Goal: Task Accomplishment & Management: Manage account settings

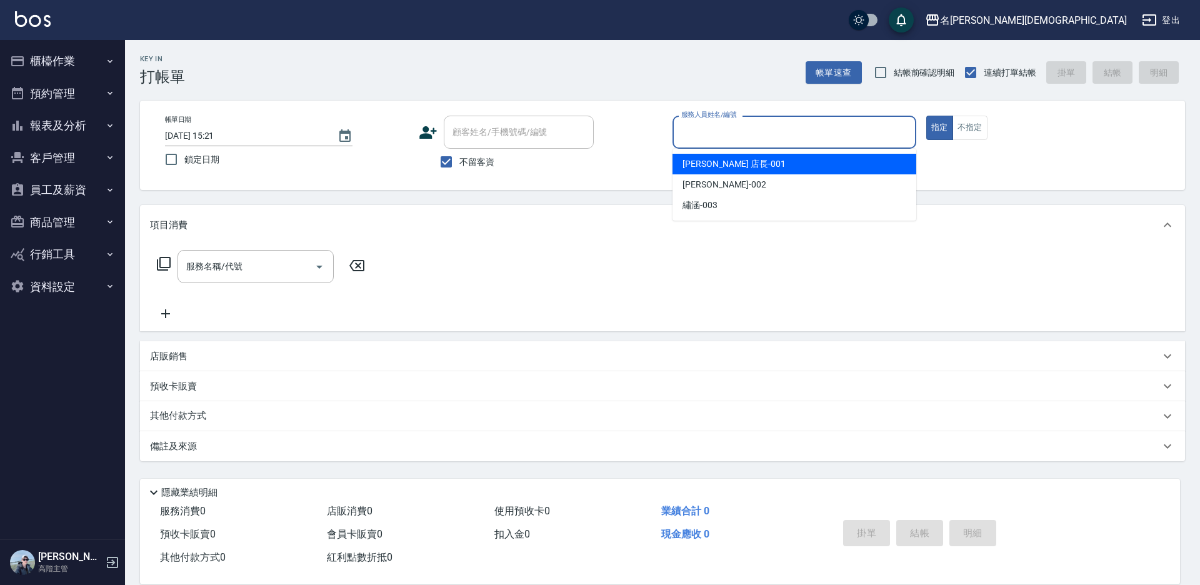
click at [735, 157] on div "[PERSON_NAME] 店長 -001" at bounding box center [794, 164] width 244 height 21
type input "[PERSON_NAME] 店長-001"
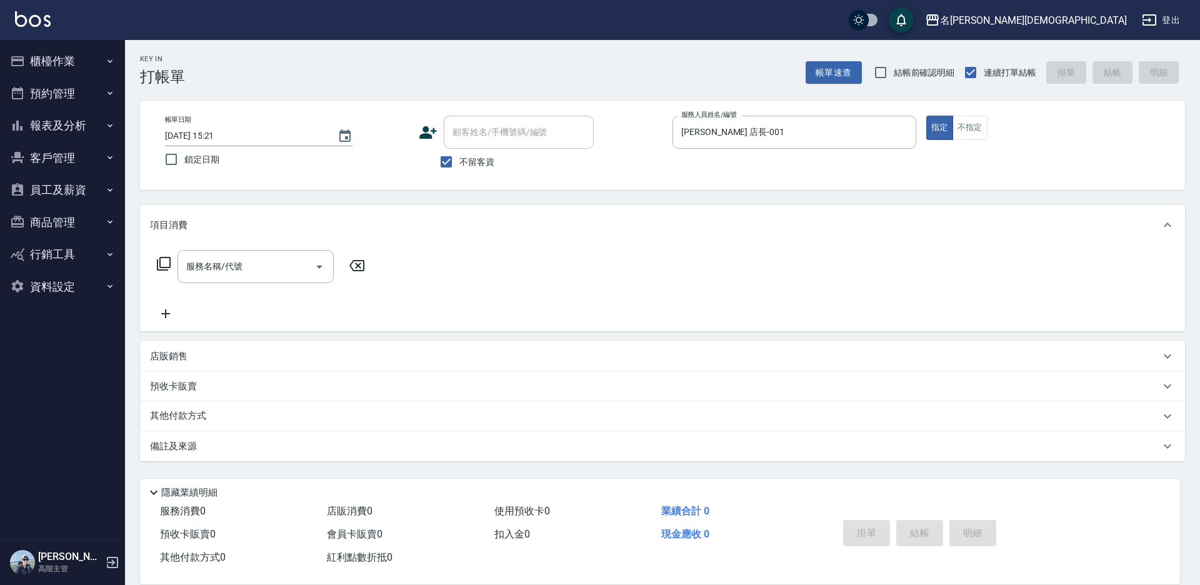
click at [167, 261] on icon at bounding box center [163, 263] width 15 height 15
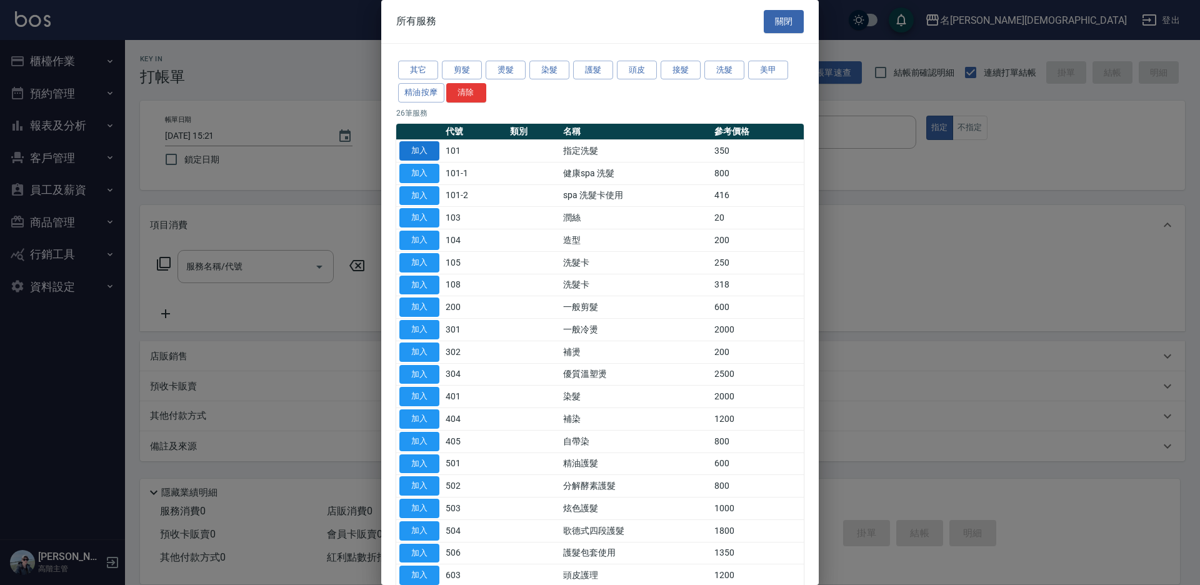
click at [427, 147] on button "加入" at bounding box center [419, 150] width 40 height 19
type input "指定洗髮(101)"
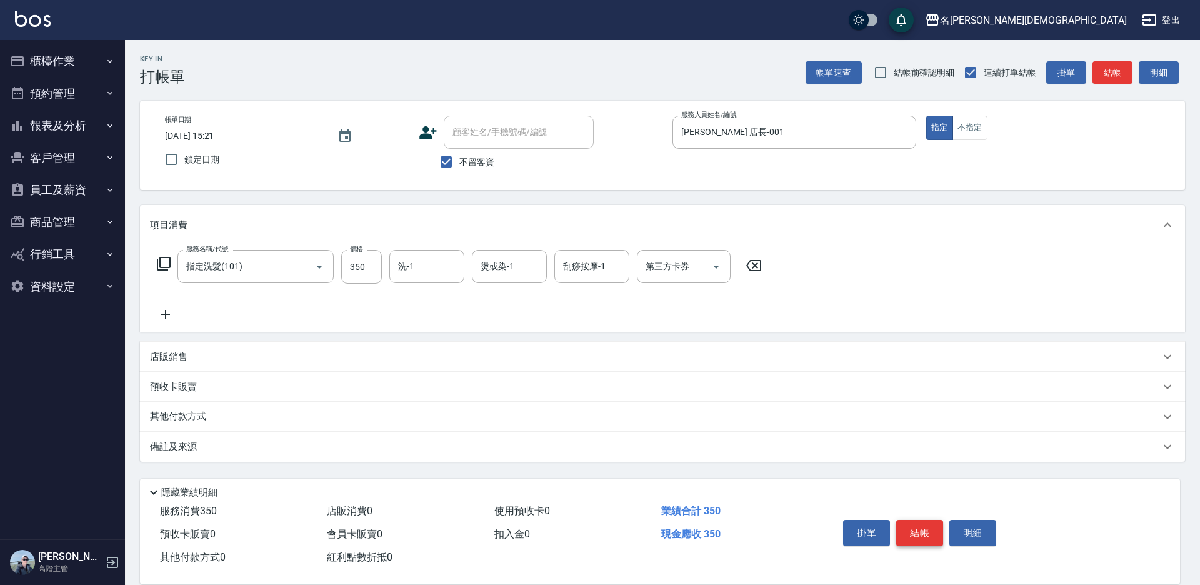
click at [924, 532] on button "結帳" at bounding box center [919, 533] width 47 height 26
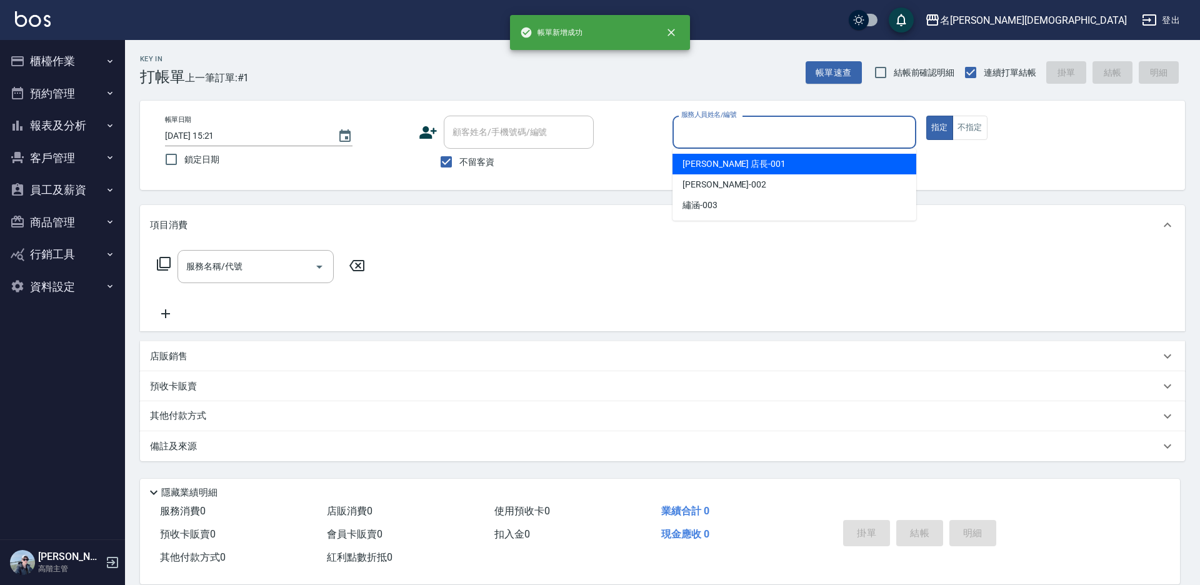
click at [711, 127] on input "服務人員姓名/編號" at bounding box center [794, 132] width 232 height 22
click at [711, 160] on span "[PERSON_NAME] 店長 -001" at bounding box center [733, 163] width 103 height 13
type input "[PERSON_NAME] 店長-001"
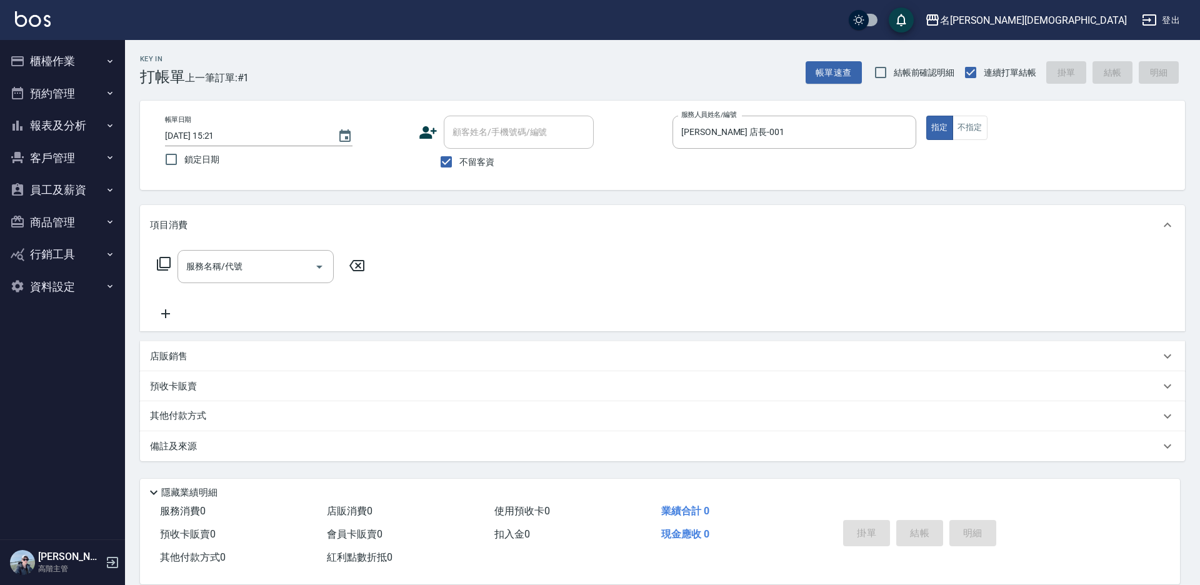
click at [167, 266] on icon at bounding box center [163, 263] width 15 height 15
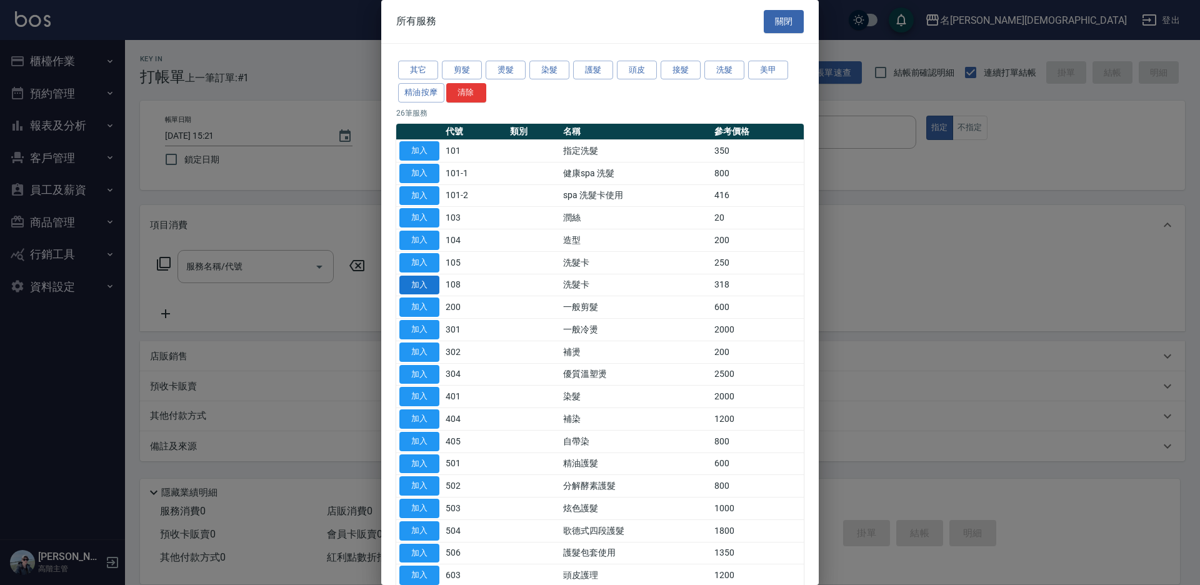
click at [426, 281] on button "加入" at bounding box center [419, 285] width 40 height 19
type input "洗髮卡(108)"
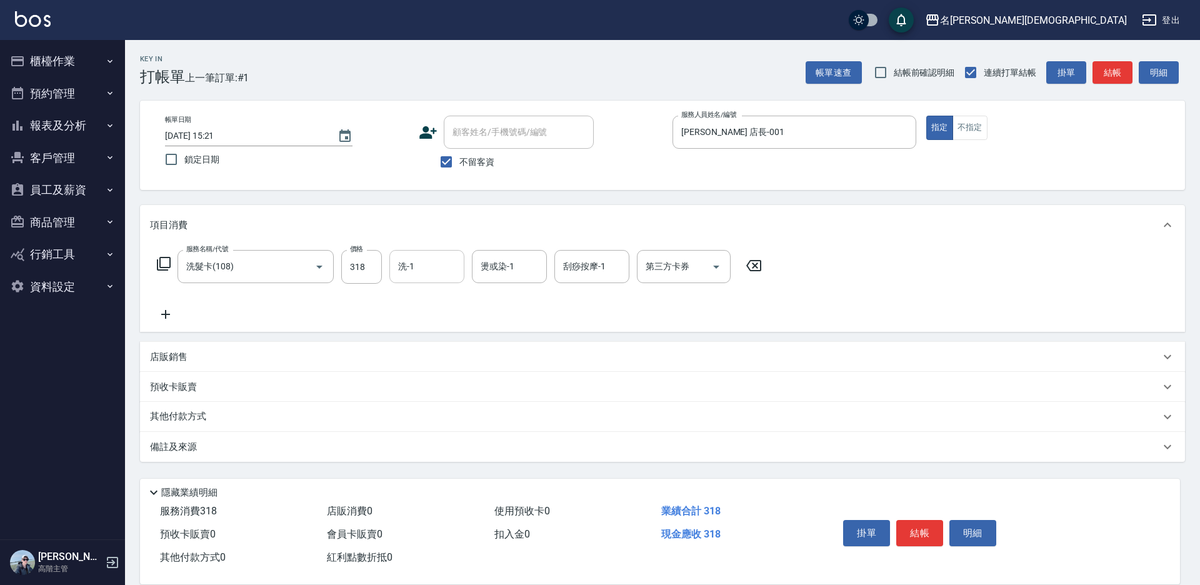
click at [424, 267] on input "洗-1" at bounding box center [427, 267] width 64 height 22
drag, startPoint x: 436, startPoint y: 337, endPoint x: 518, endPoint y: 324, distance: 82.9
click at [437, 342] on div "繡涵 -003" at bounding box center [426, 352] width 75 height 21
type input "繡涵-003"
drag, startPoint x: 655, startPoint y: 263, endPoint x: 661, endPoint y: 281, distance: 18.4
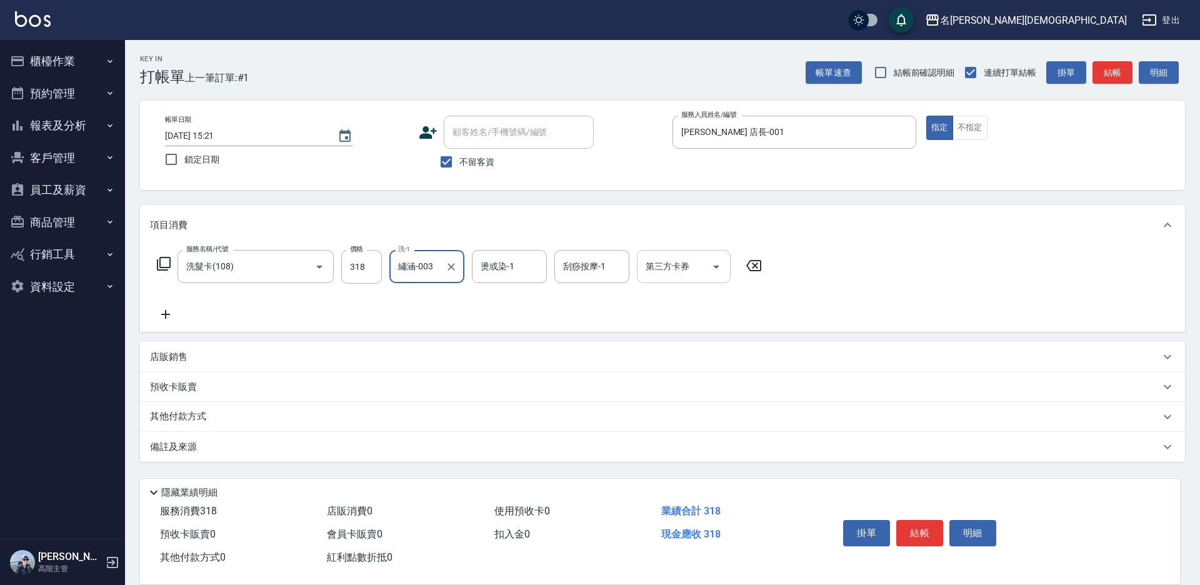
click at [657, 263] on div "第三方卡券 第三方卡券" at bounding box center [684, 266] width 94 height 33
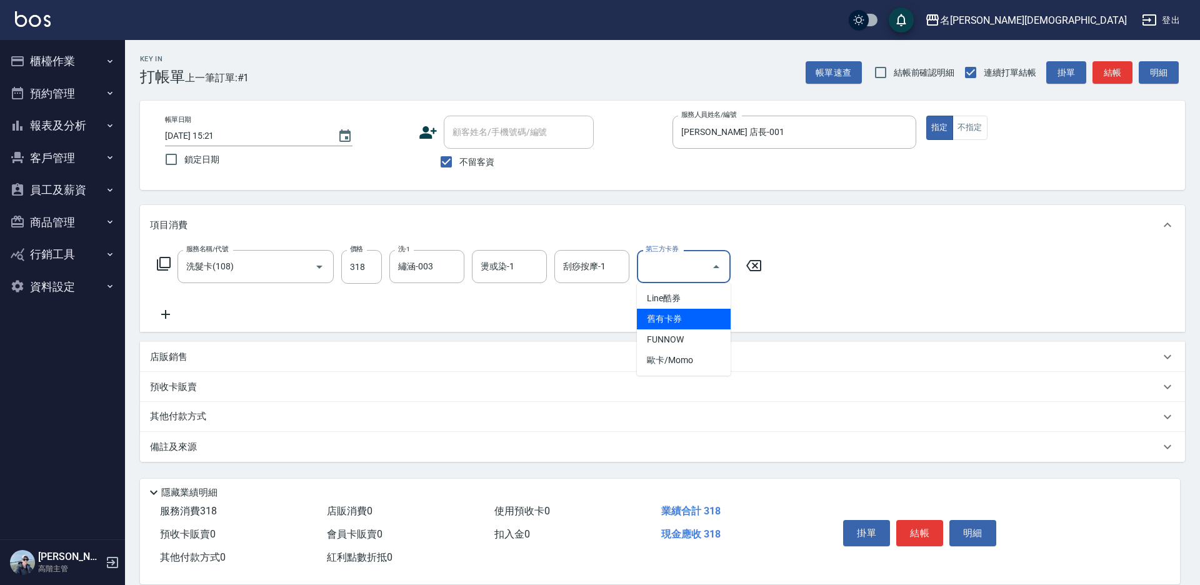
click at [658, 311] on span "舊有卡券" at bounding box center [684, 319] width 94 height 21
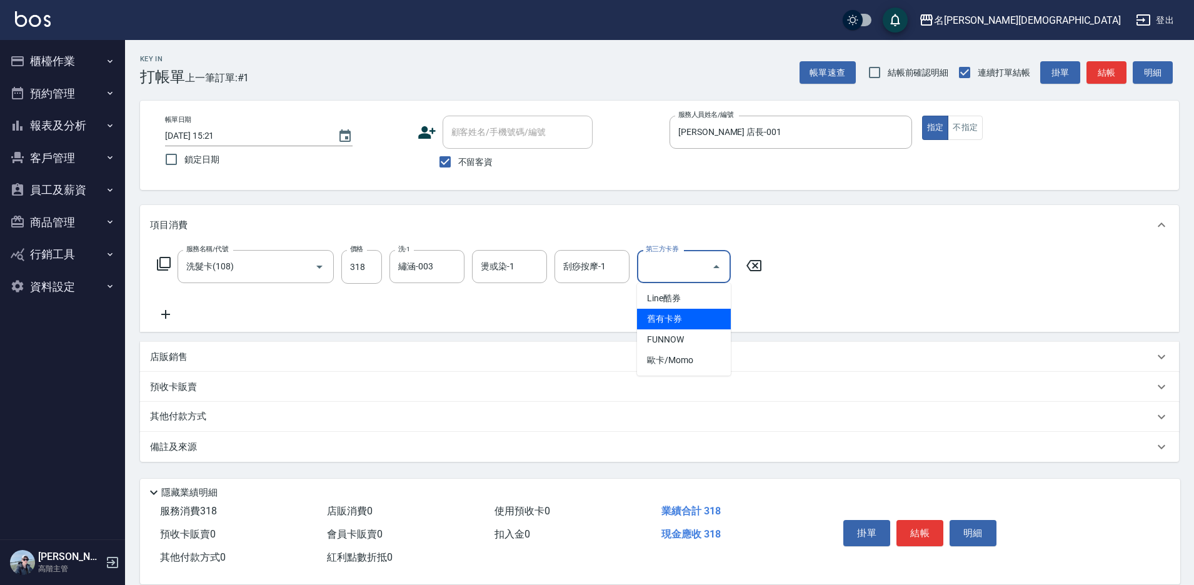
type input "舊有卡券"
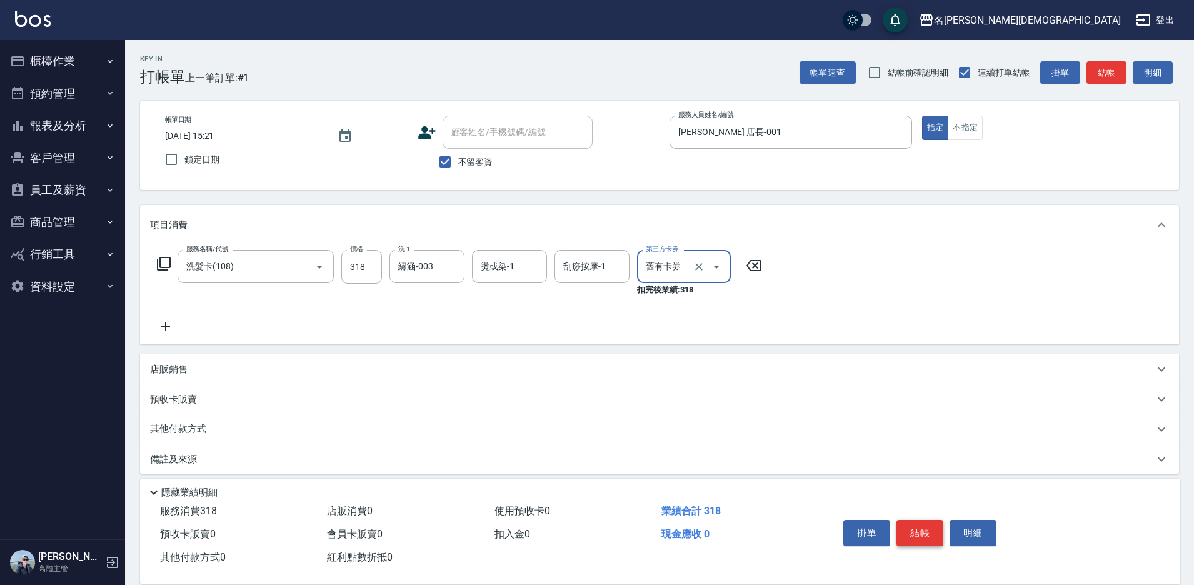
click at [908, 525] on button "結帳" at bounding box center [919, 533] width 47 height 26
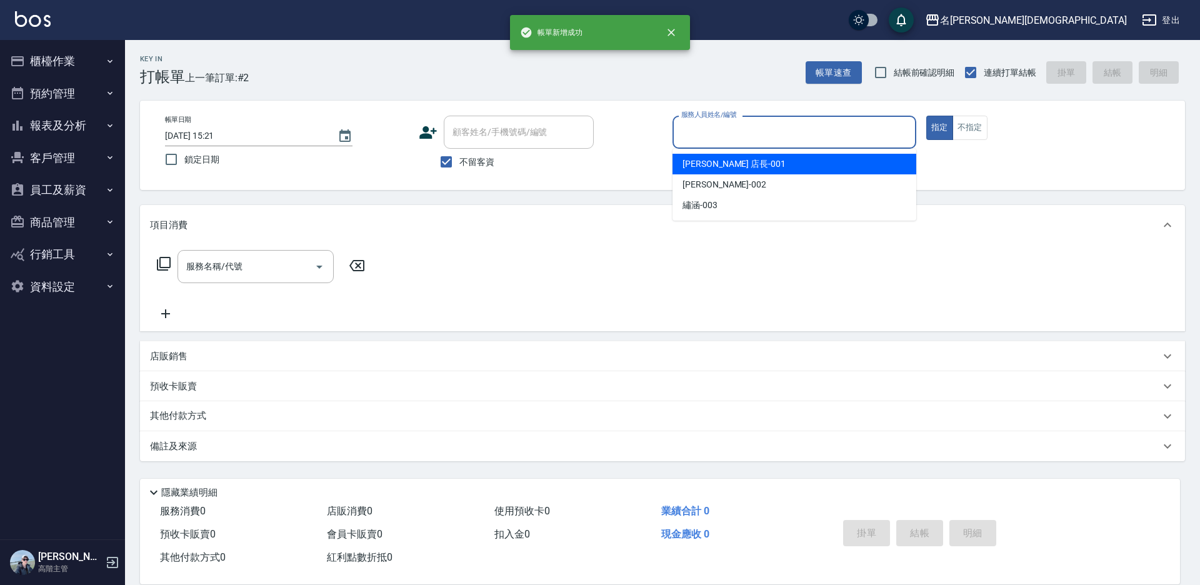
drag, startPoint x: 703, startPoint y: 135, endPoint x: 705, endPoint y: 149, distance: 14.5
click at [703, 136] on input "服務人員姓名/編號" at bounding box center [794, 132] width 232 height 22
click at [705, 157] on span "[PERSON_NAME] 店長 -001" at bounding box center [733, 163] width 103 height 13
type input "[PERSON_NAME] 店長-001"
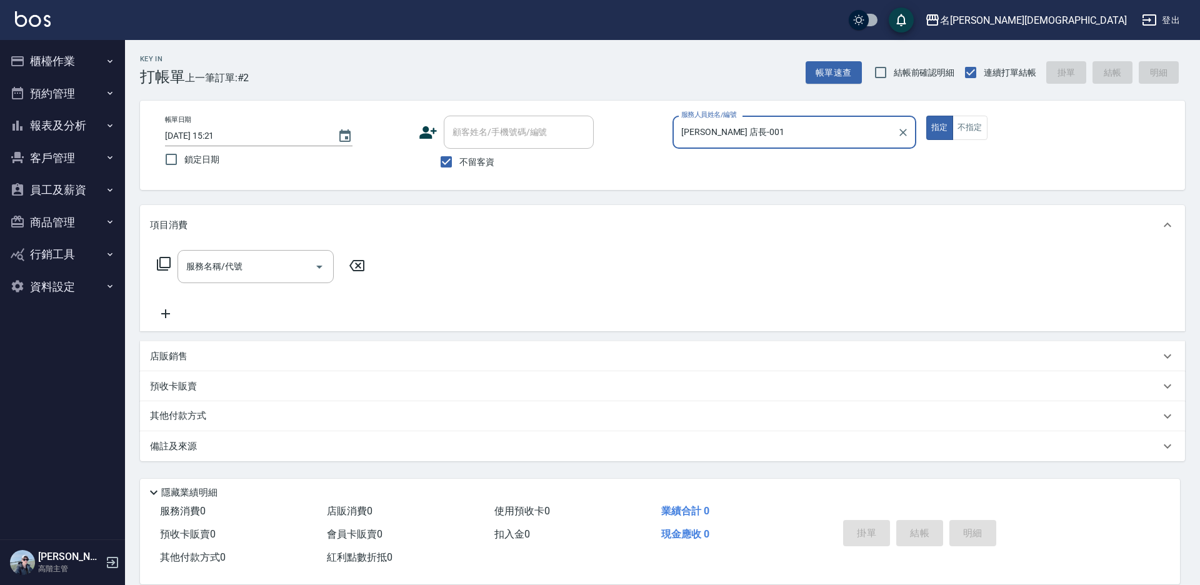
click at [160, 262] on icon at bounding box center [164, 264] width 14 height 14
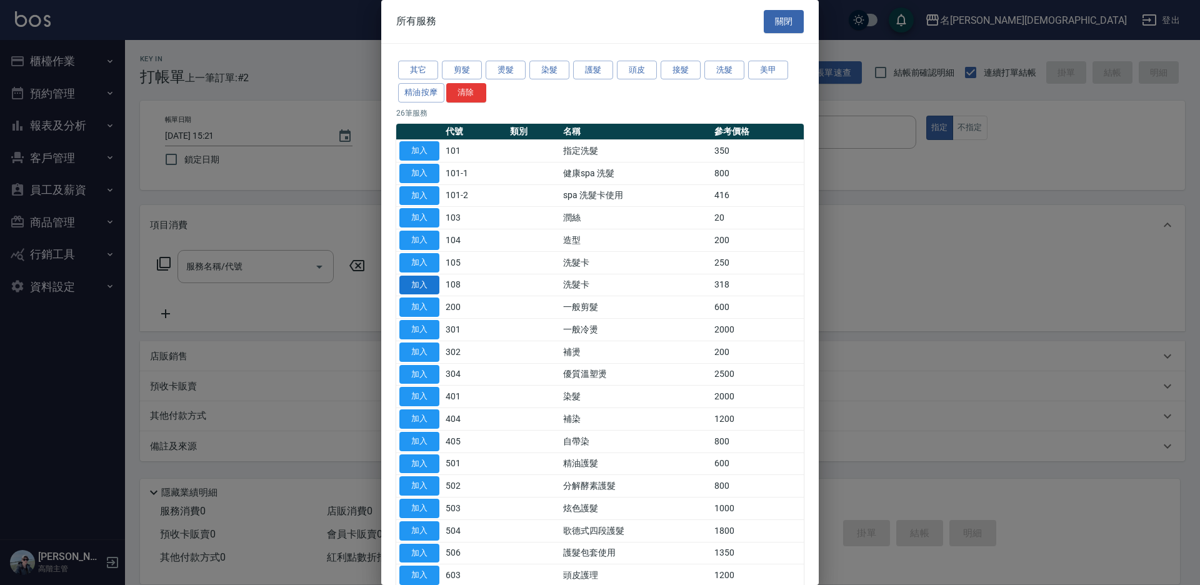
click at [411, 288] on button "加入" at bounding box center [419, 285] width 40 height 19
type input "洗髮卡(108)"
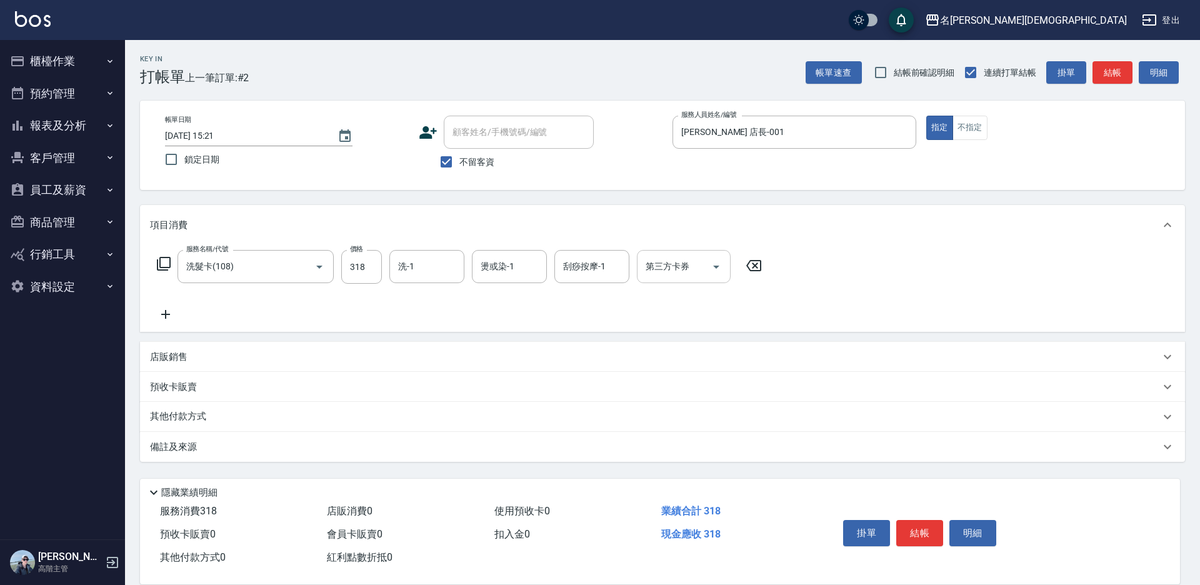
click at [411, 265] on div "洗-1 洗-1" at bounding box center [426, 266] width 75 height 33
click at [422, 346] on span "繡涵 -003" at bounding box center [416, 352] width 35 height 13
type input "繡涵-003"
click at [661, 270] on div "第三方卡券 第三方卡券" at bounding box center [684, 266] width 94 height 33
click at [665, 313] on span "舊有卡券" at bounding box center [684, 319] width 94 height 21
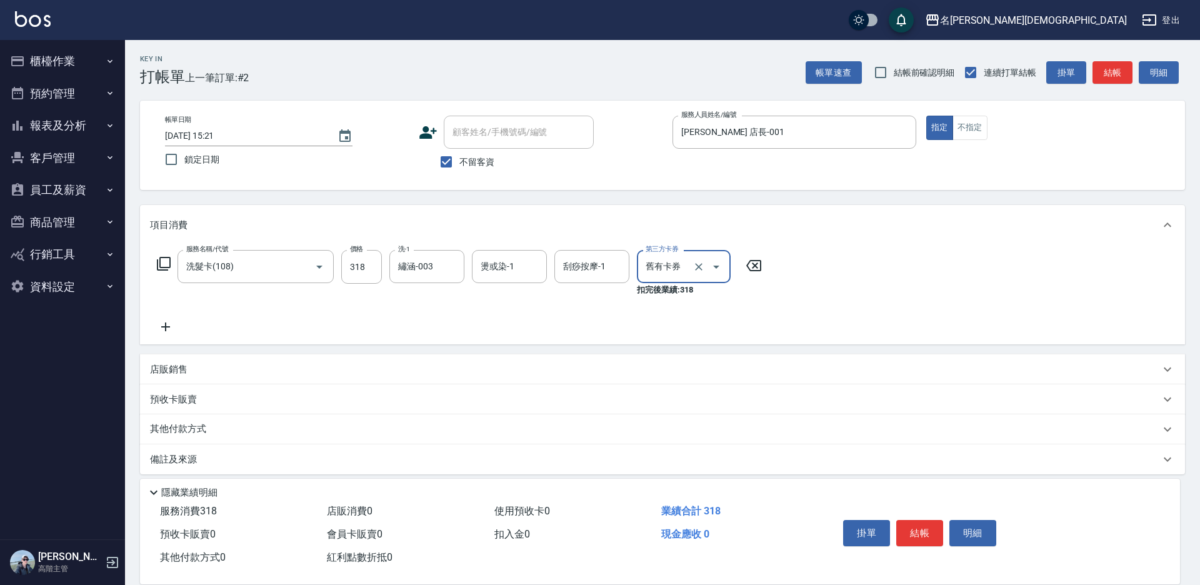
type input "舊有卡券"
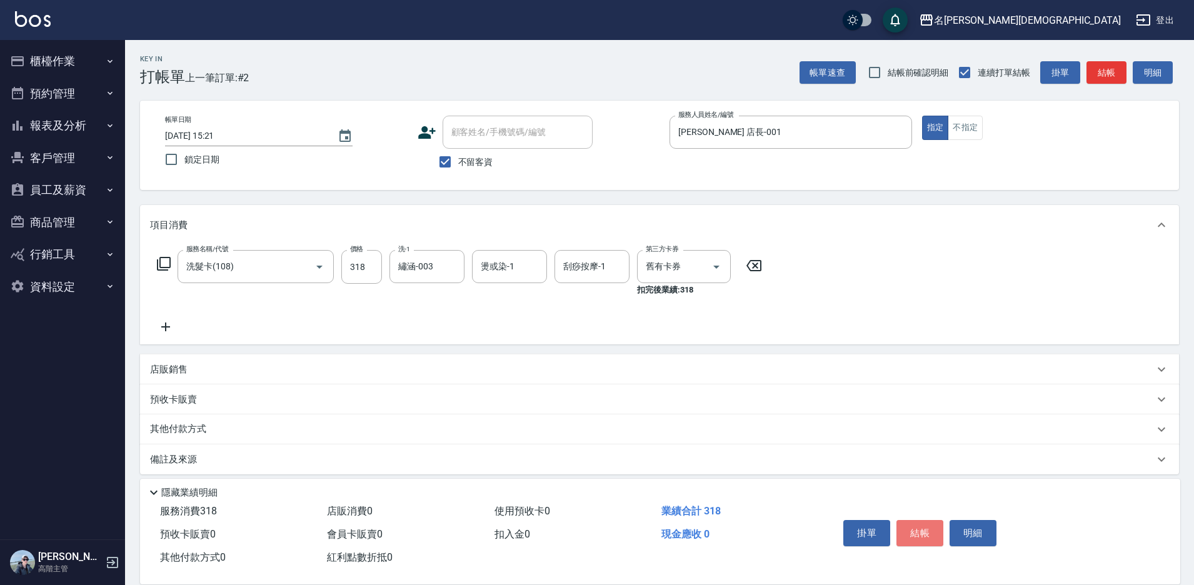
drag, startPoint x: 908, startPoint y: 527, endPoint x: 888, endPoint y: 499, distance: 34.5
click at [908, 526] on button "結帳" at bounding box center [919, 533] width 47 height 26
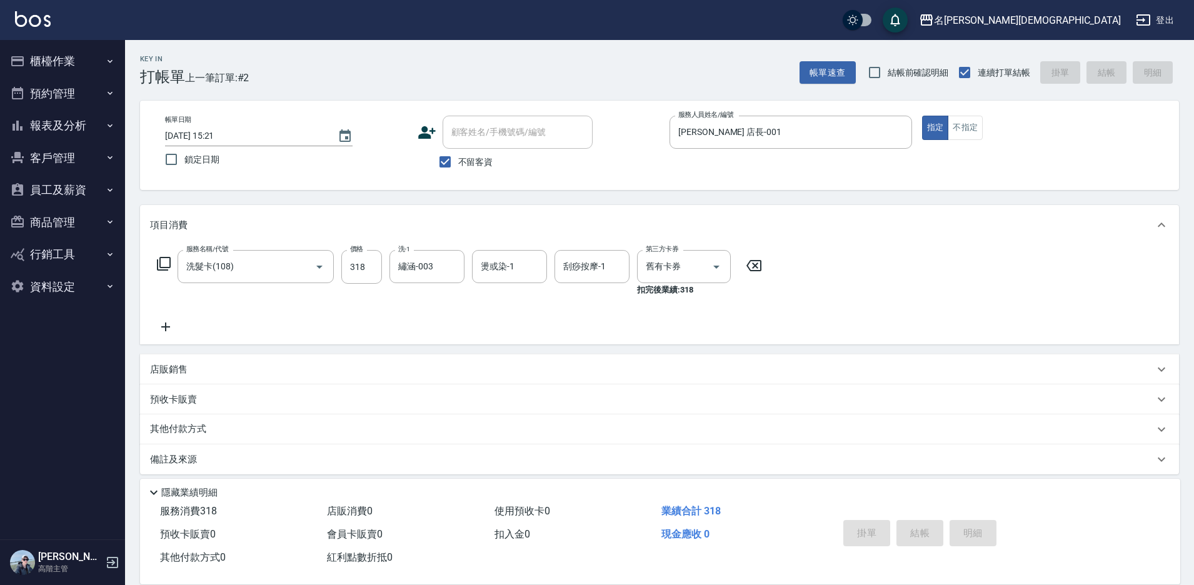
type input "[DATE] 15:22"
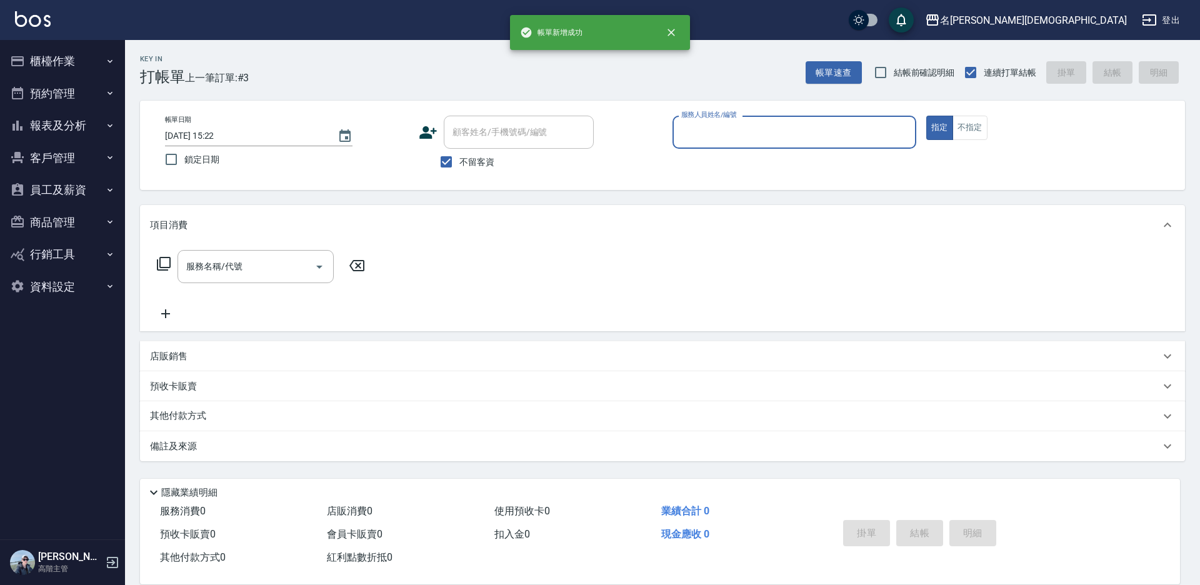
click at [719, 135] on input "服務人員姓名/編號" at bounding box center [794, 132] width 232 height 22
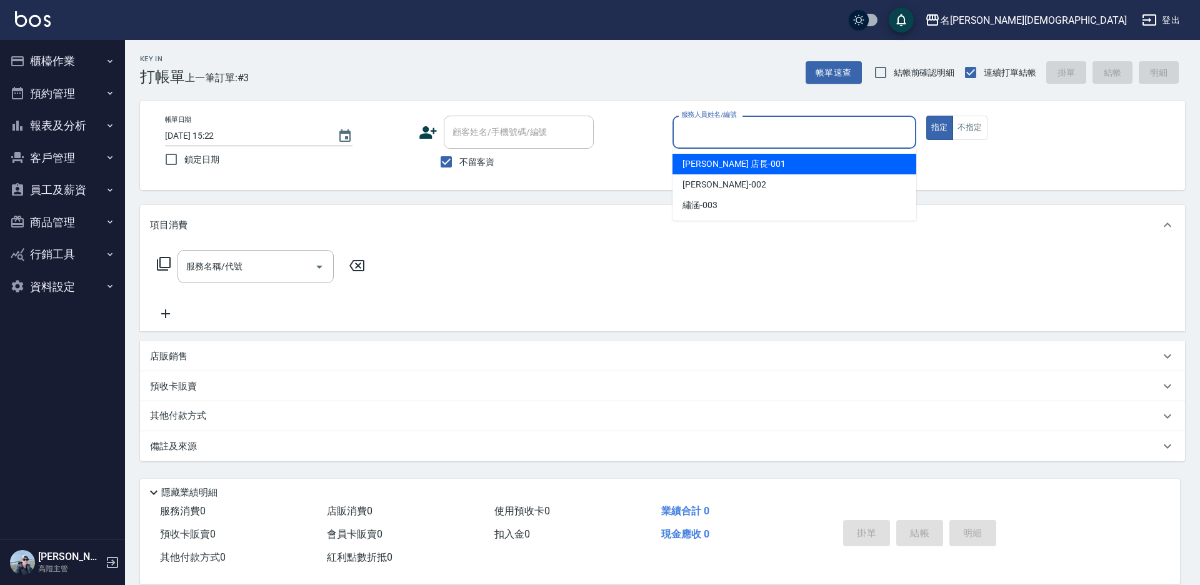
click at [712, 161] on span "[PERSON_NAME] 店長 -001" at bounding box center [733, 163] width 103 height 13
type input "[PERSON_NAME] 店長-001"
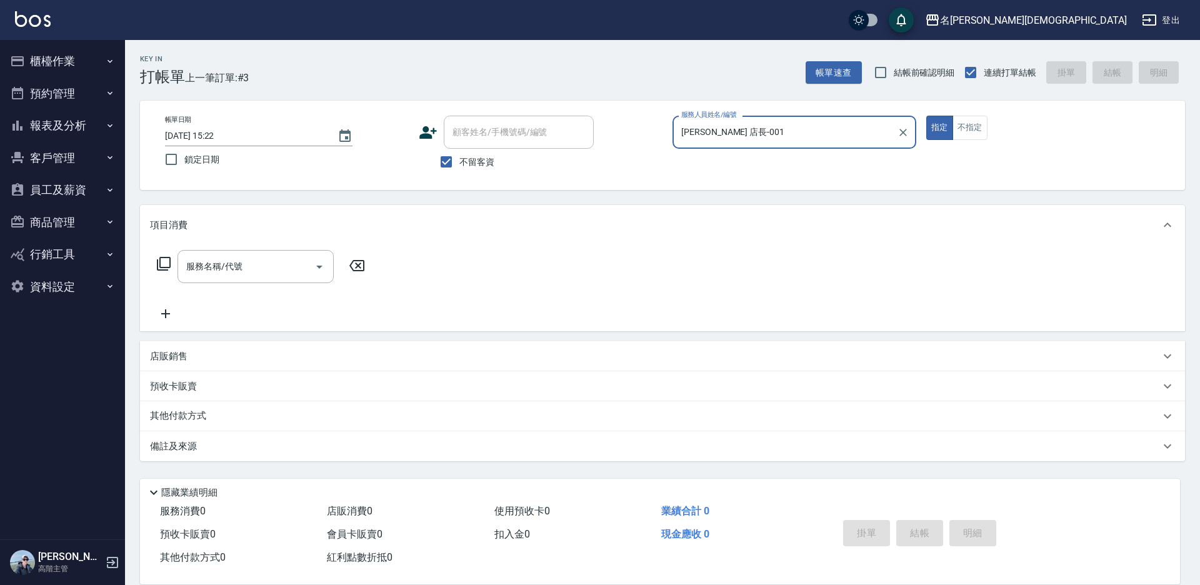
click at [165, 262] on icon at bounding box center [163, 263] width 15 height 15
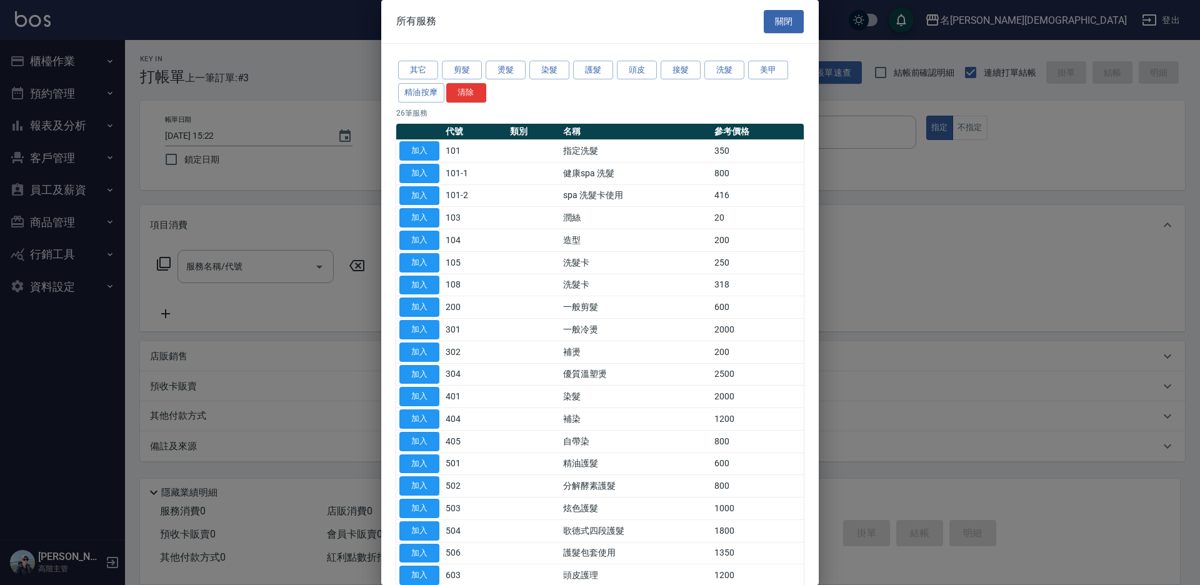
drag, startPoint x: 422, startPoint y: 306, endPoint x: 612, endPoint y: 372, distance: 200.8
click at [422, 306] on button "加入" at bounding box center [419, 306] width 40 height 19
type input "一般剪髮(200)"
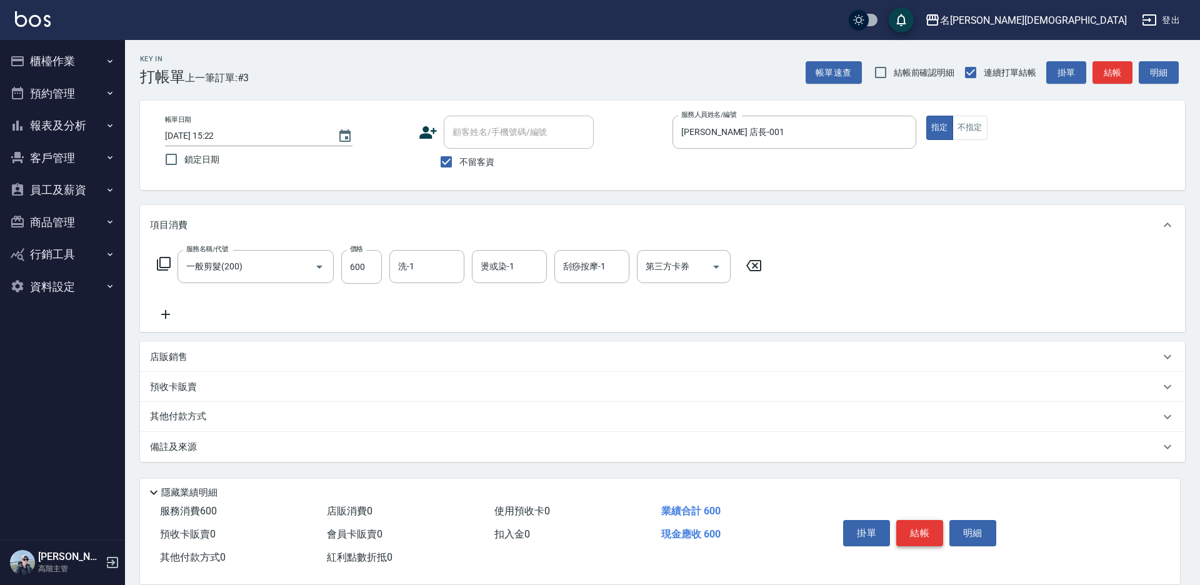
click at [915, 526] on button "結帳" at bounding box center [919, 533] width 47 height 26
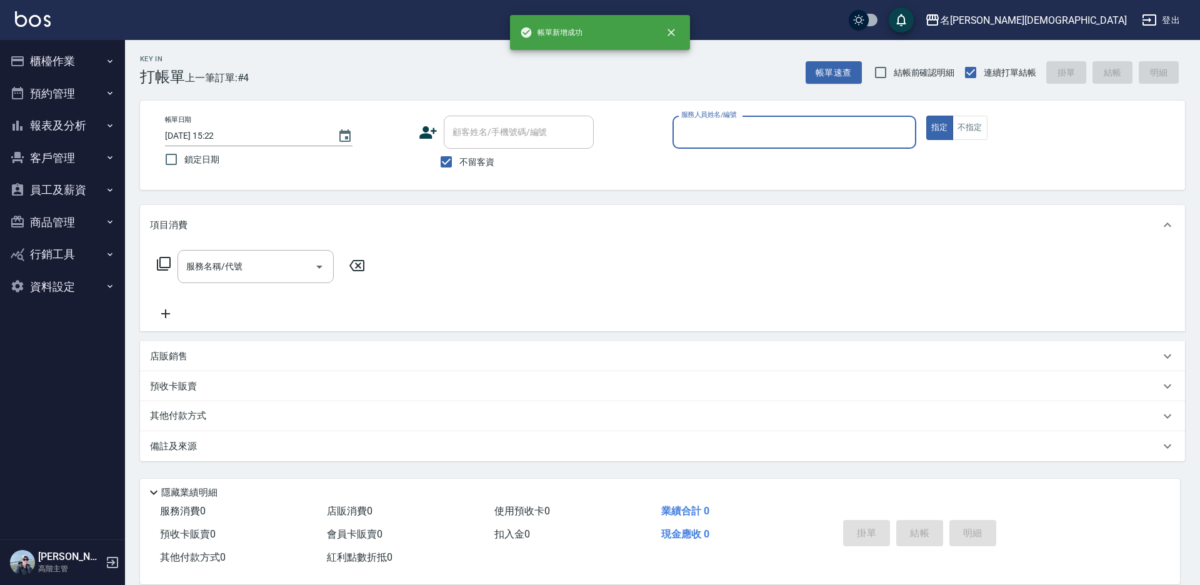
click at [701, 140] on input "服務人員姓名/編號" at bounding box center [794, 132] width 232 height 22
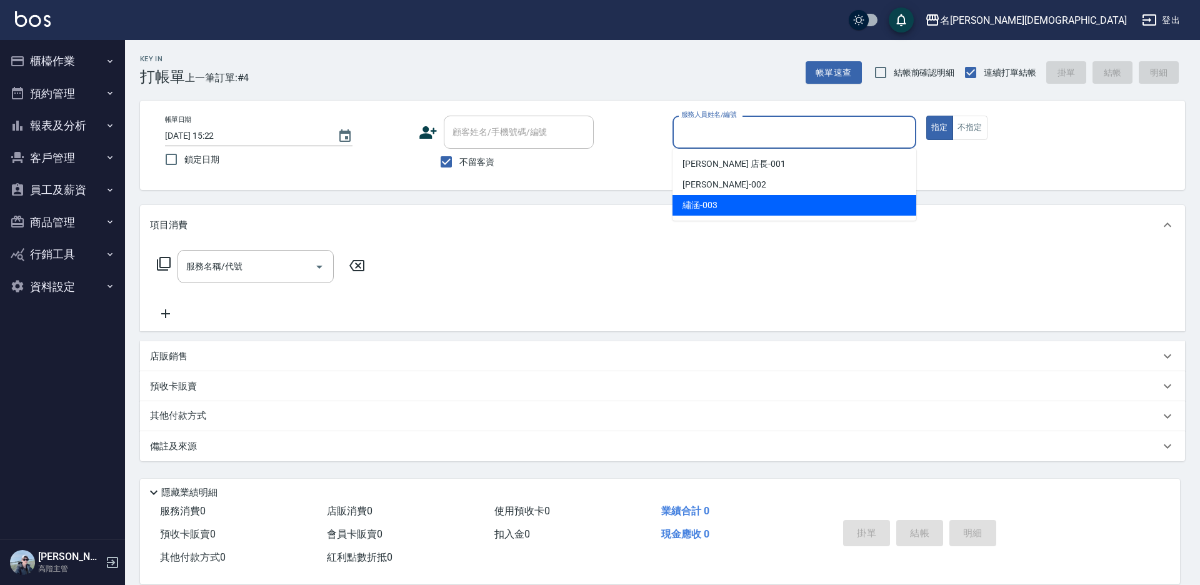
click at [707, 201] on span "繡涵 -003" at bounding box center [699, 205] width 35 height 13
type input "繡涵-003"
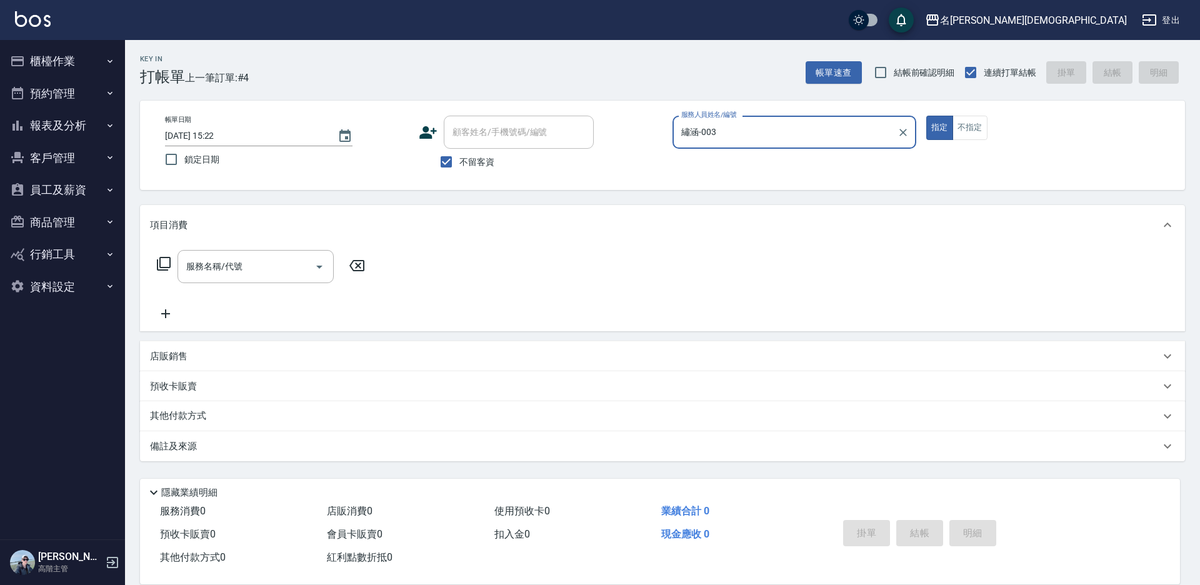
click at [163, 264] on icon at bounding box center [163, 263] width 15 height 15
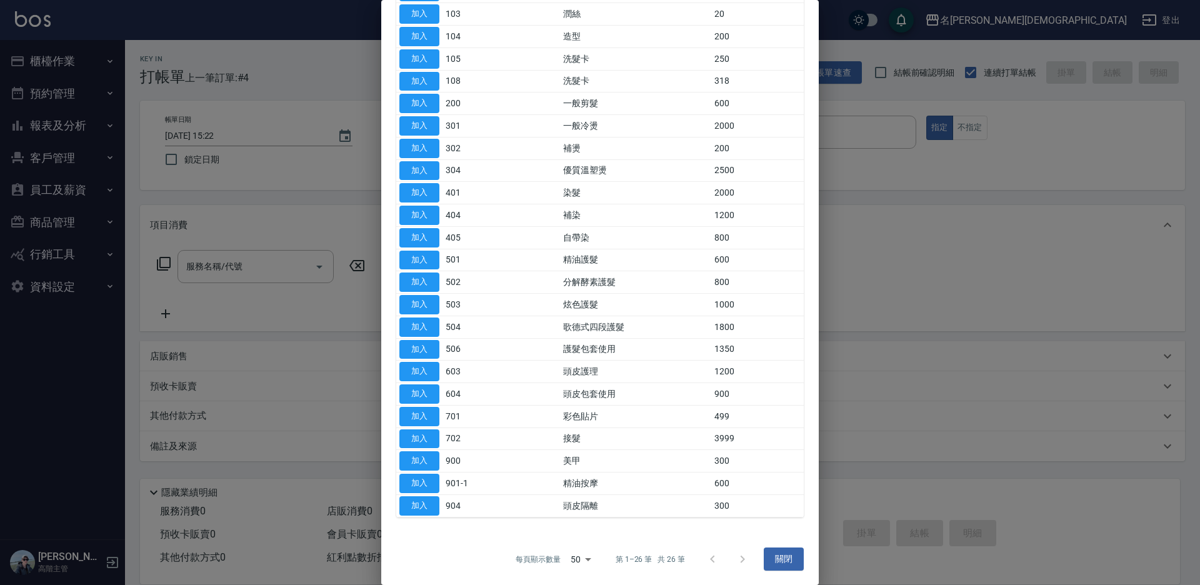
scroll to position [205, 0]
click at [406, 460] on button "加入" at bounding box center [419, 459] width 40 height 19
type input "美甲(900)"
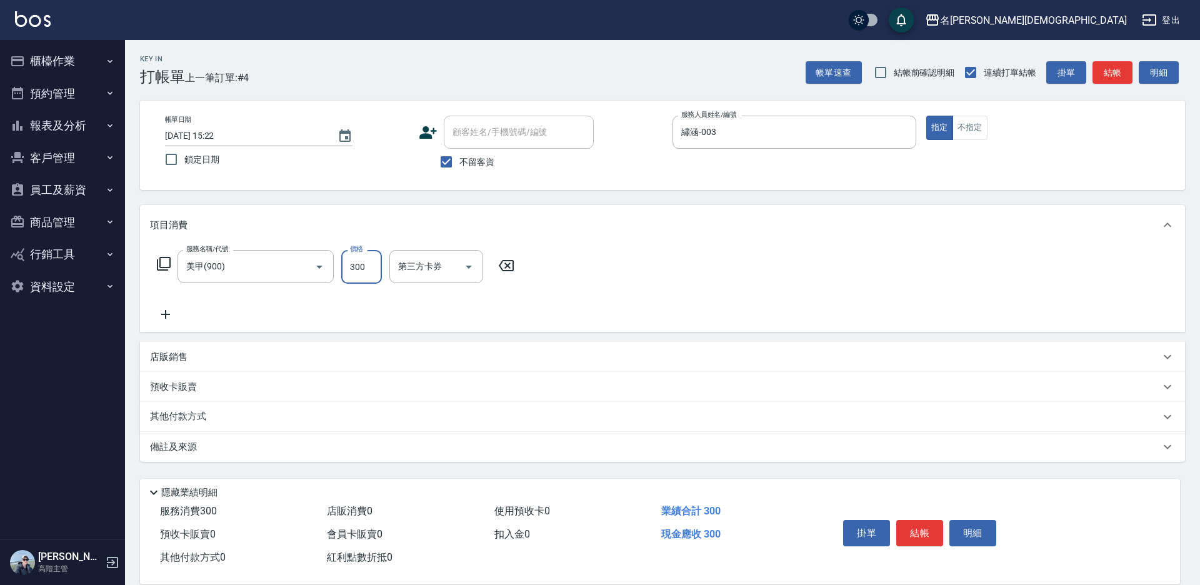
click at [361, 267] on input "300" at bounding box center [361, 267] width 41 height 34
type input "800"
click at [916, 524] on button "結帳" at bounding box center [919, 533] width 47 height 26
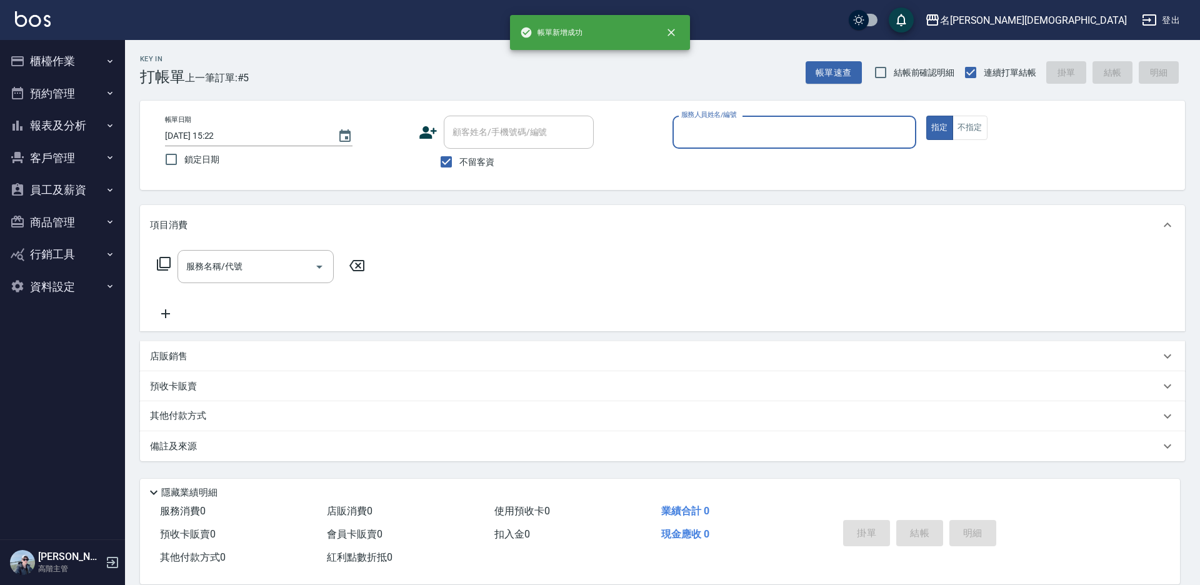
click at [709, 129] on input "服務人員姓名/編號" at bounding box center [794, 132] width 232 height 22
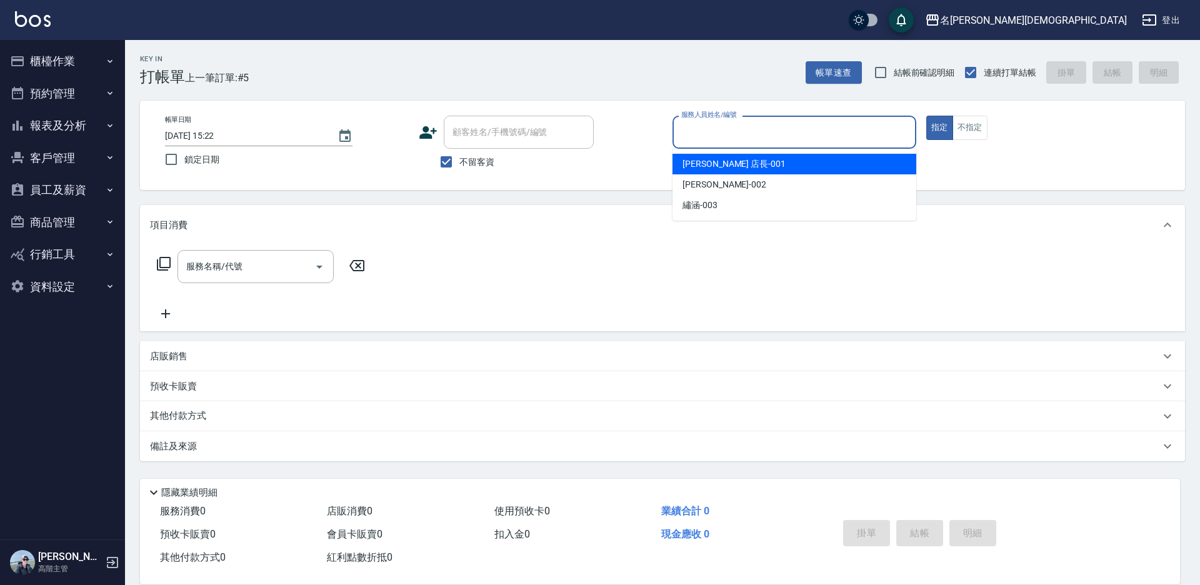
drag, startPoint x: 716, startPoint y: 167, endPoint x: 682, endPoint y: 167, distance: 33.7
click at [715, 167] on span "[PERSON_NAME] 店長 -001" at bounding box center [733, 163] width 103 height 13
type input "[PERSON_NAME] 店長-001"
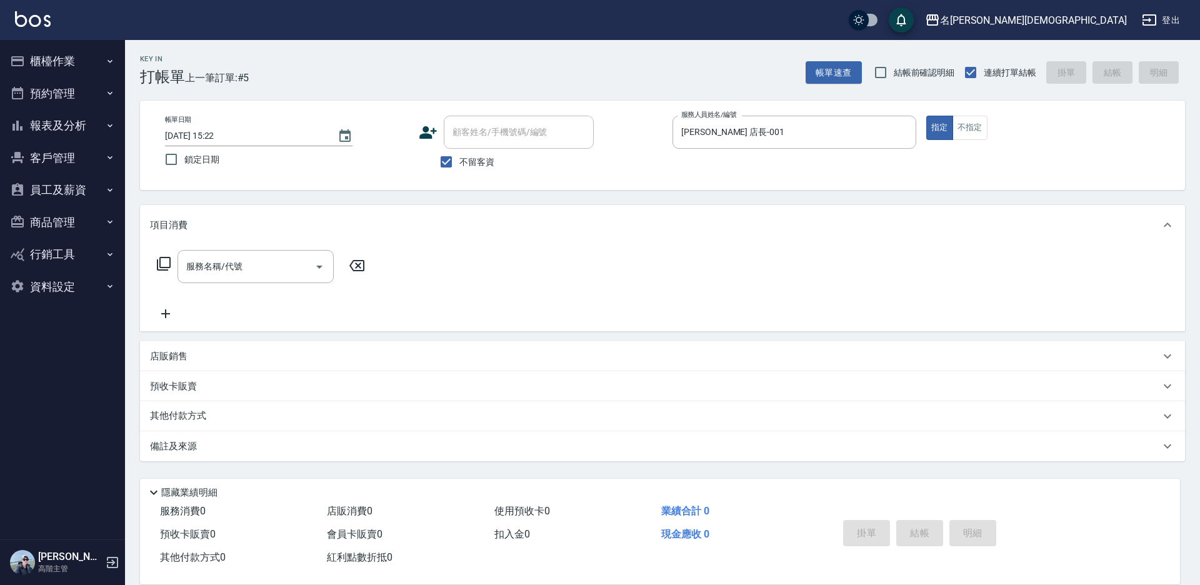
click at [164, 260] on icon at bounding box center [163, 263] width 15 height 15
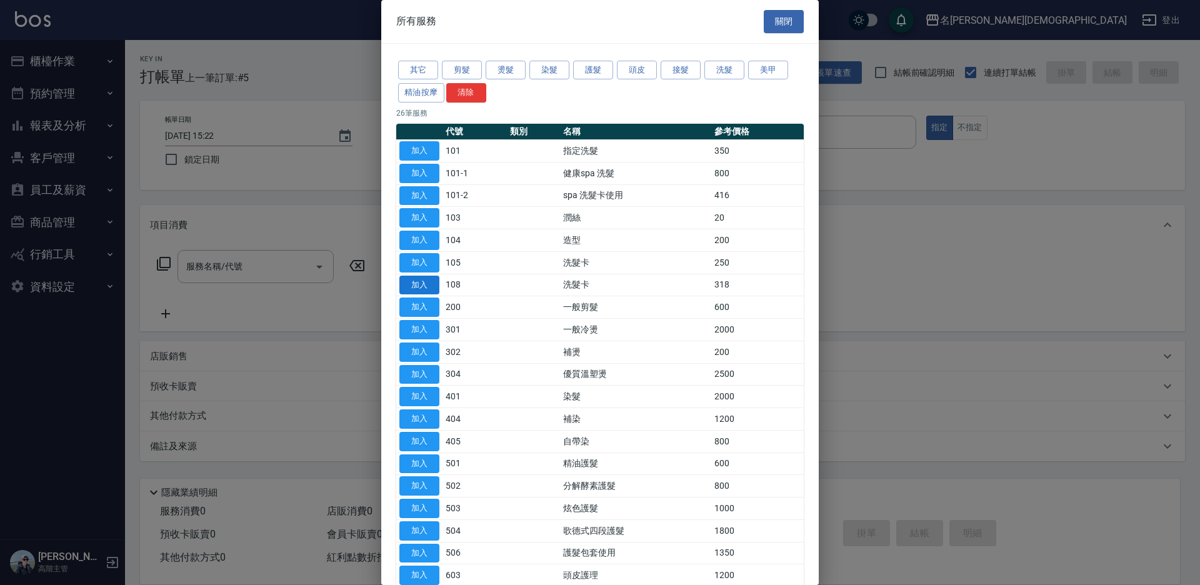
click at [427, 279] on button "加入" at bounding box center [419, 285] width 40 height 19
type input "洗髮卡(108)"
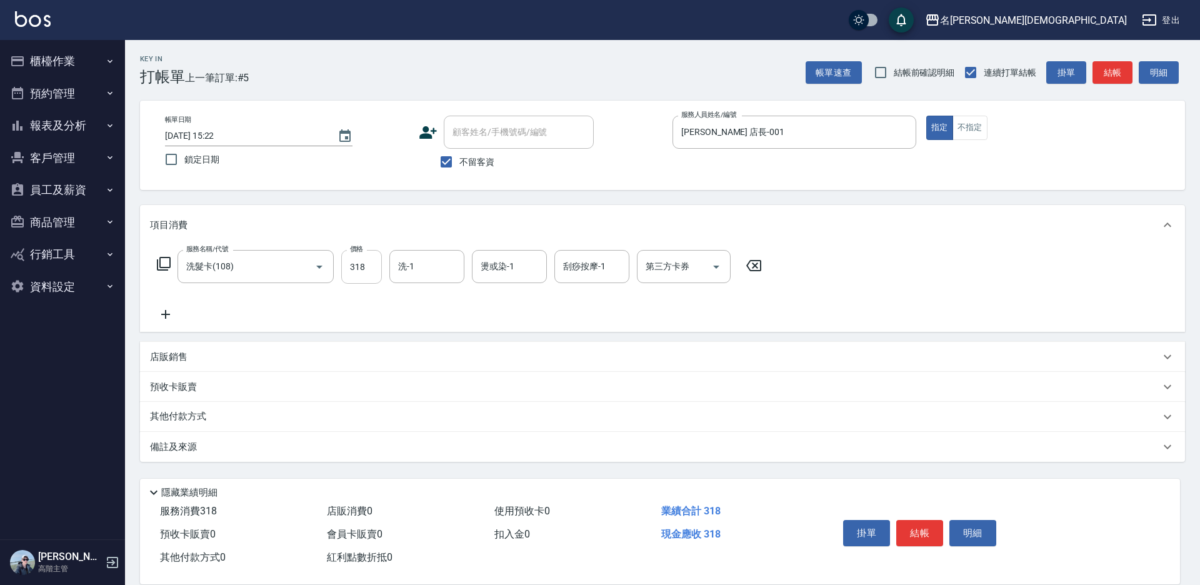
click at [359, 262] on input "318" at bounding box center [361, 267] width 41 height 34
type input "270"
click at [422, 275] on input "洗-1" at bounding box center [427, 267] width 64 height 22
click at [442, 342] on div "繡涵 -003" at bounding box center [426, 352] width 75 height 21
type input "繡涵-003"
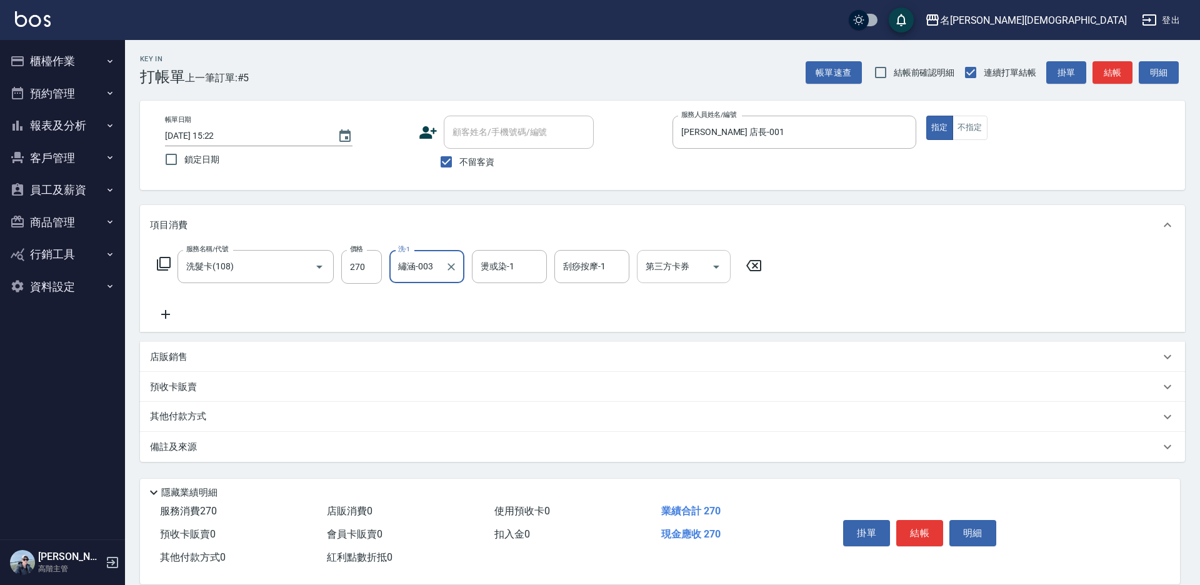
click at [650, 270] on div "第三方卡券 第三方卡券" at bounding box center [684, 266] width 94 height 33
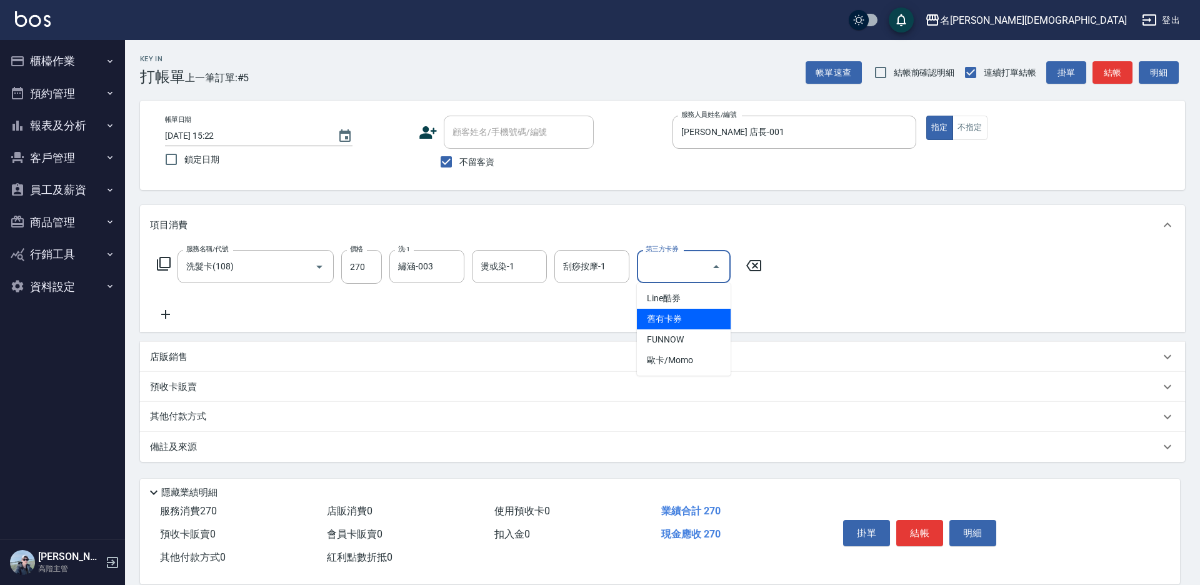
click at [674, 319] on span "舊有卡券" at bounding box center [684, 319] width 94 height 21
type input "舊有卡券"
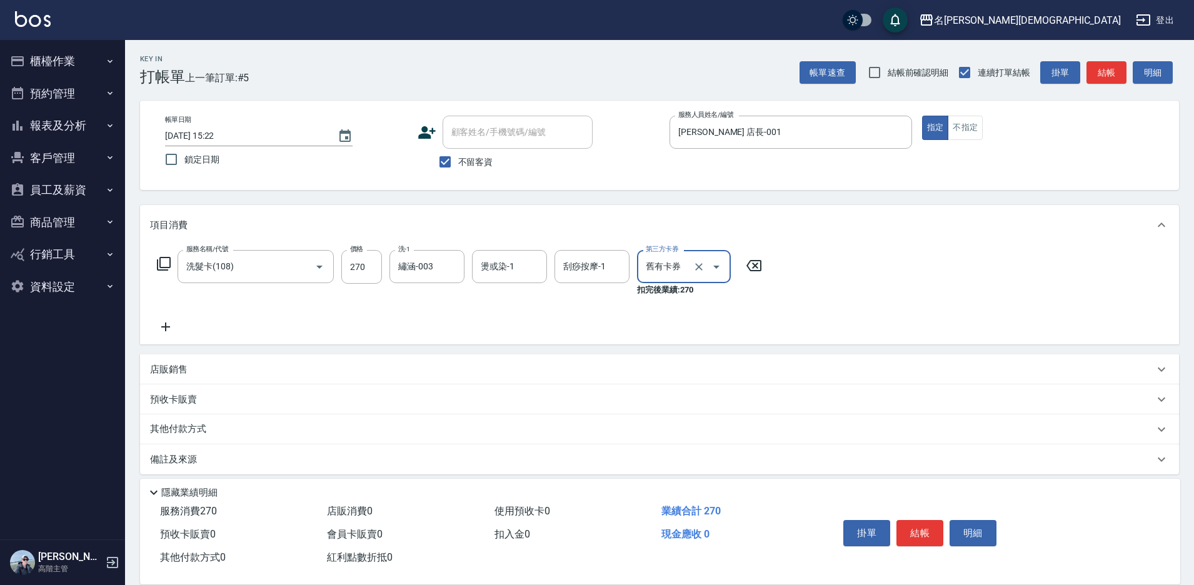
click at [164, 262] on icon at bounding box center [163, 263] width 15 height 15
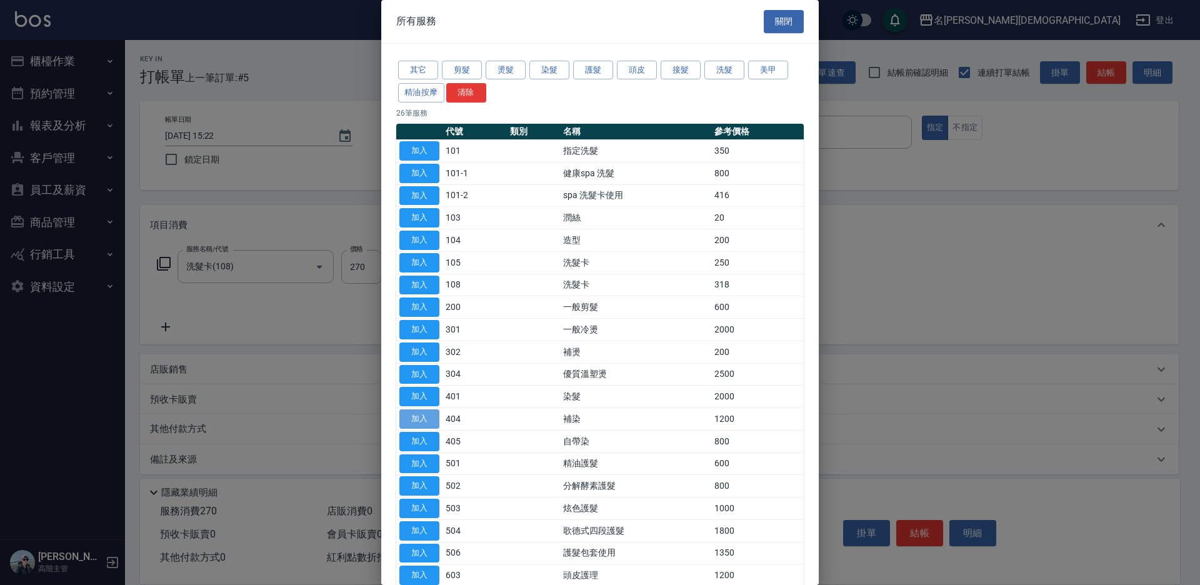
click at [407, 421] on button "加入" at bounding box center [419, 418] width 40 height 19
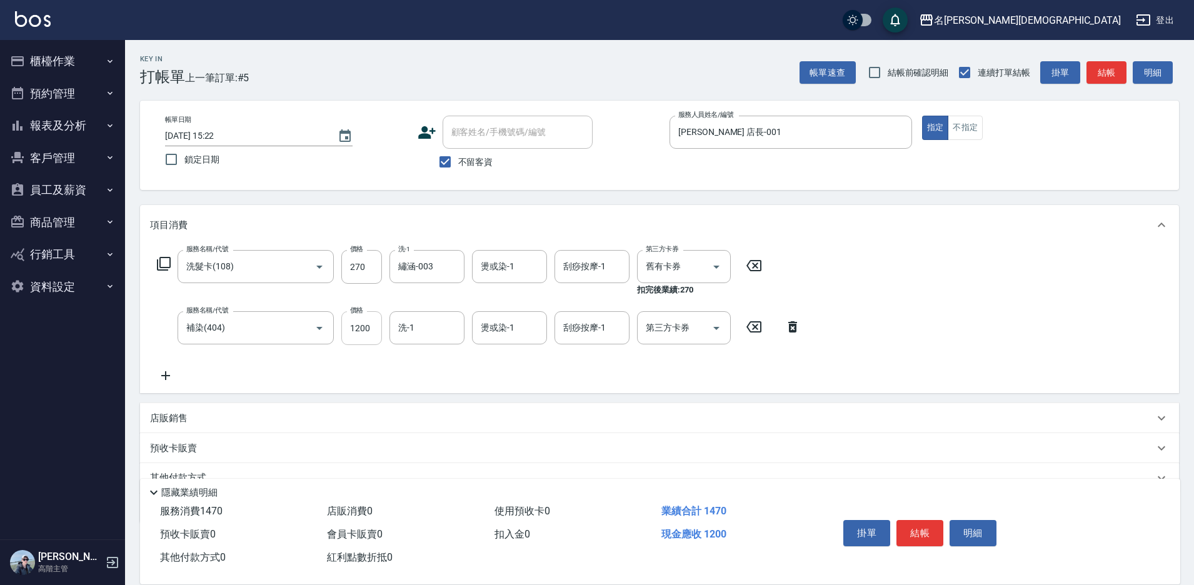
click at [357, 327] on input "1200" at bounding box center [361, 328] width 41 height 34
type input "1500"
click at [923, 524] on button "結帳" at bounding box center [919, 533] width 47 height 26
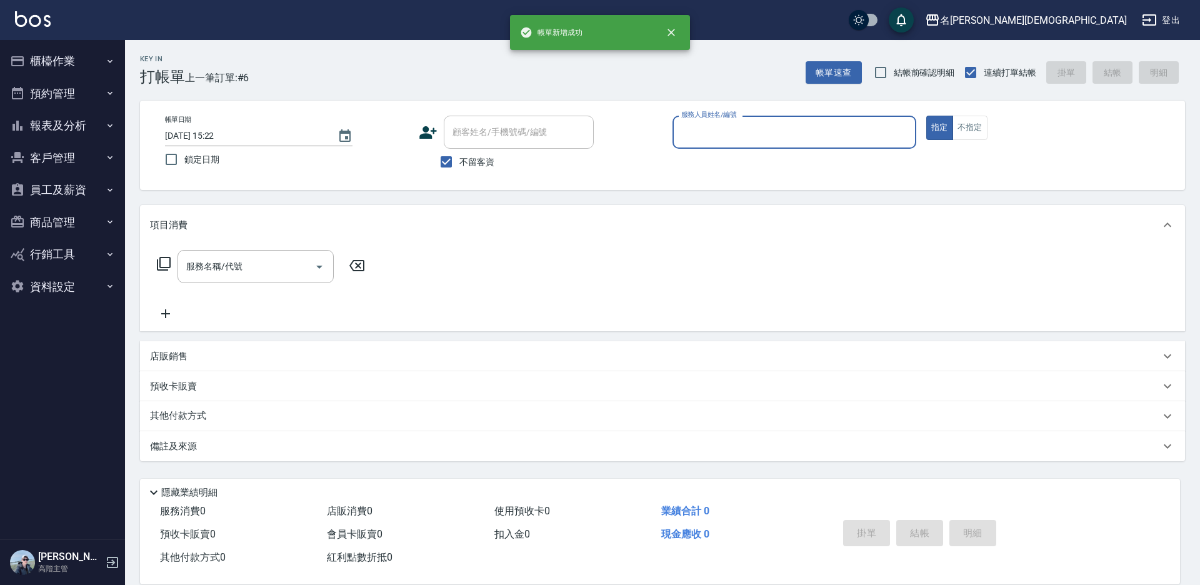
click at [685, 137] on input "服務人員姓名/編號" at bounding box center [794, 132] width 232 height 22
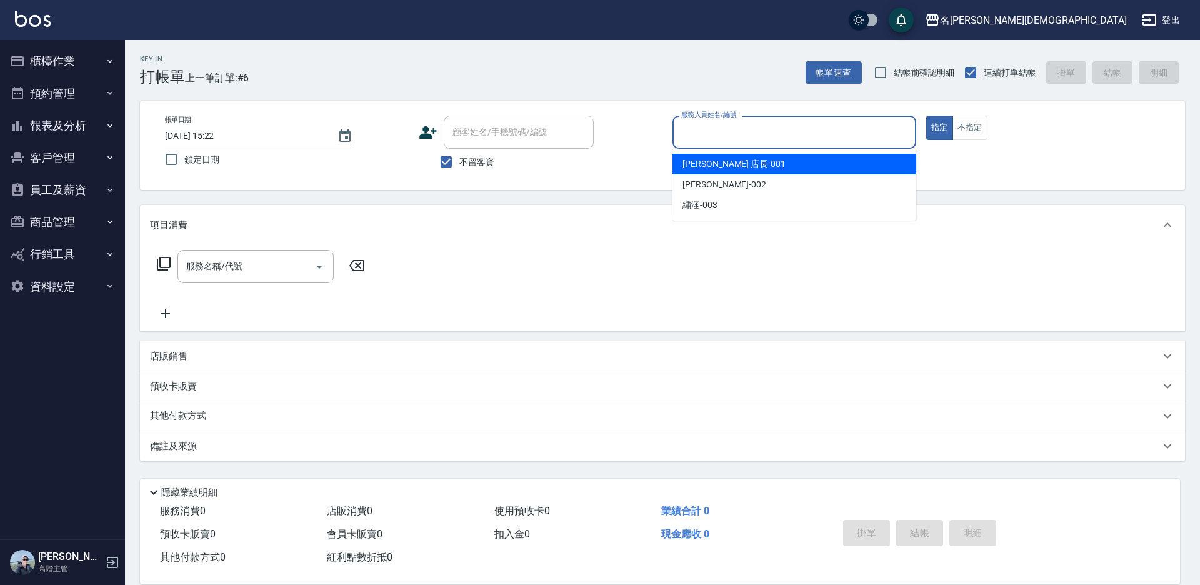
click at [700, 158] on span "[PERSON_NAME] 店長 -001" at bounding box center [733, 163] width 103 height 13
type input "[PERSON_NAME] 店長-001"
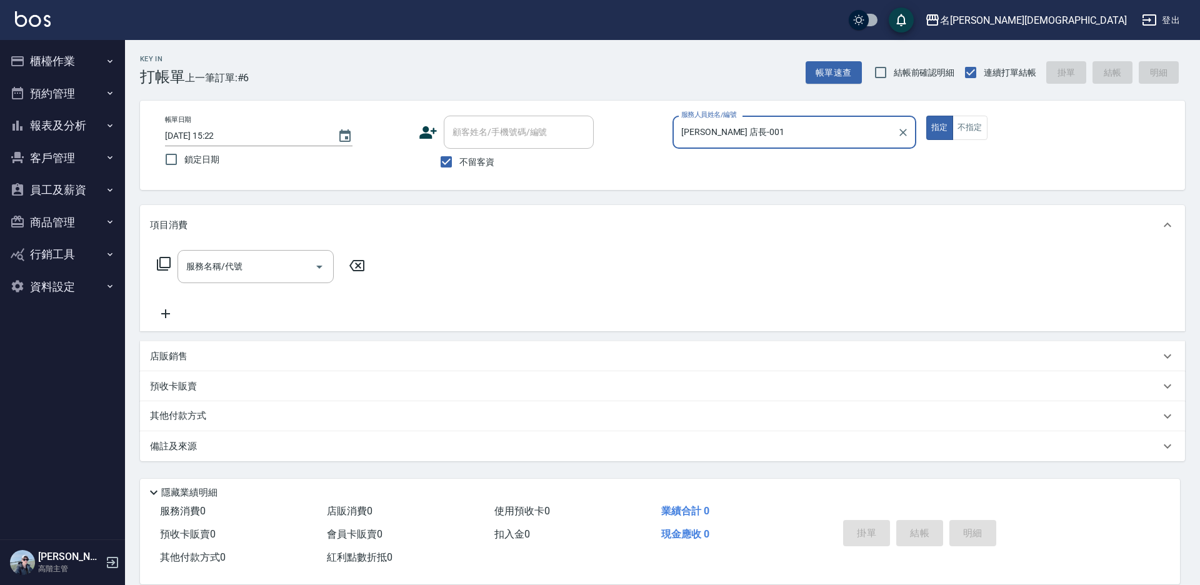
click at [163, 259] on icon at bounding box center [163, 263] width 15 height 15
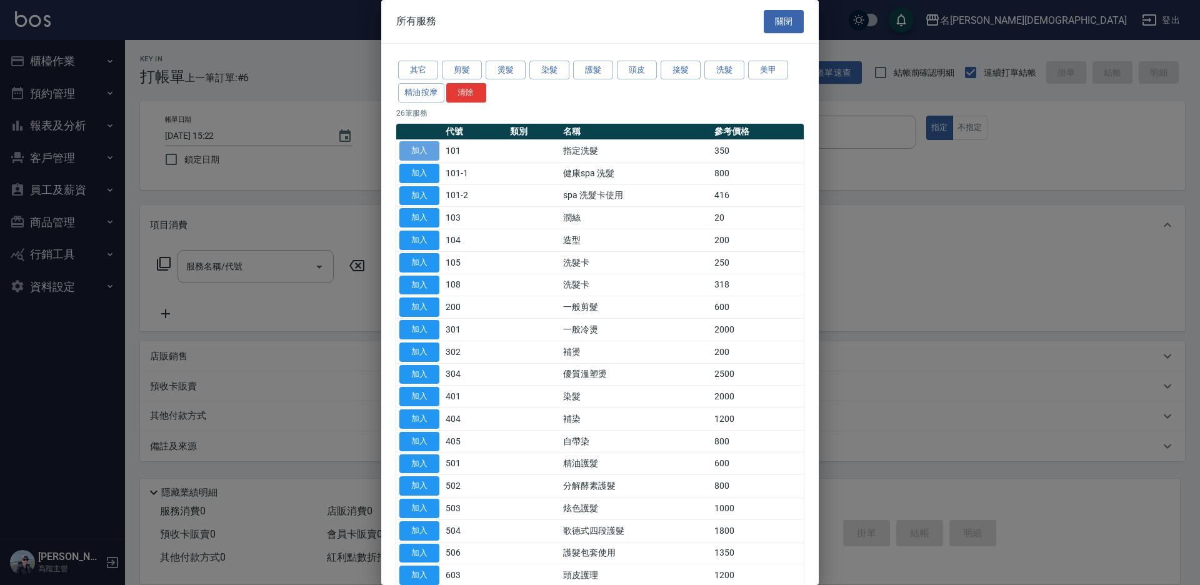
click at [429, 154] on button "加入" at bounding box center [419, 150] width 40 height 19
type input "指定洗髮(101)"
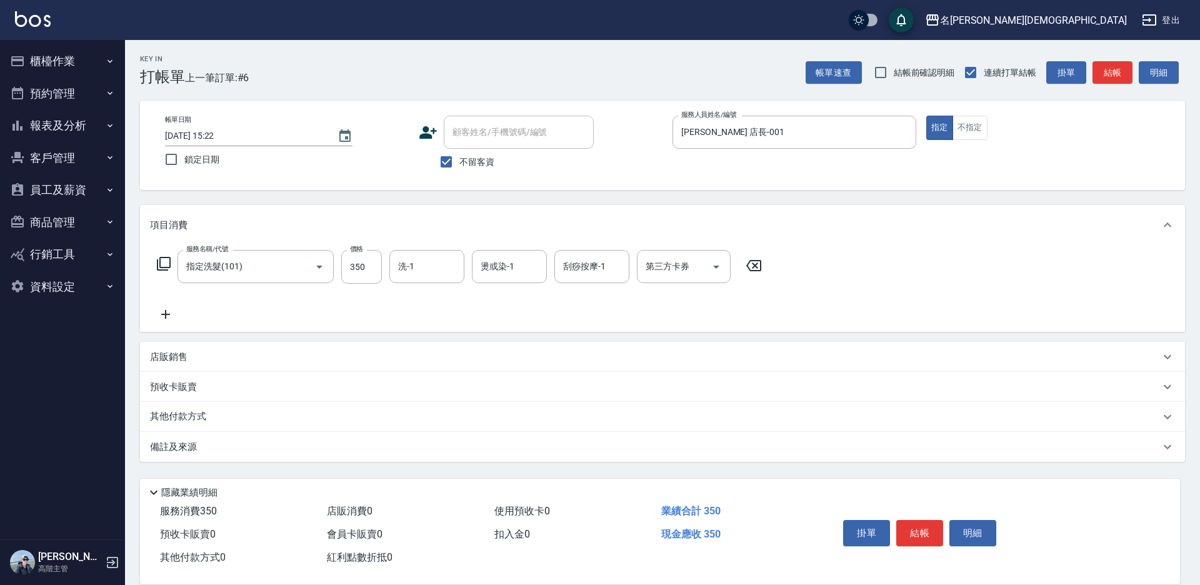
click at [162, 265] on icon at bounding box center [163, 263] width 15 height 15
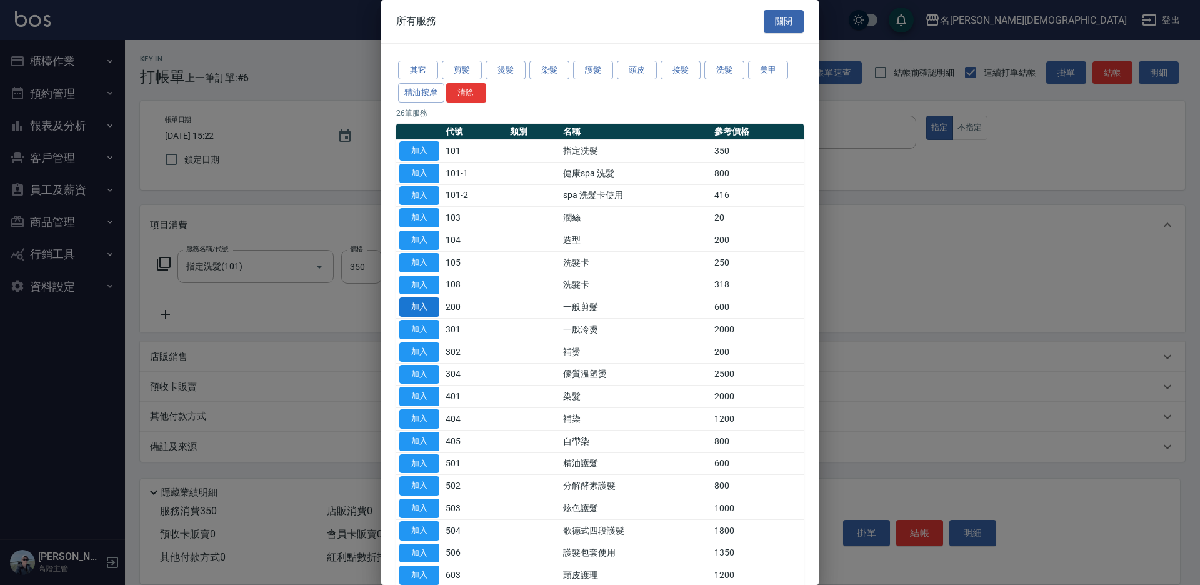
click at [427, 306] on button "加入" at bounding box center [419, 306] width 40 height 19
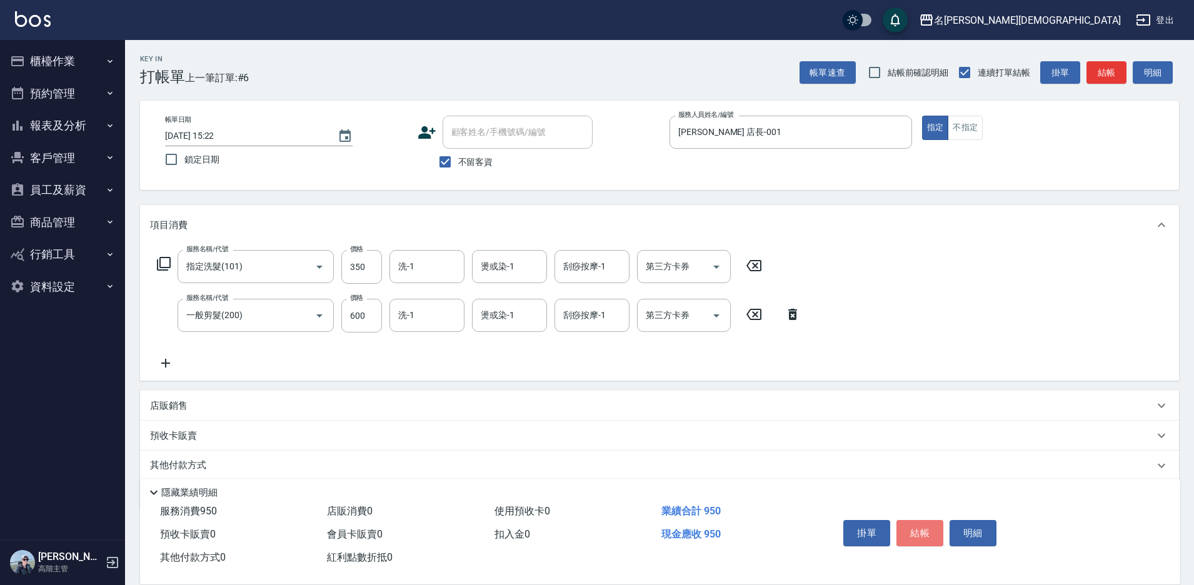
drag, startPoint x: 924, startPoint y: 526, endPoint x: 833, endPoint y: 472, distance: 105.0
click at [922, 526] on button "結帳" at bounding box center [919, 533] width 47 height 26
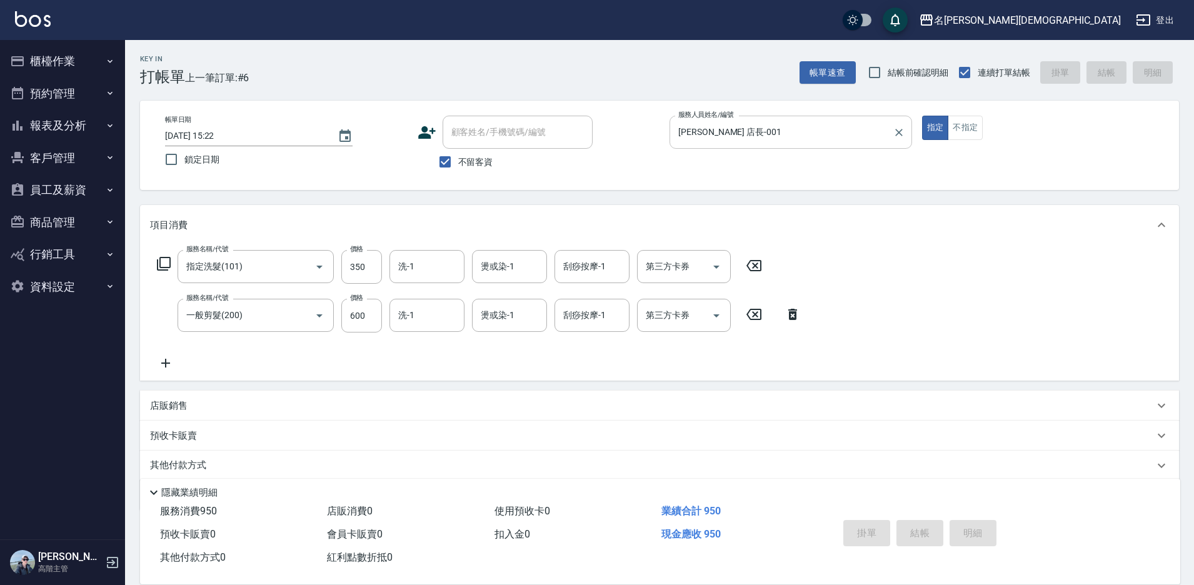
type input "[DATE] 15:23"
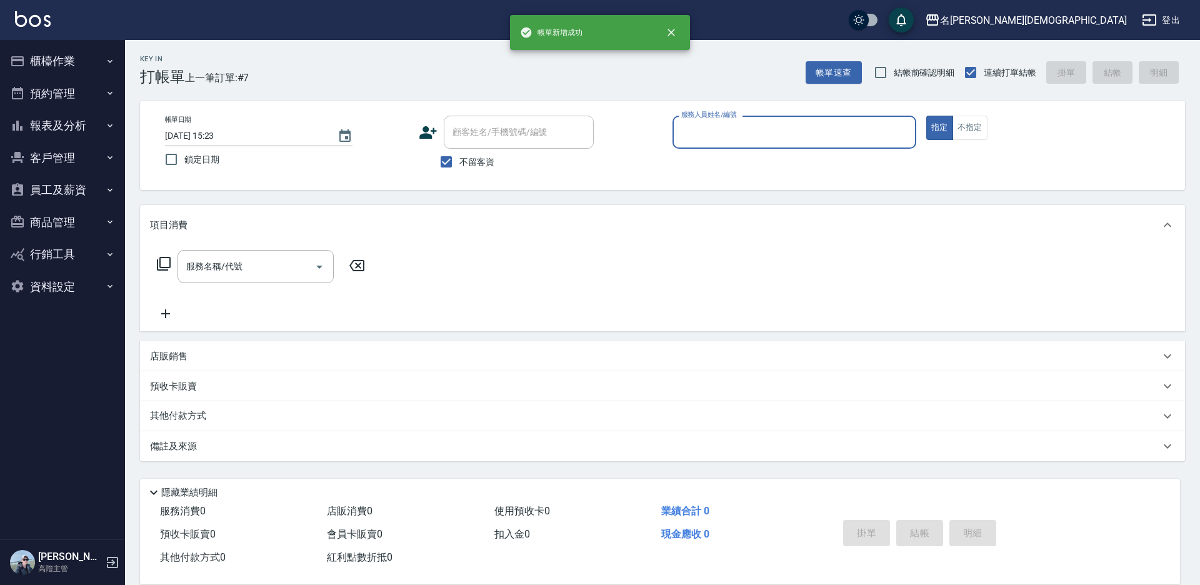
click at [707, 132] on input "服務人員姓名/編號" at bounding box center [794, 132] width 232 height 22
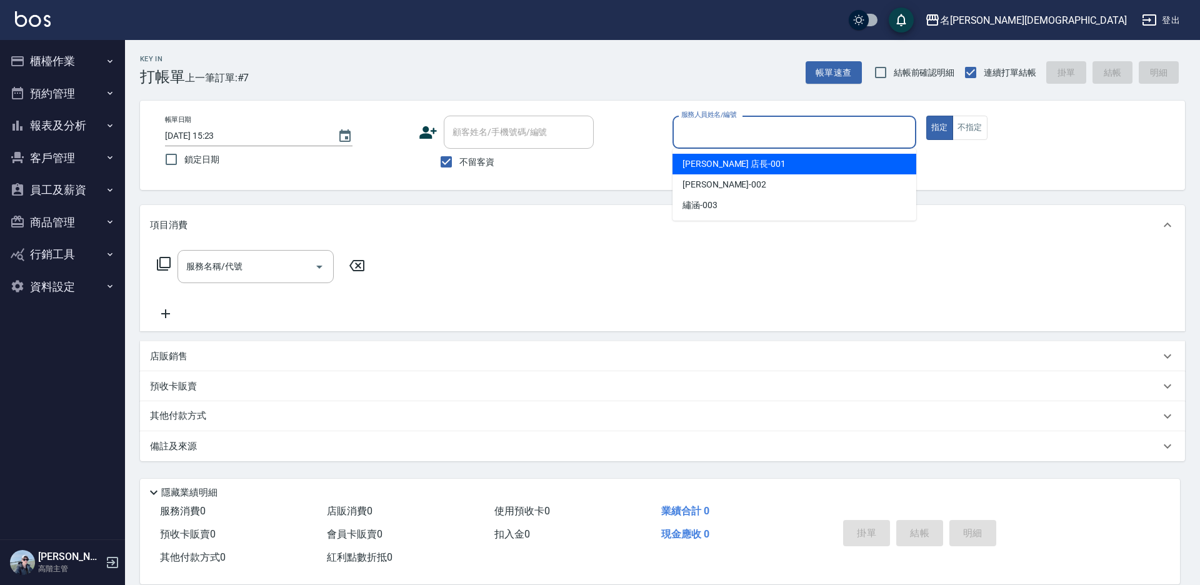
click at [701, 162] on span "[PERSON_NAME] 店長 -001" at bounding box center [733, 163] width 103 height 13
type input "[PERSON_NAME] 店長-001"
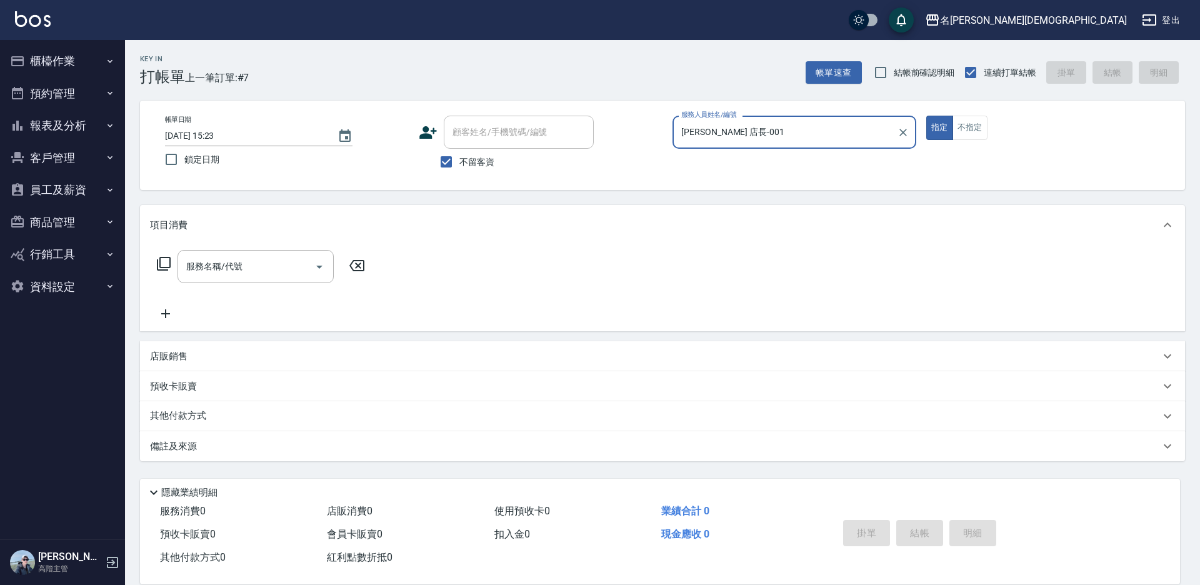
click at [164, 258] on icon at bounding box center [164, 264] width 14 height 14
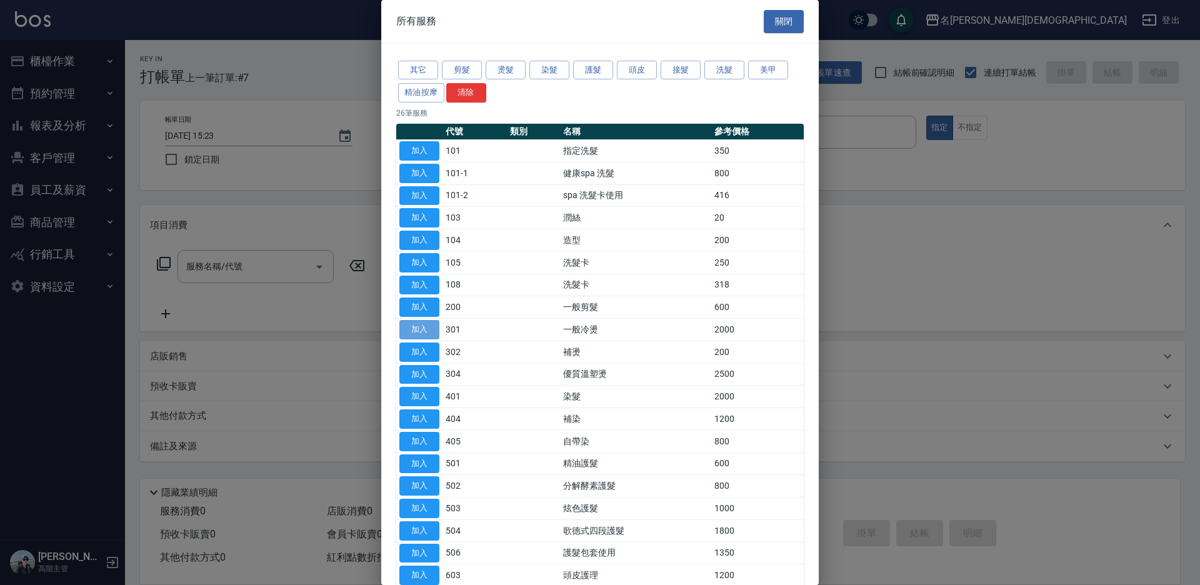
click at [438, 323] on button "加入" at bounding box center [419, 329] width 40 height 19
type input "一般冷燙(301)"
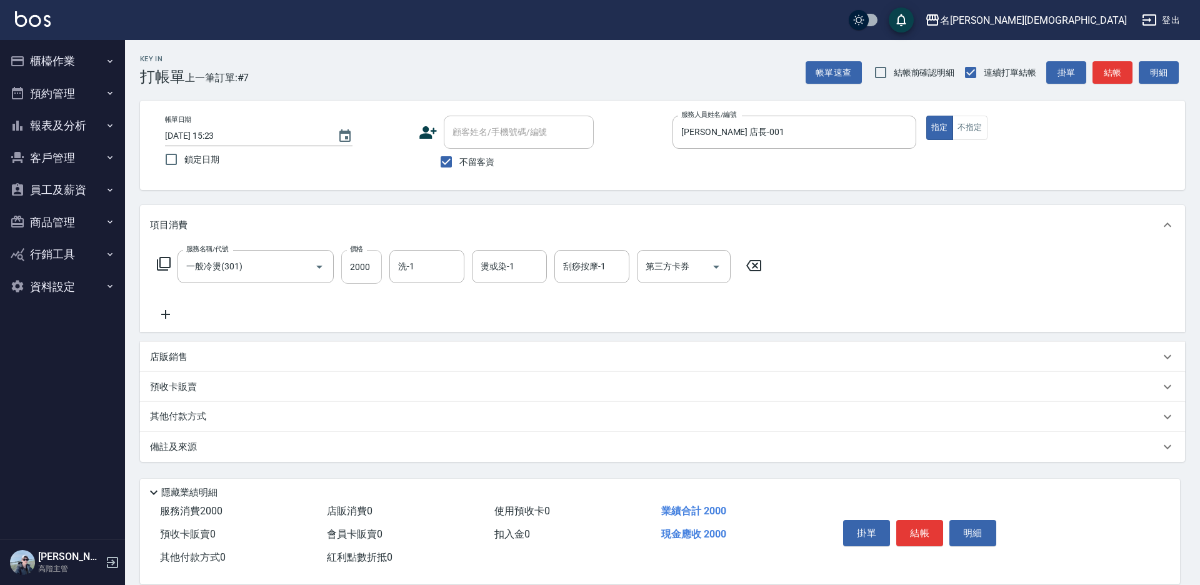
click at [357, 257] on input "2000" at bounding box center [361, 267] width 41 height 34
type input "2500"
drag, startPoint x: 921, startPoint y: 522, endPoint x: 906, endPoint y: 528, distance: 16.0
click at [920, 522] on button "結帳" at bounding box center [919, 533] width 47 height 26
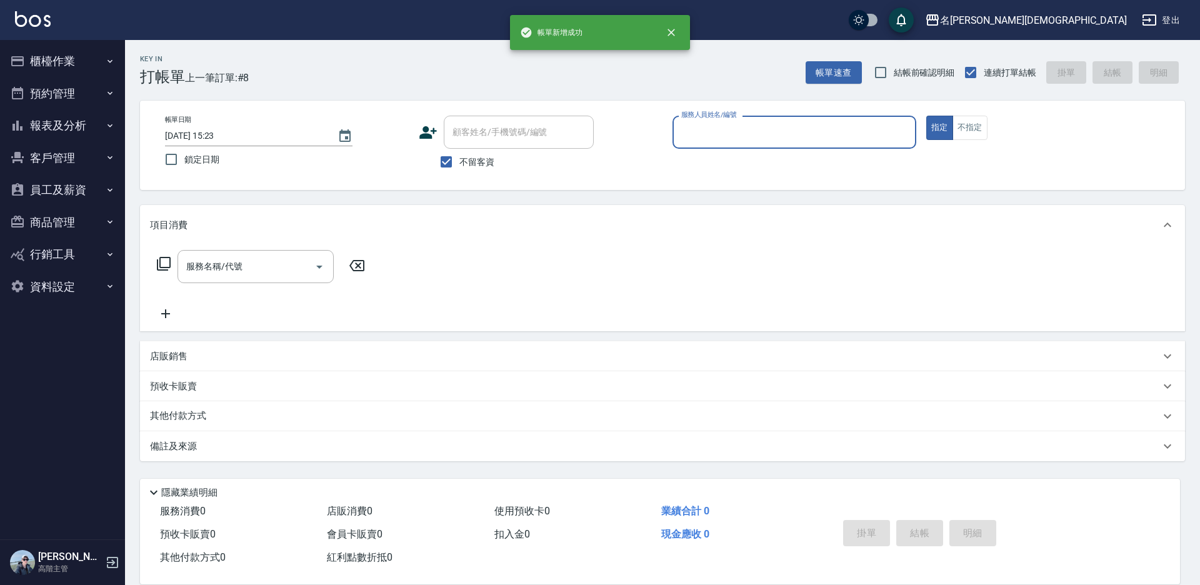
click at [713, 132] on input "服務人員姓名/編號" at bounding box center [794, 132] width 232 height 22
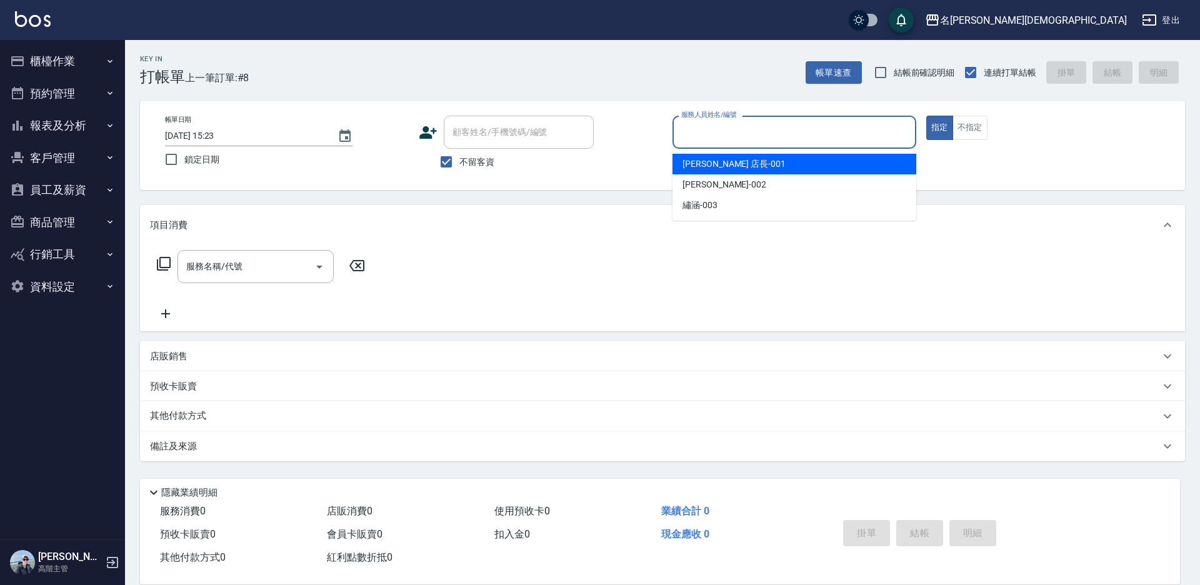
click at [715, 161] on span "[PERSON_NAME] 店長 -001" at bounding box center [733, 163] width 103 height 13
type input "[PERSON_NAME] 店長-001"
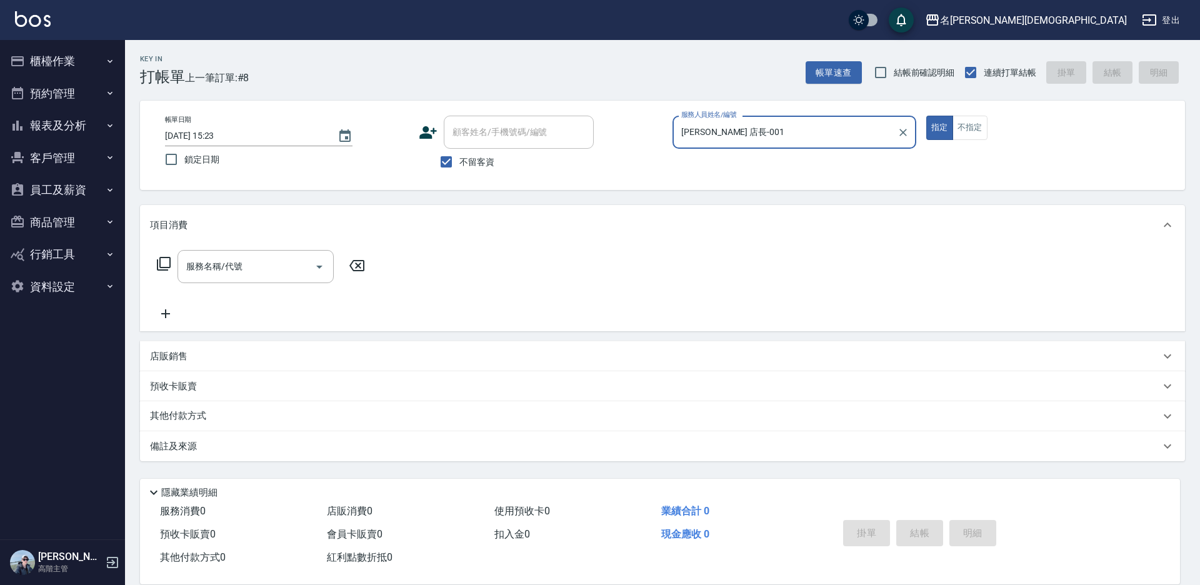
click at [162, 263] on icon at bounding box center [163, 263] width 15 height 15
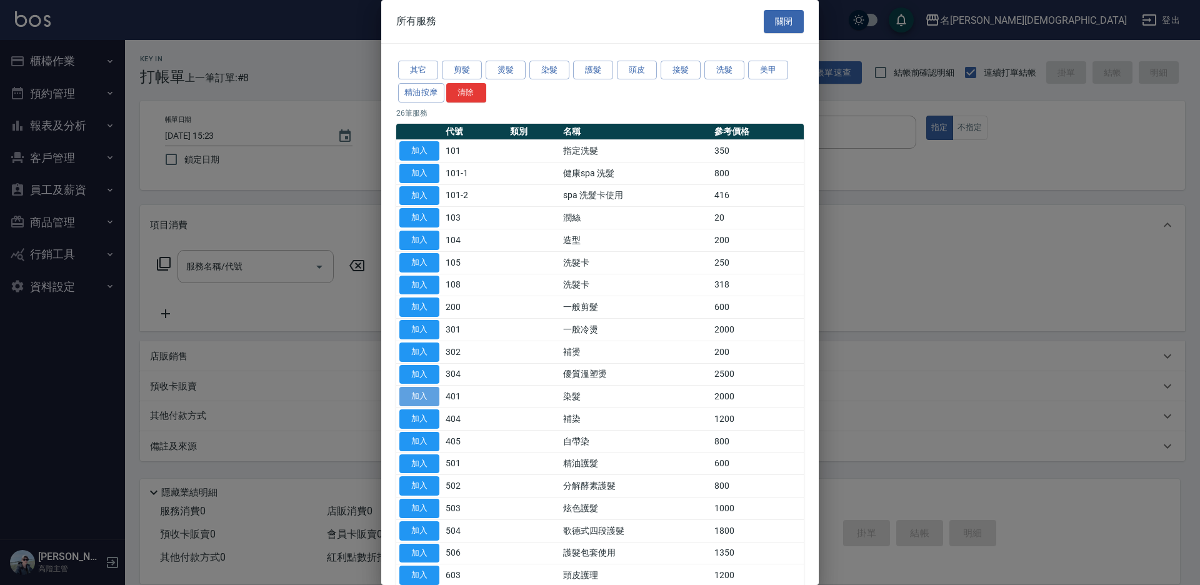
click at [409, 394] on button "加入" at bounding box center [419, 396] width 40 height 19
type input "染髮(401)"
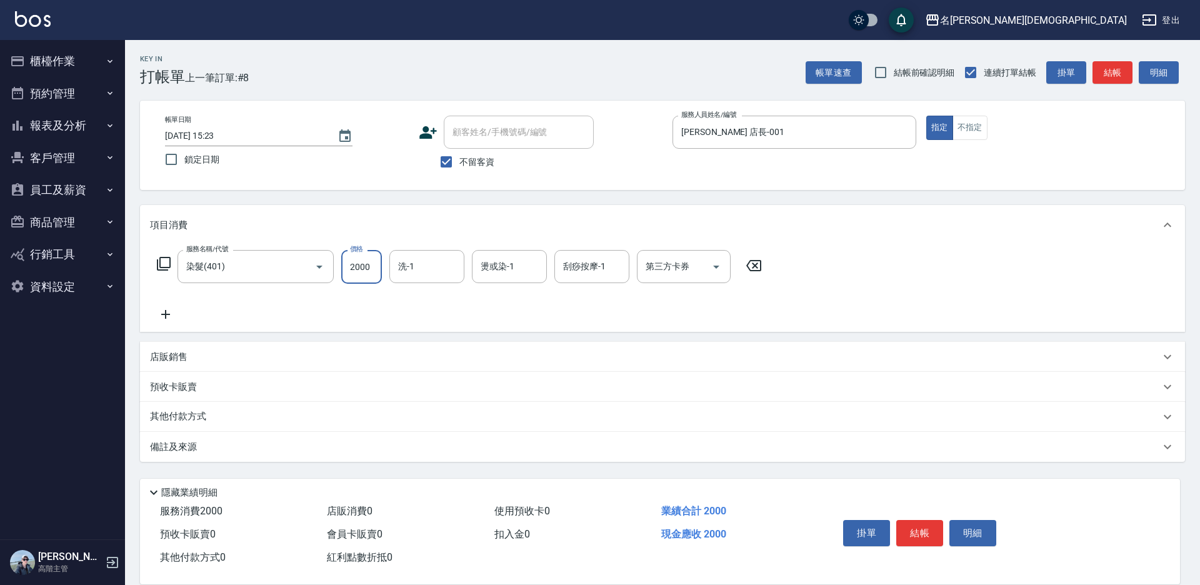
click at [356, 269] on input "2000" at bounding box center [361, 267] width 41 height 34
type input "2300"
click at [930, 535] on button "結帳" at bounding box center [919, 533] width 47 height 26
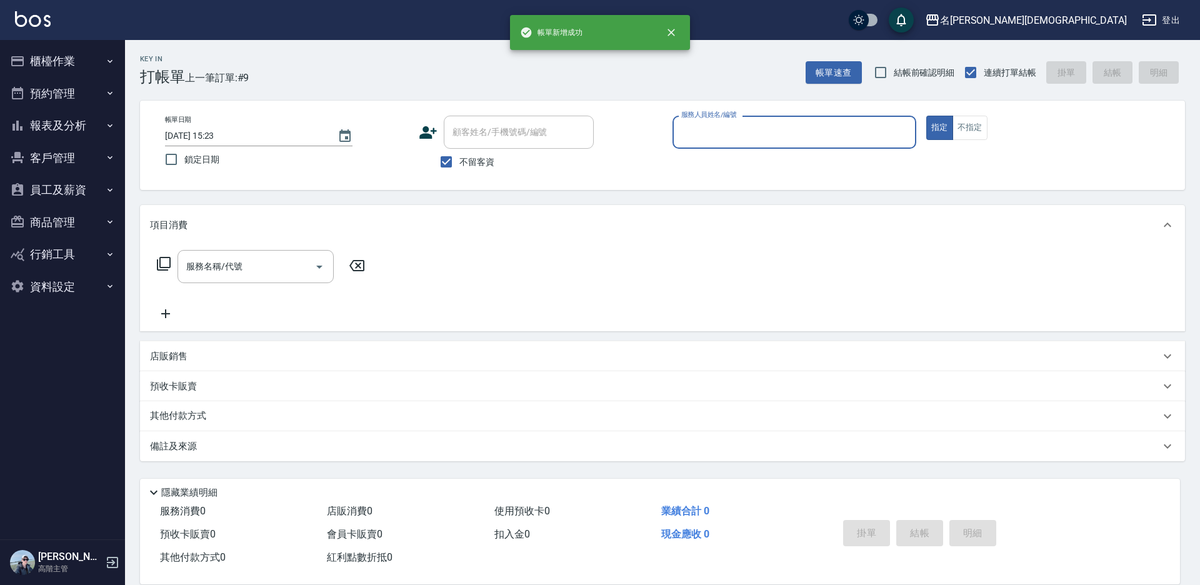
click at [699, 141] on input "服務人員姓名/編號" at bounding box center [794, 132] width 232 height 22
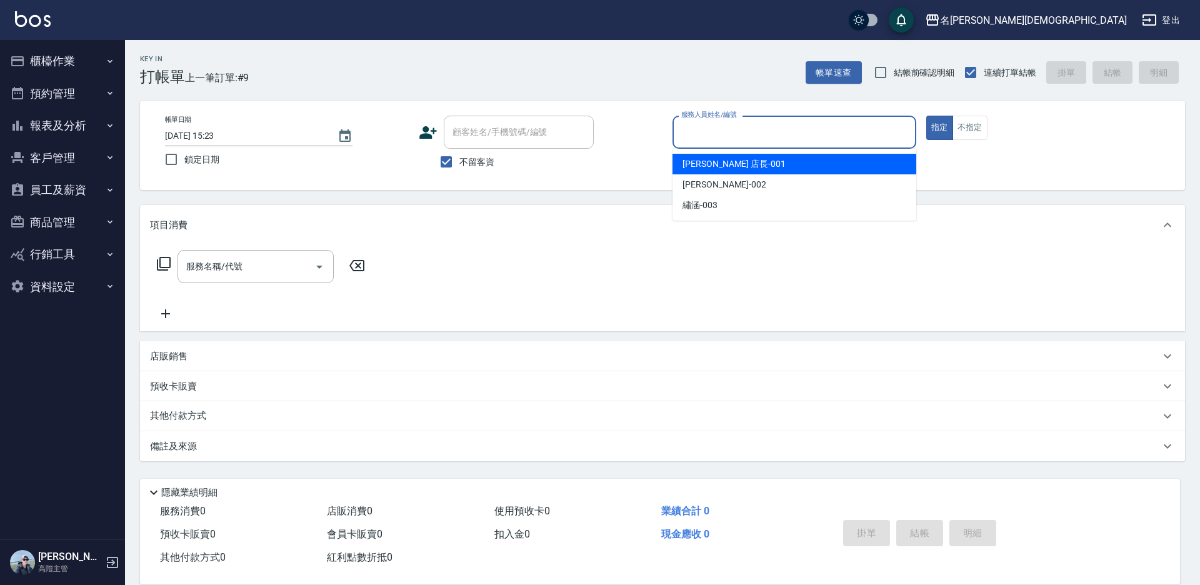
click at [697, 161] on span "[PERSON_NAME] 店長 -001" at bounding box center [733, 163] width 103 height 13
type input "[PERSON_NAME] 店長-001"
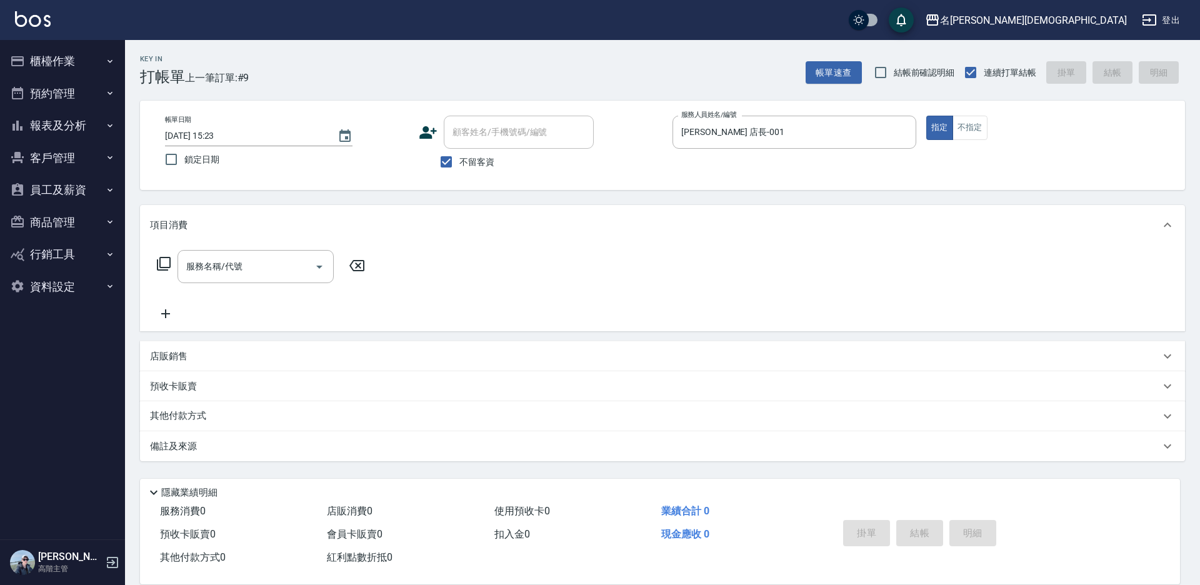
click at [156, 262] on div "服務名稱/代號 服務名稱/代號" at bounding box center [261, 266] width 222 height 33
click at [166, 263] on icon at bounding box center [163, 263] width 15 height 15
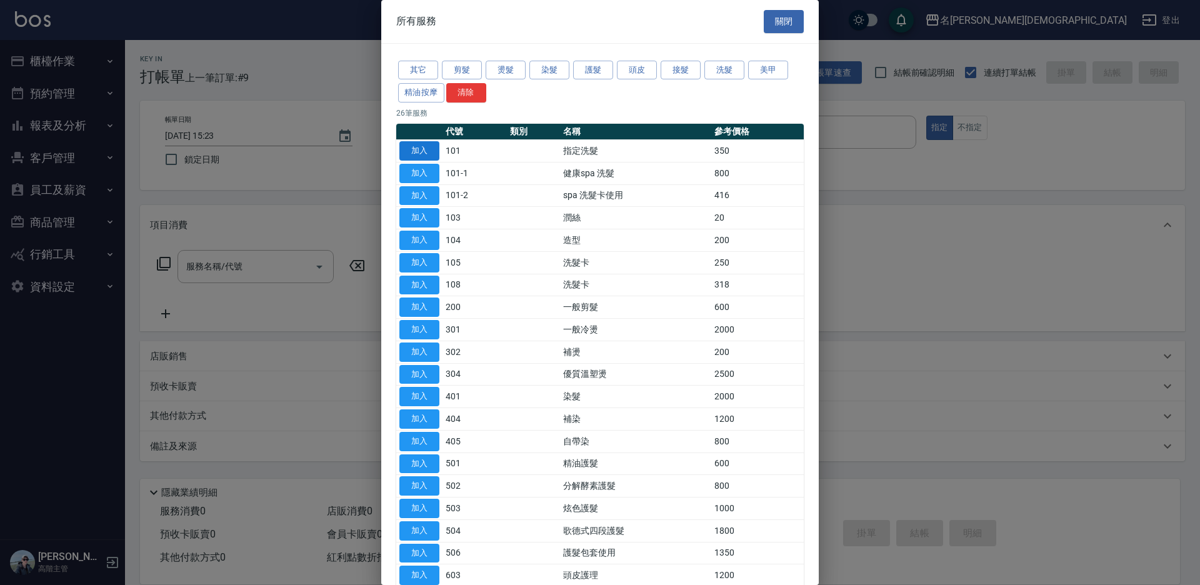
click at [427, 151] on button "加入" at bounding box center [419, 150] width 40 height 19
type input "指定洗髮(101)"
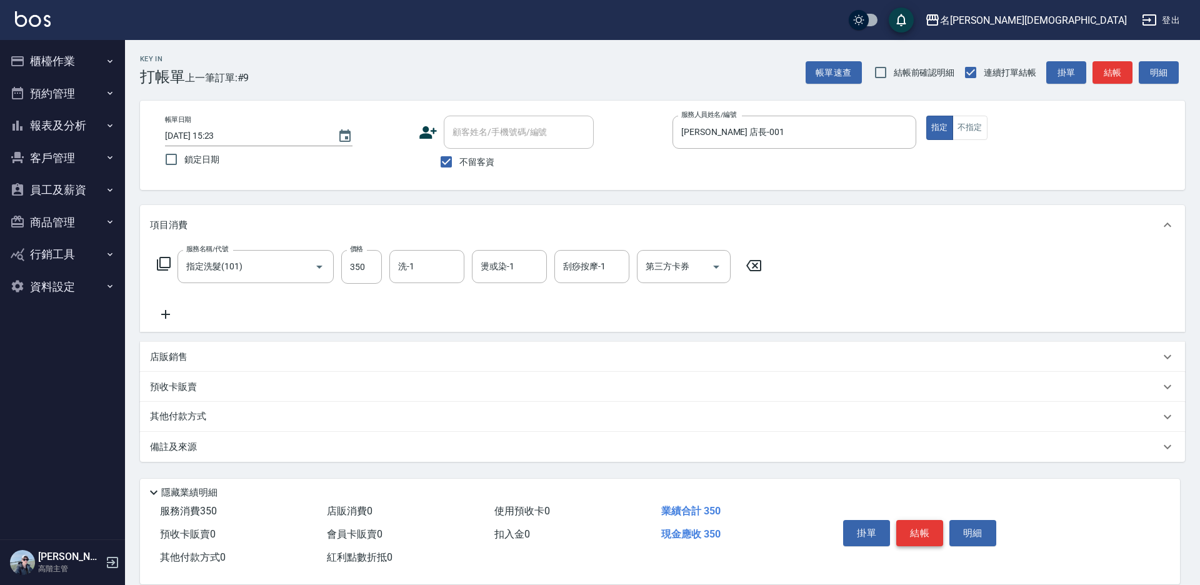
click at [907, 520] on button "結帳" at bounding box center [919, 533] width 47 height 26
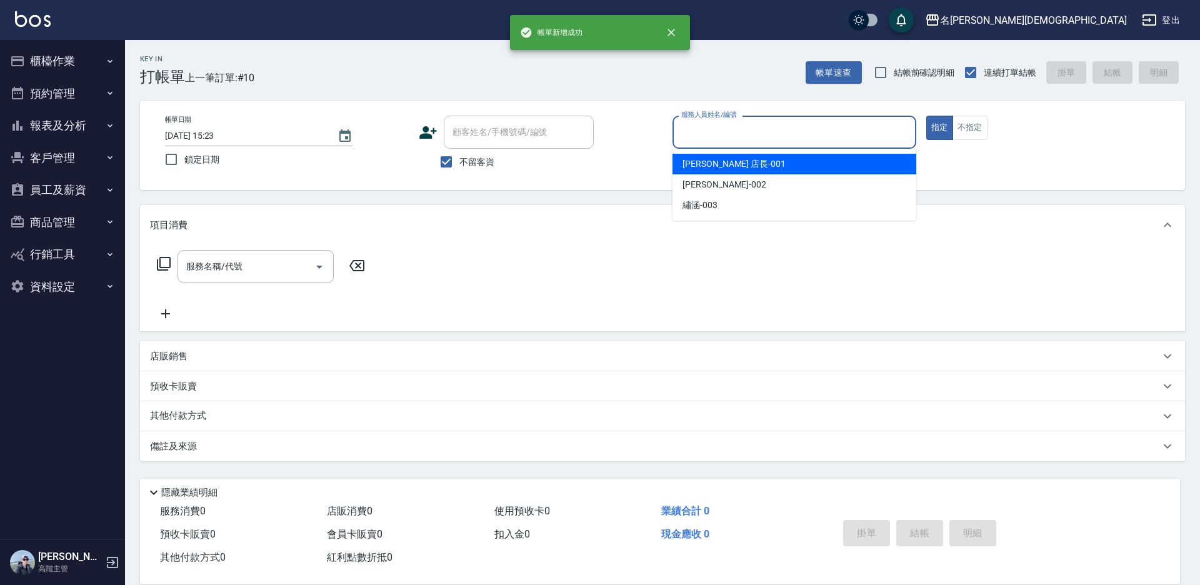
click at [711, 135] on input "服務人員姓名/編號" at bounding box center [794, 132] width 232 height 22
click at [700, 163] on span "[PERSON_NAME] 店長 -001" at bounding box center [733, 163] width 103 height 13
type input "[PERSON_NAME] 店長-001"
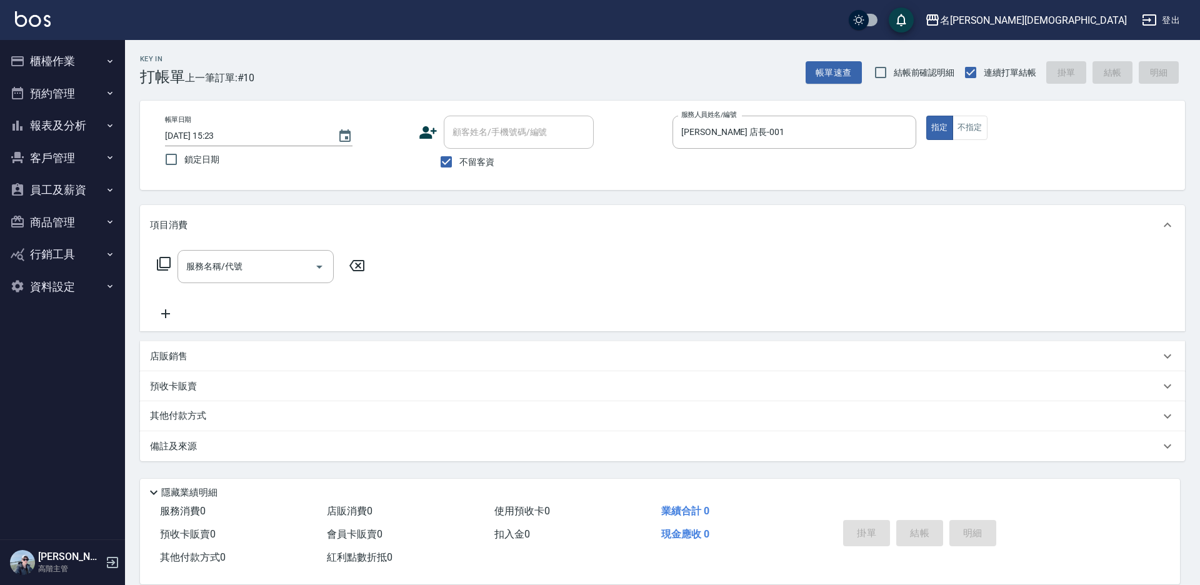
click at [160, 262] on icon at bounding box center [164, 264] width 14 height 14
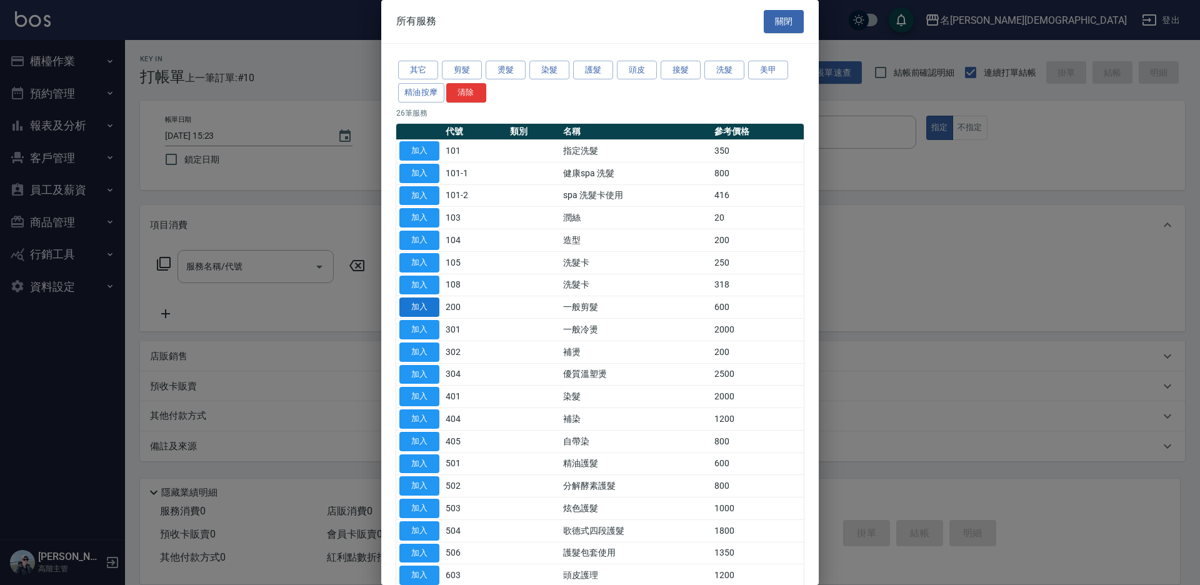
click at [414, 305] on button "加入" at bounding box center [419, 306] width 40 height 19
type input "一般剪髮(200)"
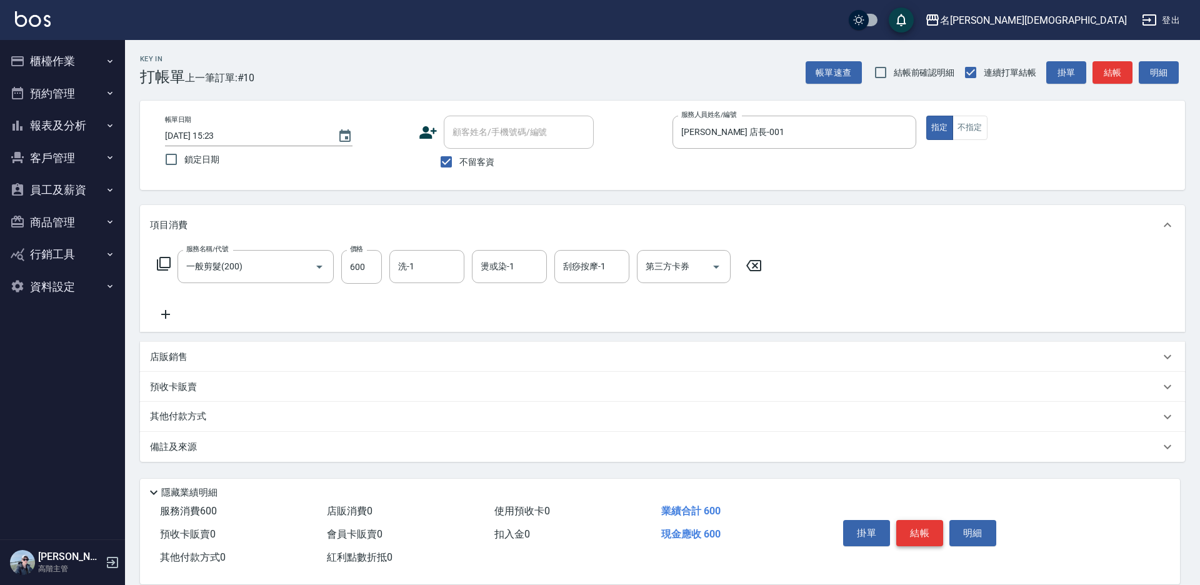
click at [933, 527] on button "結帳" at bounding box center [919, 533] width 47 height 26
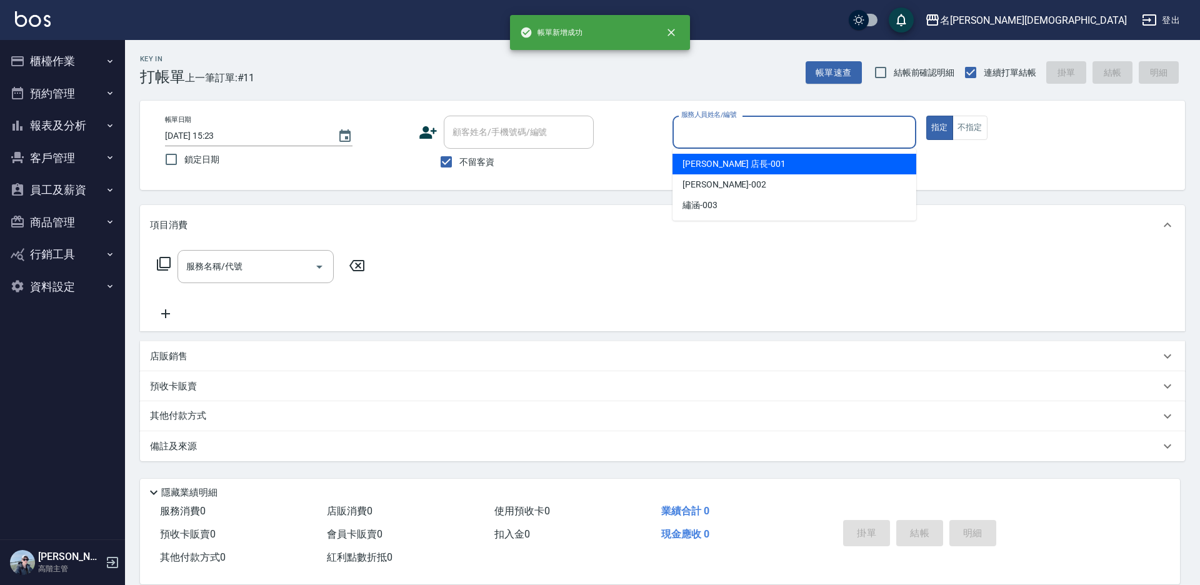
drag, startPoint x: 712, startPoint y: 136, endPoint x: 685, endPoint y: 167, distance: 41.2
click at [710, 137] on input "服務人員姓名/編號" at bounding box center [794, 132] width 232 height 22
drag, startPoint x: 685, startPoint y: 167, endPoint x: 567, endPoint y: 166, distance: 118.1
click at [684, 167] on span "[PERSON_NAME] 店長 -001" at bounding box center [733, 163] width 103 height 13
type input "[PERSON_NAME] 店長-001"
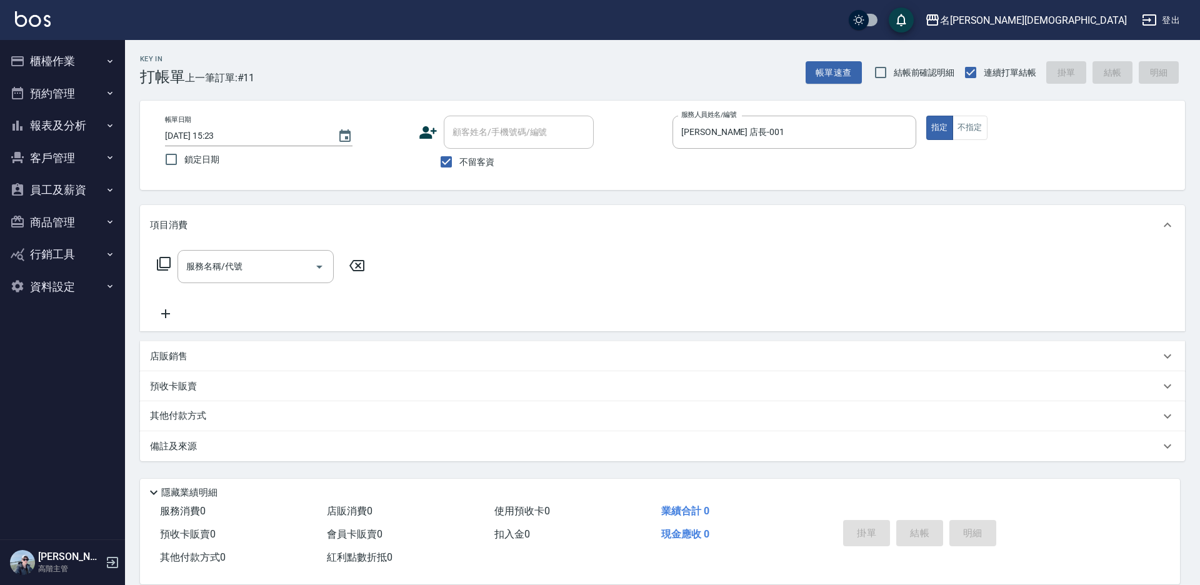
click at [159, 265] on icon at bounding box center [164, 264] width 14 height 14
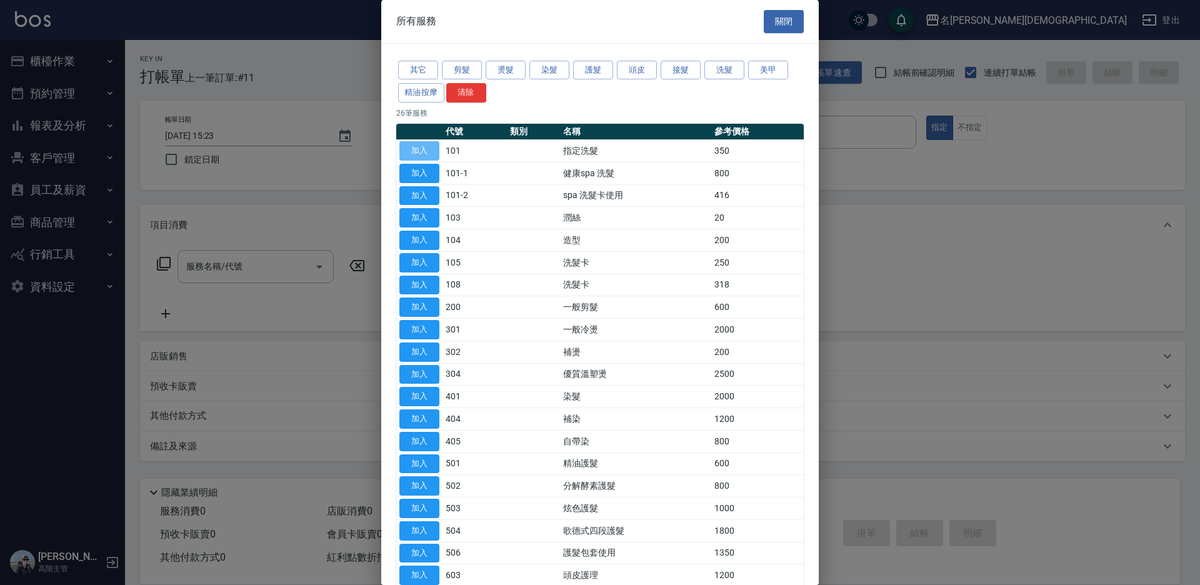
drag, startPoint x: 414, startPoint y: 148, endPoint x: 375, endPoint y: 234, distance: 94.2
click at [414, 147] on button "加入" at bounding box center [419, 150] width 40 height 19
type input "指定洗髮(101)"
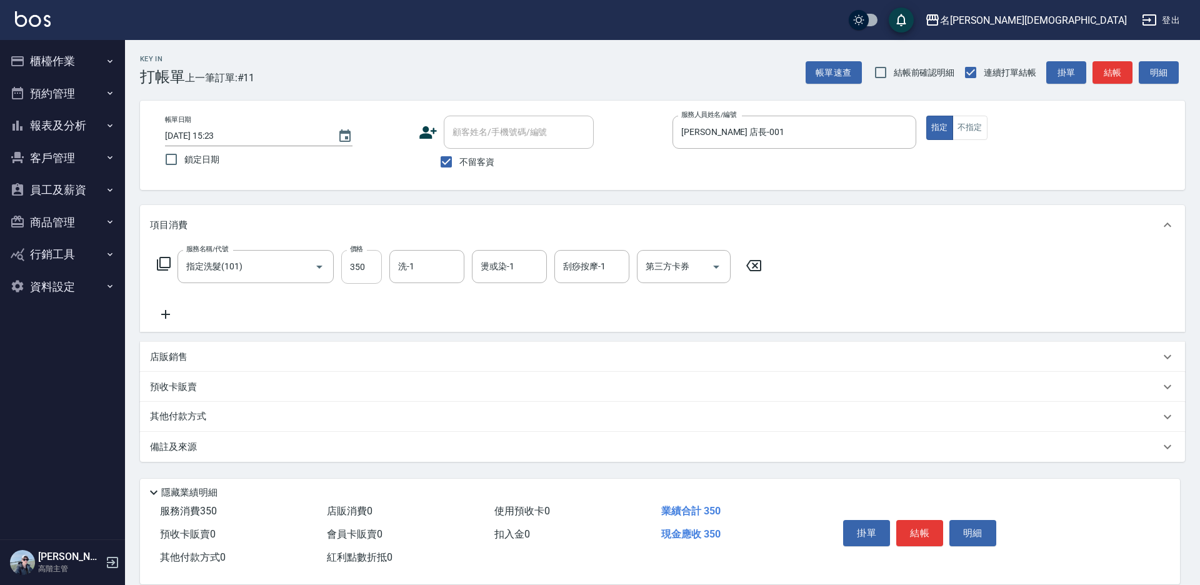
click at [378, 262] on input "350" at bounding box center [361, 267] width 41 height 34
type input "370"
click at [416, 272] on input "洗-1" at bounding box center [427, 267] width 64 height 22
click at [429, 342] on div "繡涵 -003" at bounding box center [426, 352] width 75 height 21
type input "繡涵-003"
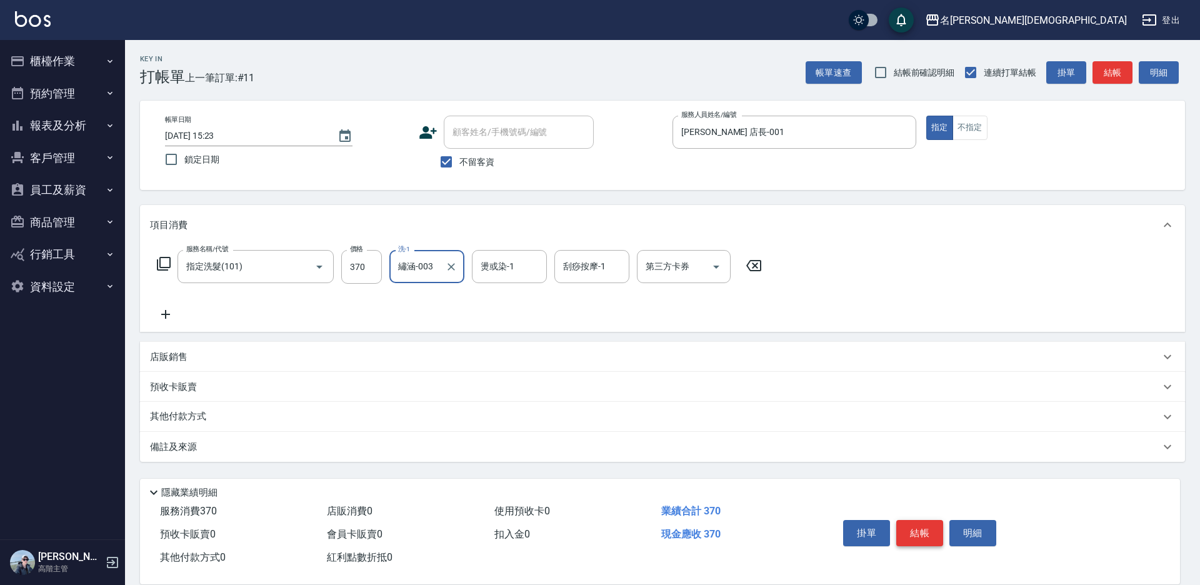
click at [913, 524] on button "結帳" at bounding box center [919, 533] width 47 height 26
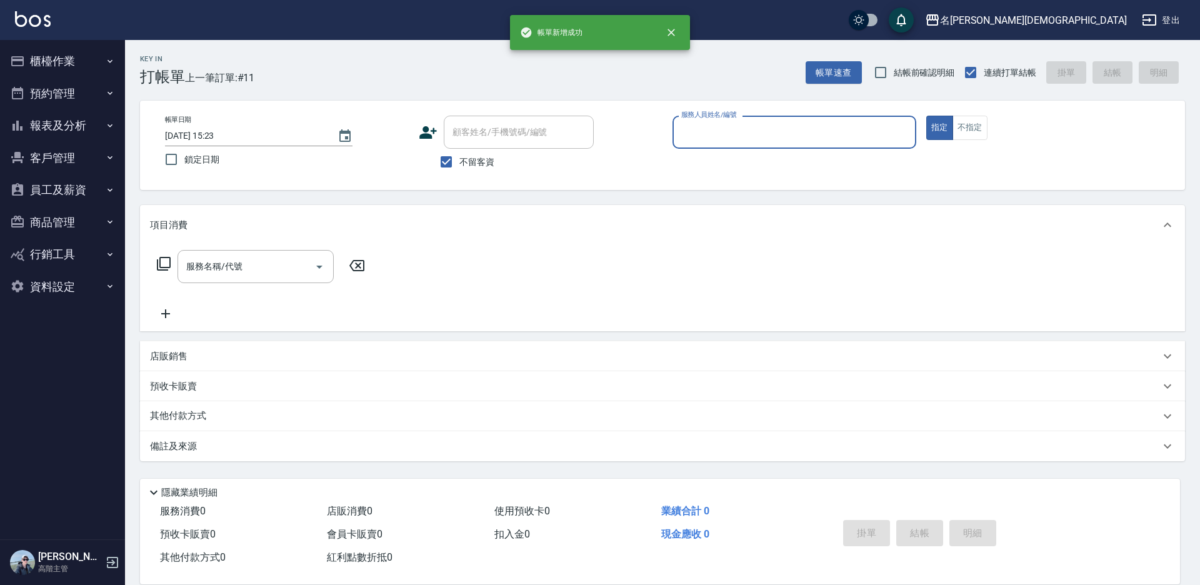
click at [715, 125] on input "服務人員姓名/編號" at bounding box center [794, 132] width 232 height 22
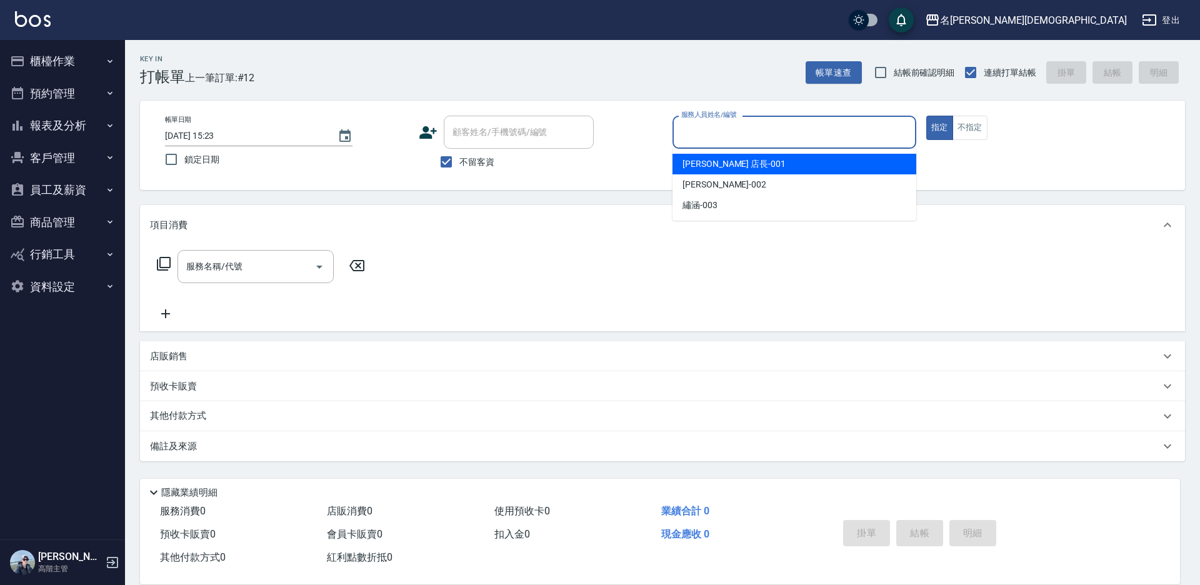
drag, startPoint x: 710, startPoint y: 161, endPoint x: 422, endPoint y: 191, distance: 289.1
click at [709, 161] on span "[PERSON_NAME] 店長 -001" at bounding box center [733, 163] width 103 height 13
type input "[PERSON_NAME] 店長-001"
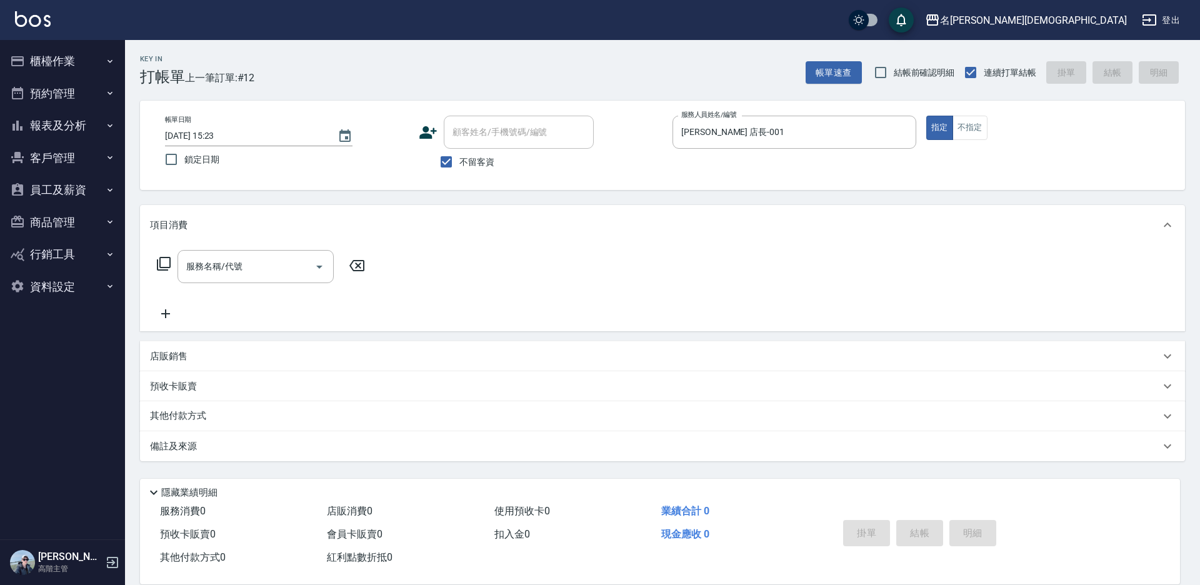
click at [160, 262] on icon at bounding box center [164, 264] width 14 height 14
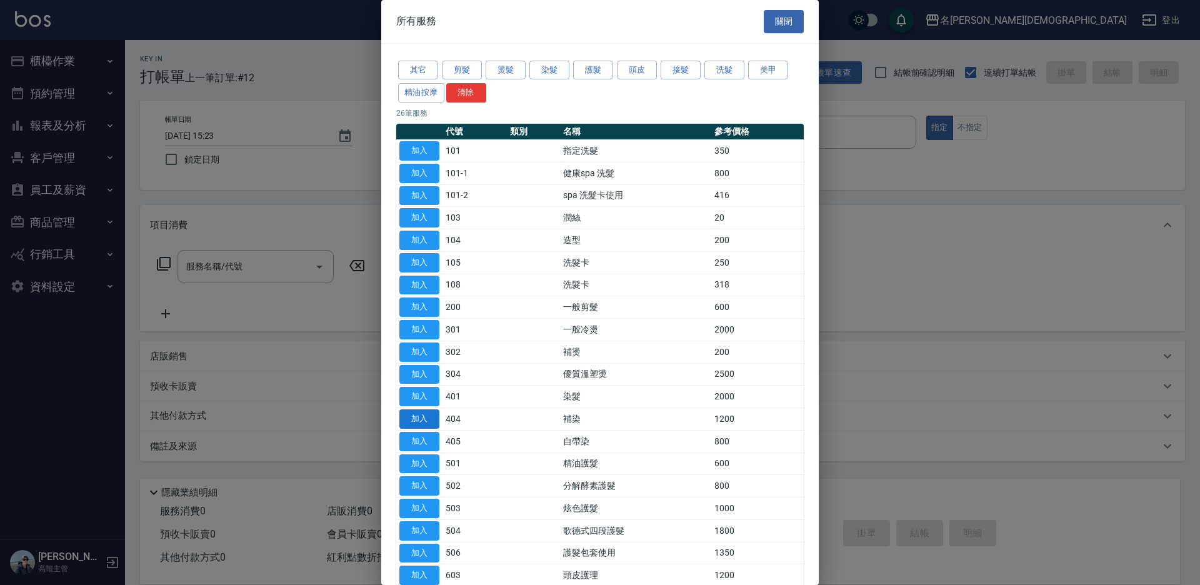
click at [429, 414] on button "加入" at bounding box center [419, 418] width 40 height 19
type input "補染(404)"
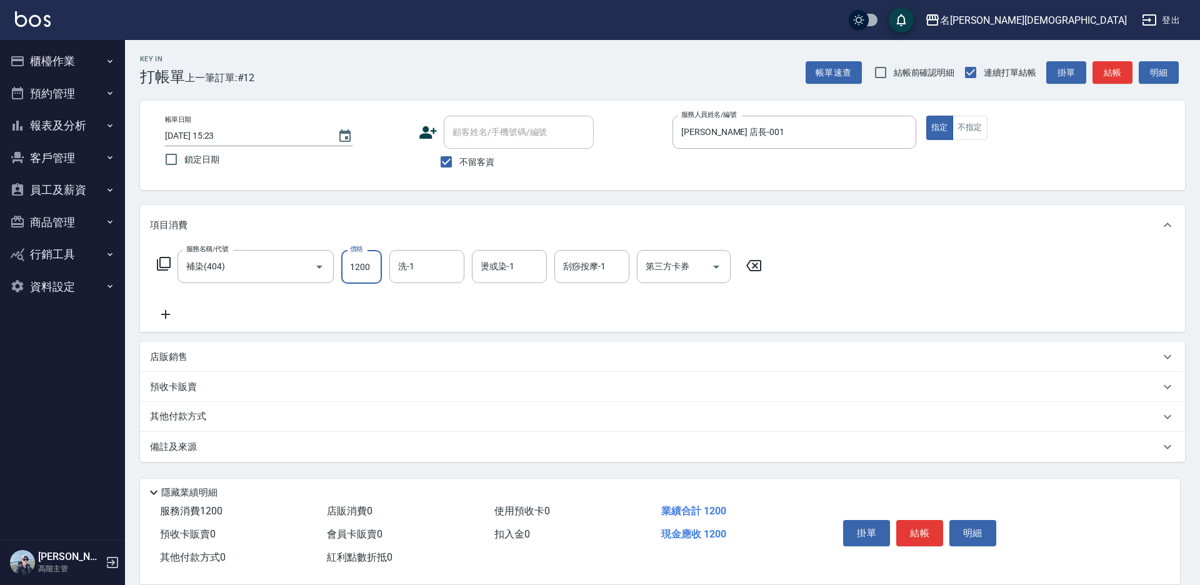
click at [361, 267] on input "1200" at bounding box center [361, 267] width 41 height 34
type input "1850"
click at [920, 527] on button "結帳" at bounding box center [919, 533] width 47 height 26
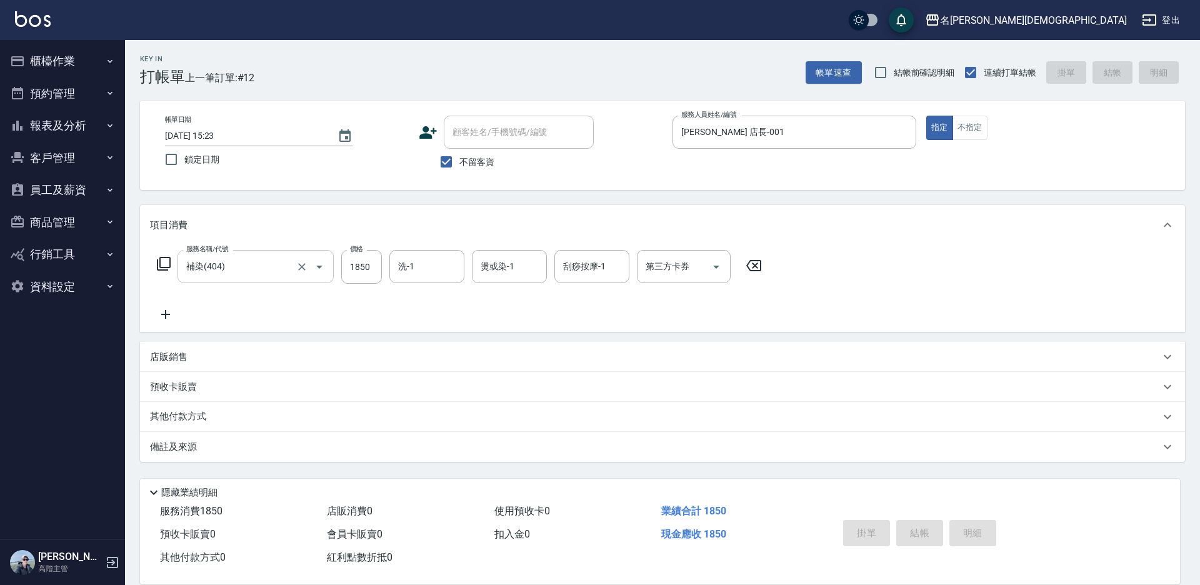
type input "[DATE] 15:24"
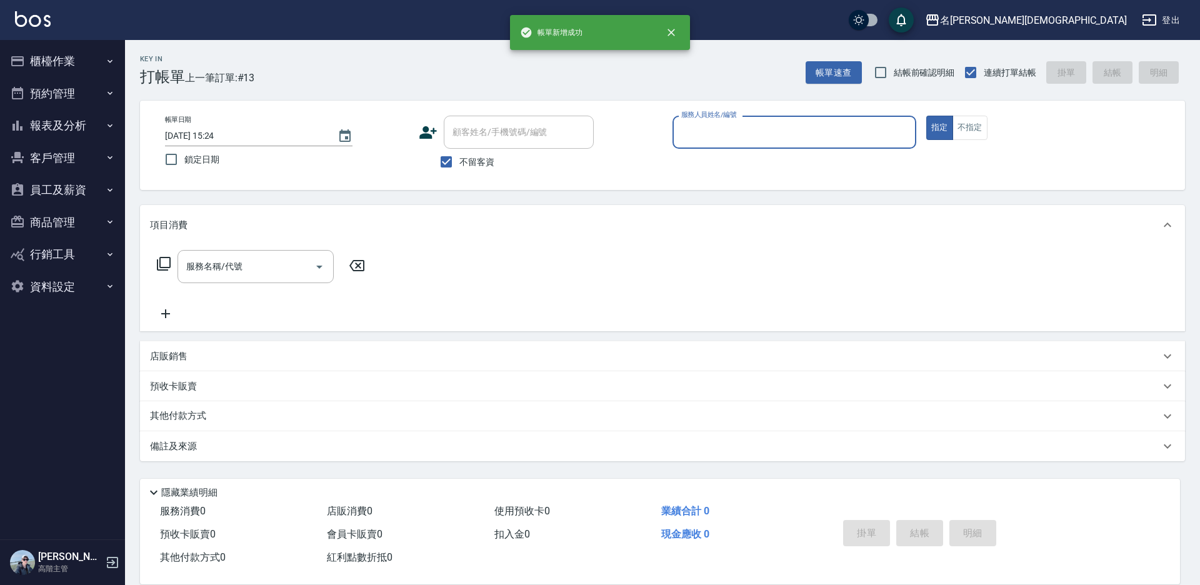
click at [46, 61] on button "櫃檯作業" at bounding box center [62, 61] width 115 height 32
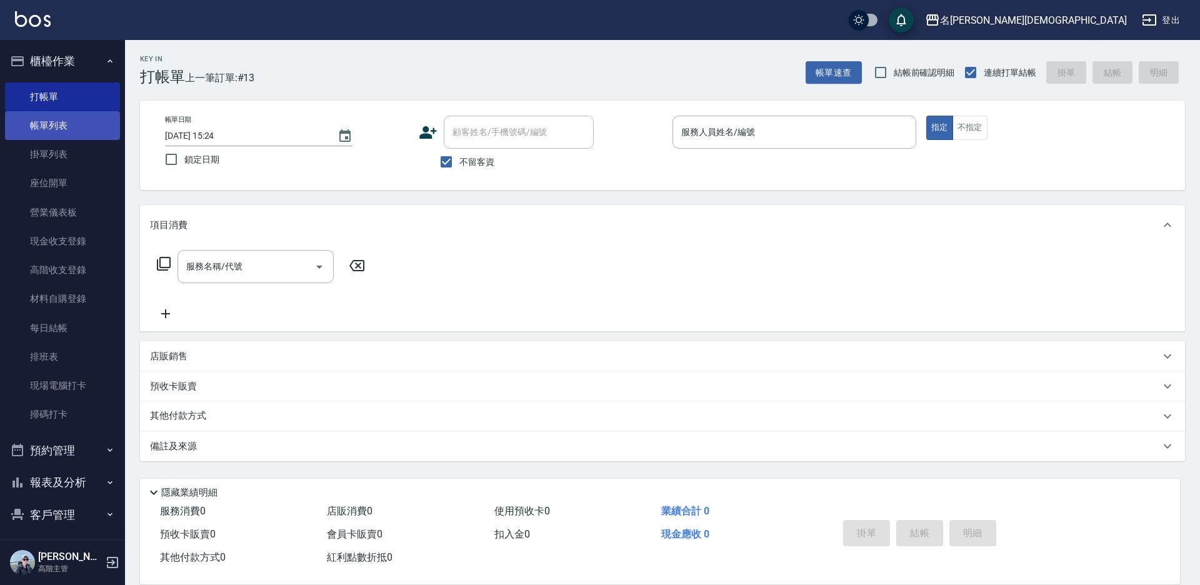
click at [61, 127] on link "帳單列表" at bounding box center [62, 125] width 115 height 29
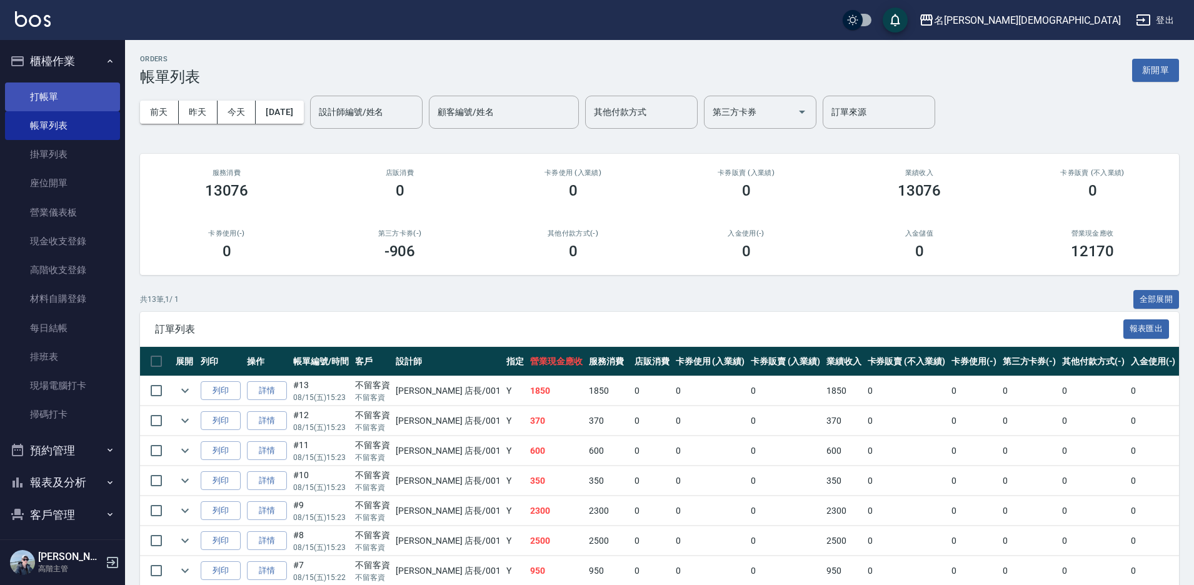
click at [65, 87] on link "打帳單" at bounding box center [62, 96] width 115 height 29
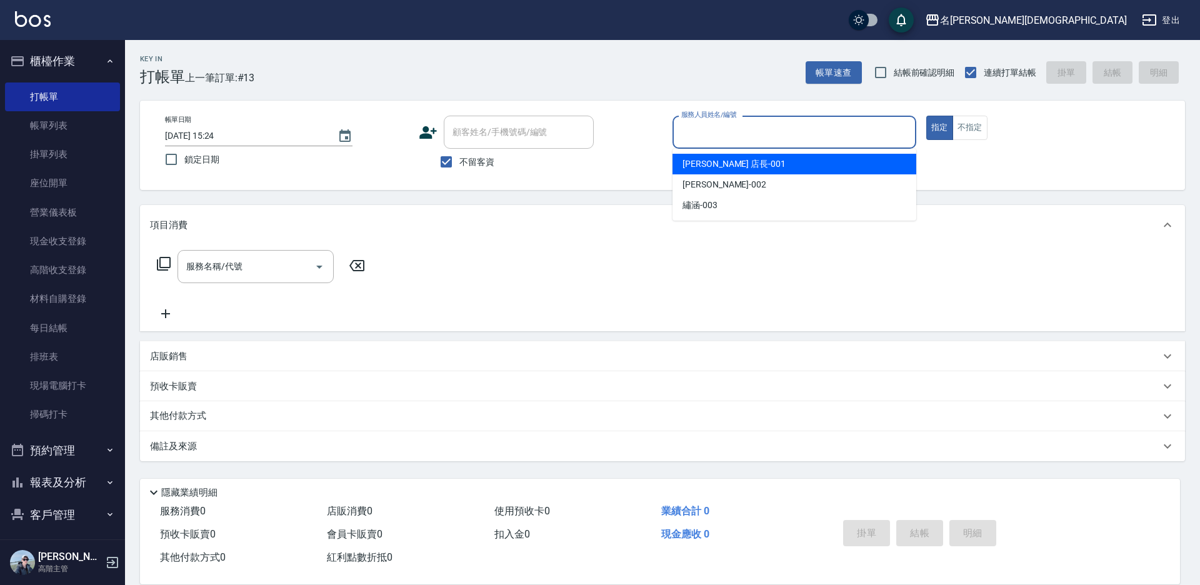
click at [701, 126] on input "服務人員姓名/編號" at bounding box center [794, 132] width 232 height 22
click at [701, 164] on span "[PERSON_NAME] 店長 -001" at bounding box center [733, 163] width 103 height 13
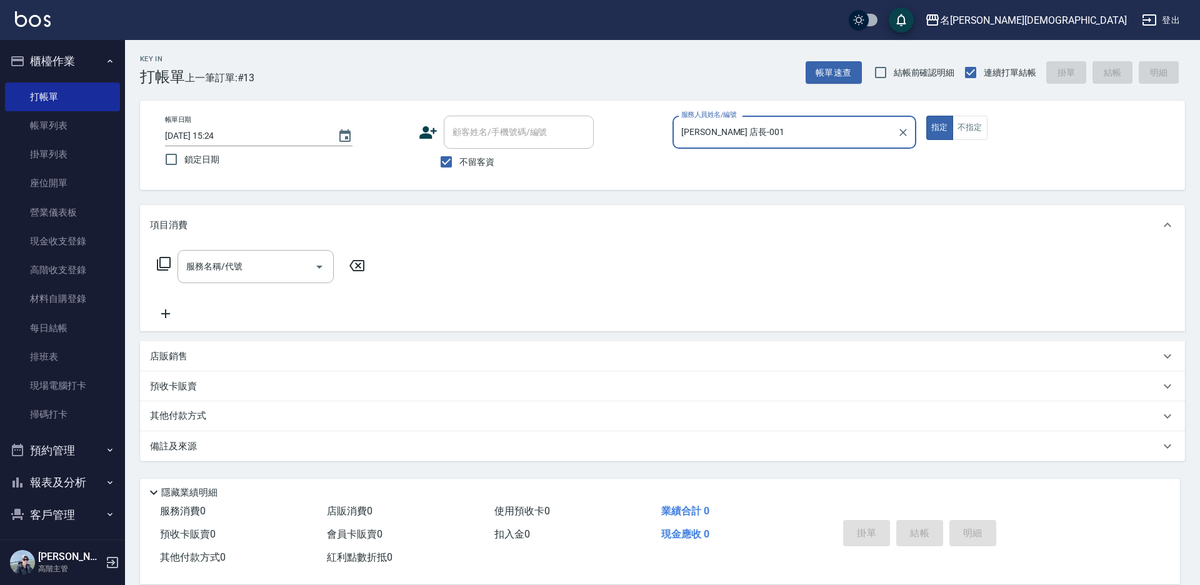
drag, startPoint x: 717, startPoint y: 132, endPoint x: 717, endPoint y: 147, distance: 14.4
click at [717, 134] on input "[PERSON_NAME] 店長-001" at bounding box center [785, 132] width 214 height 22
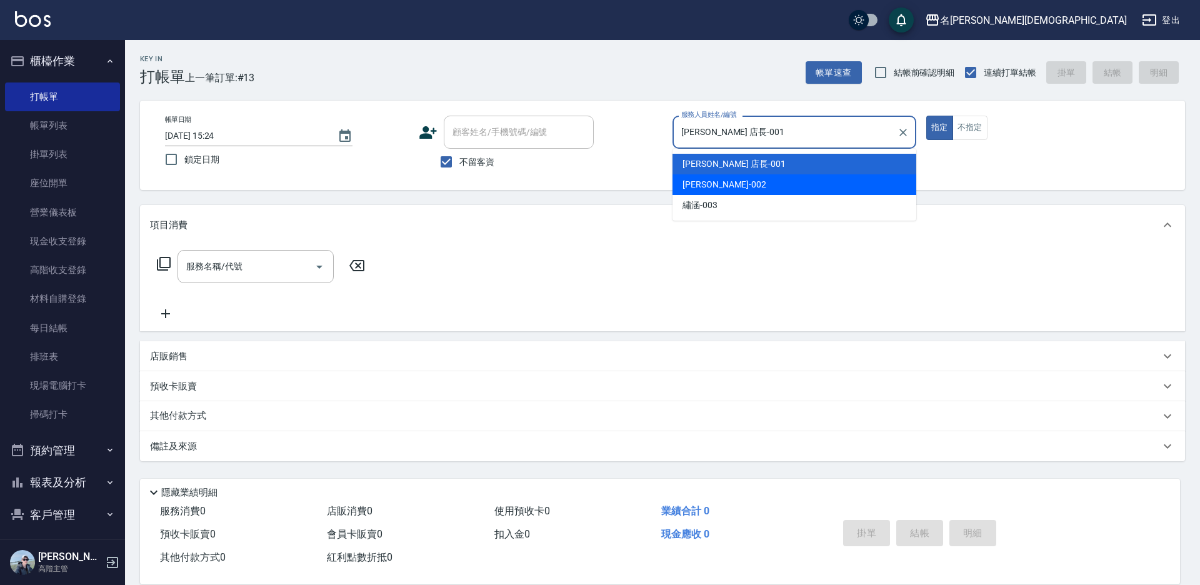
drag, startPoint x: 700, startPoint y: 187, endPoint x: 522, endPoint y: 186, distance: 177.5
click at [698, 187] on span "香香 -002" at bounding box center [724, 184] width 84 height 13
type input "香香-002"
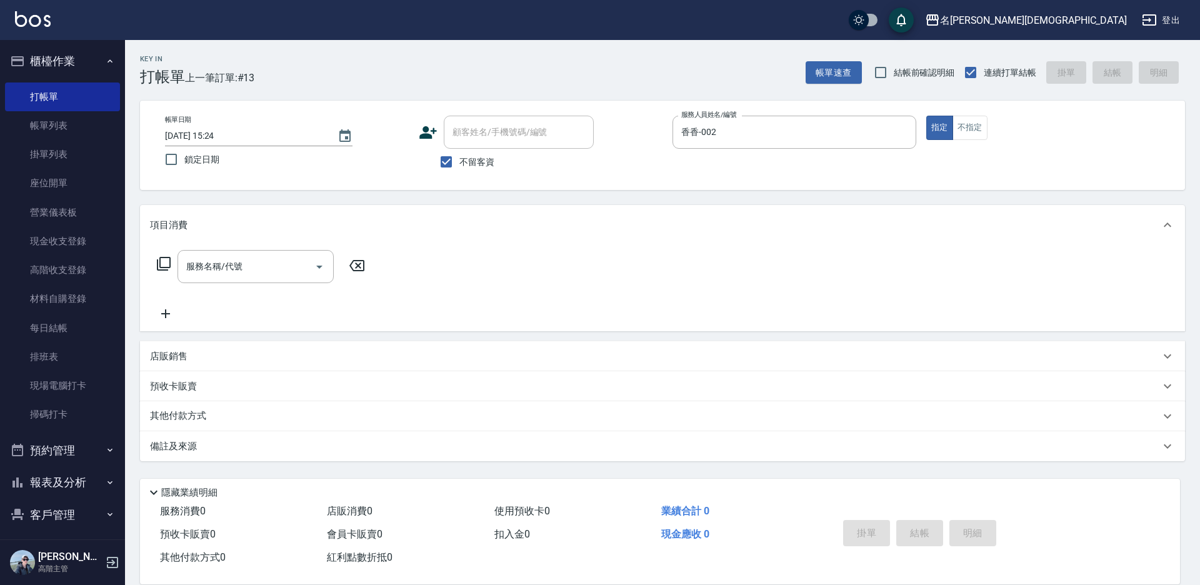
click at [166, 264] on icon at bounding box center [163, 263] width 15 height 15
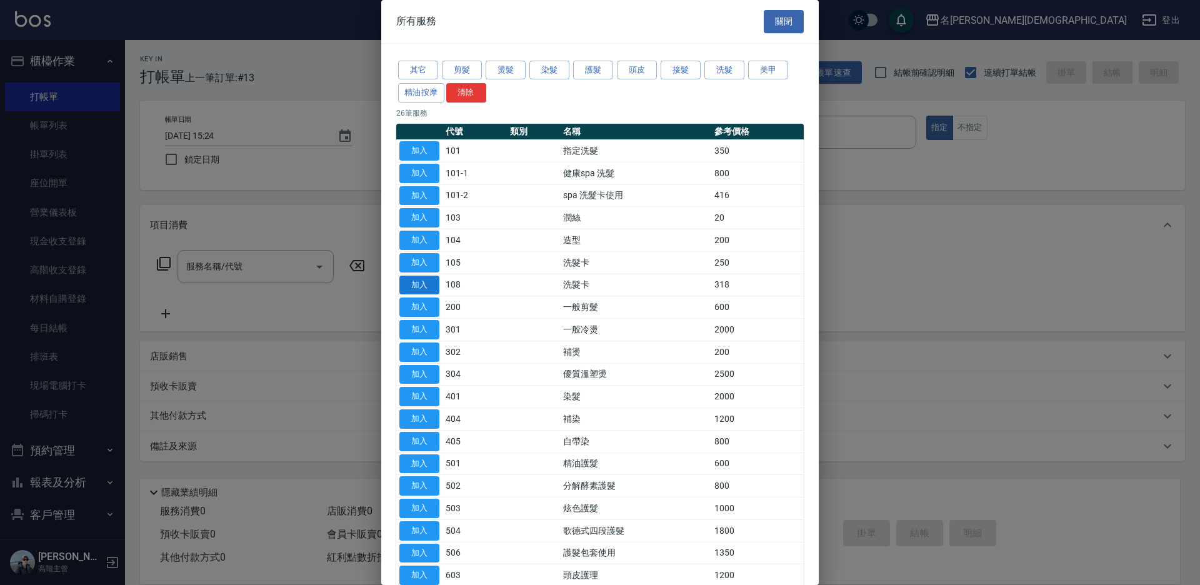
click at [406, 278] on button "加入" at bounding box center [419, 285] width 40 height 19
type input "洗髮卡(108)"
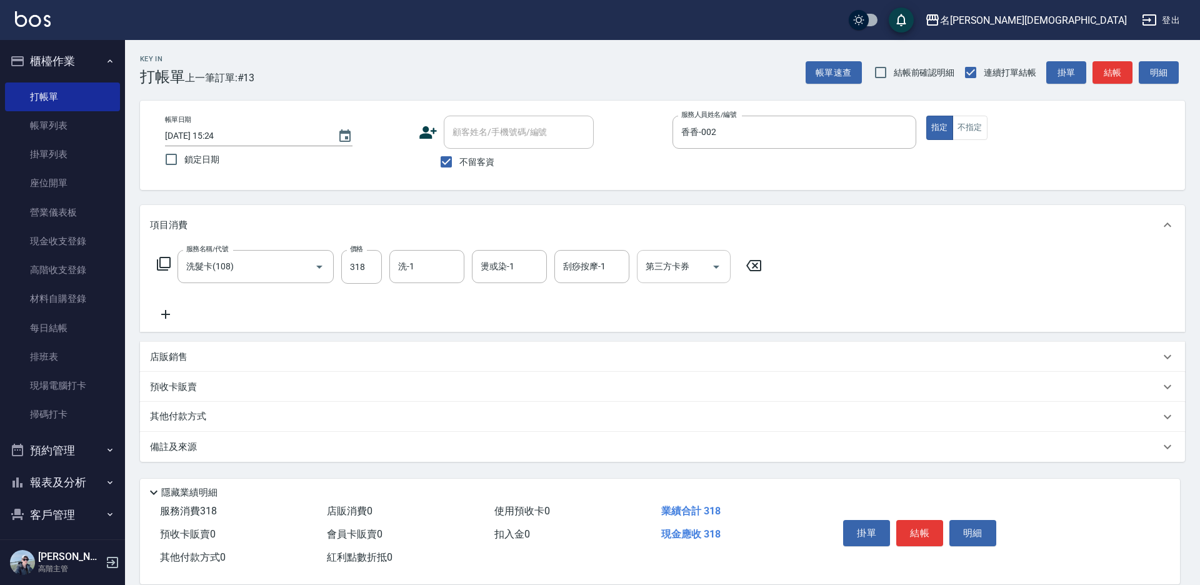
drag, startPoint x: 654, startPoint y: 266, endPoint x: 654, endPoint y: 281, distance: 14.4
click at [654, 267] on div "第三方卡券 第三方卡券" at bounding box center [684, 266] width 94 height 33
click at [665, 312] on span "舊有卡券" at bounding box center [684, 319] width 94 height 21
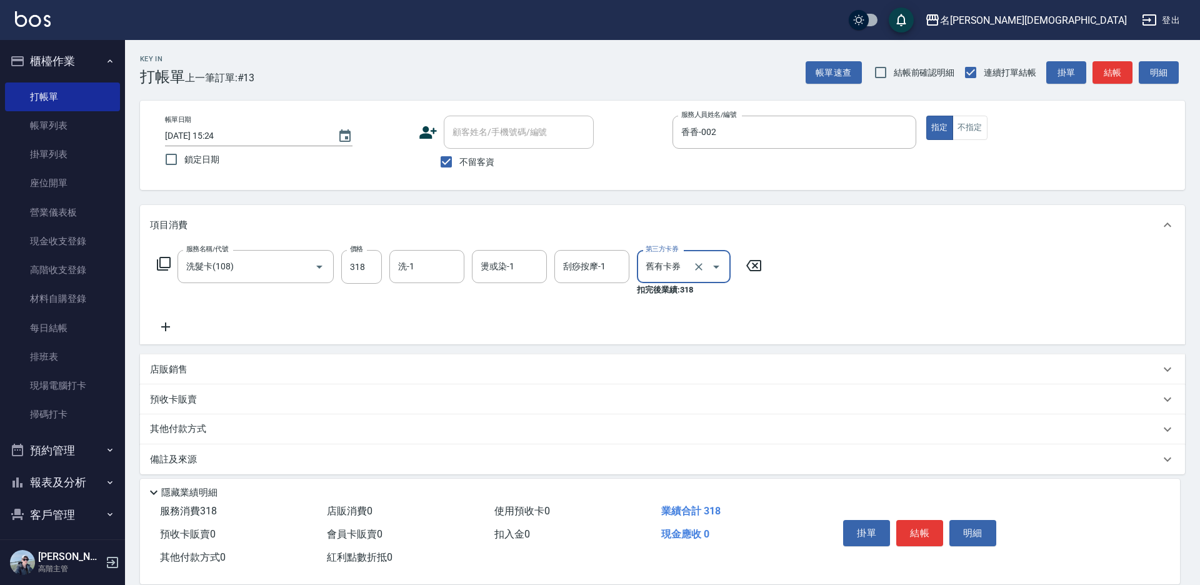
type input "舊有卡券"
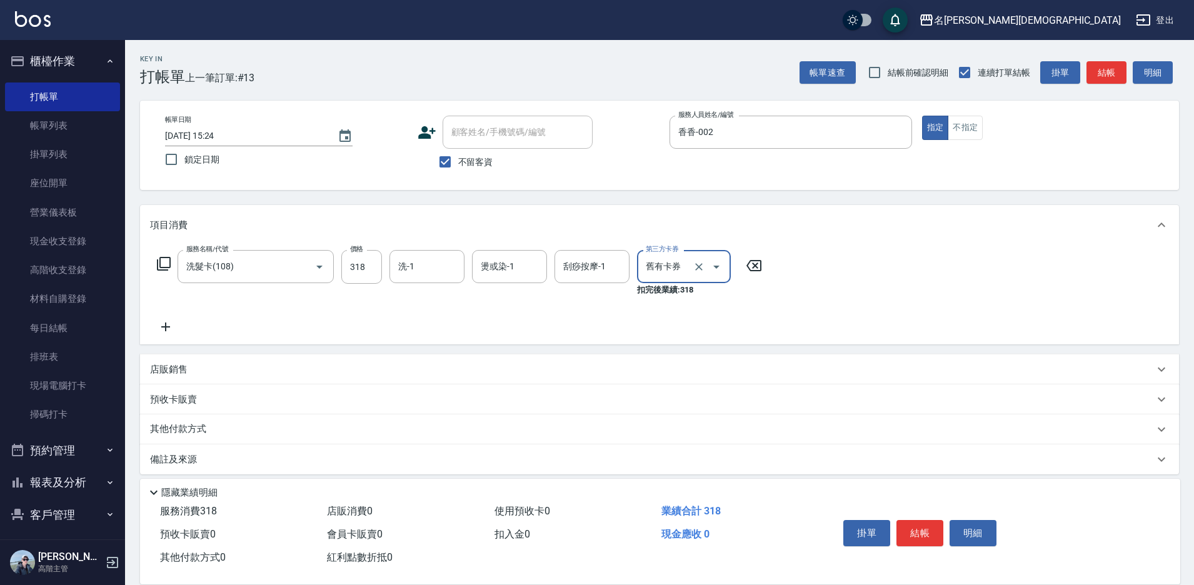
click at [908, 522] on button "結帳" at bounding box center [919, 533] width 47 height 26
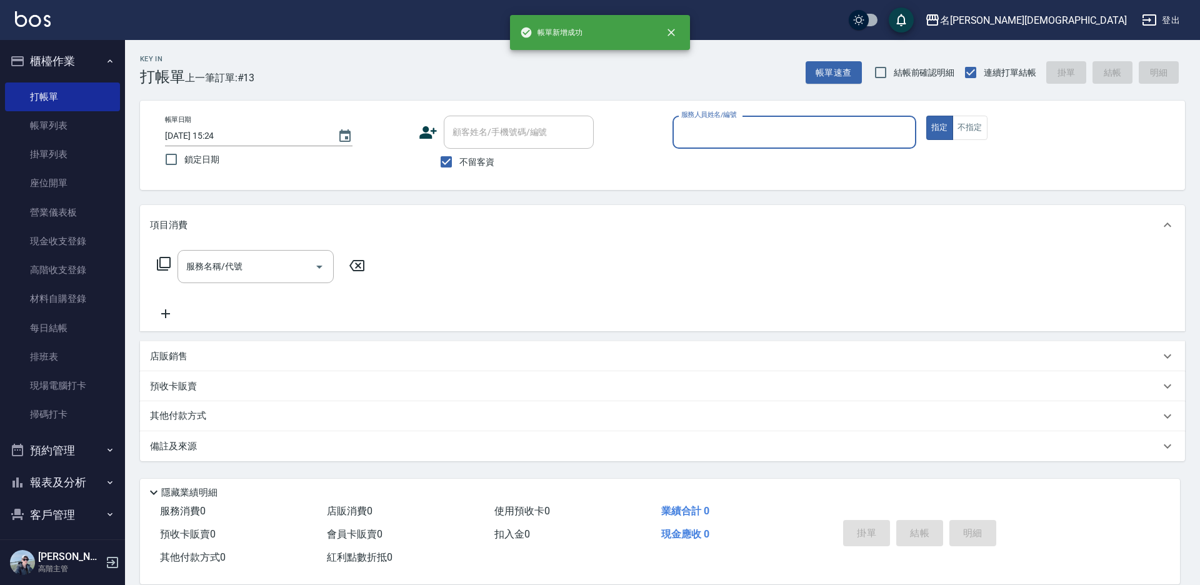
click at [719, 139] on input "服務人員姓名/編號" at bounding box center [794, 132] width 232 height 22
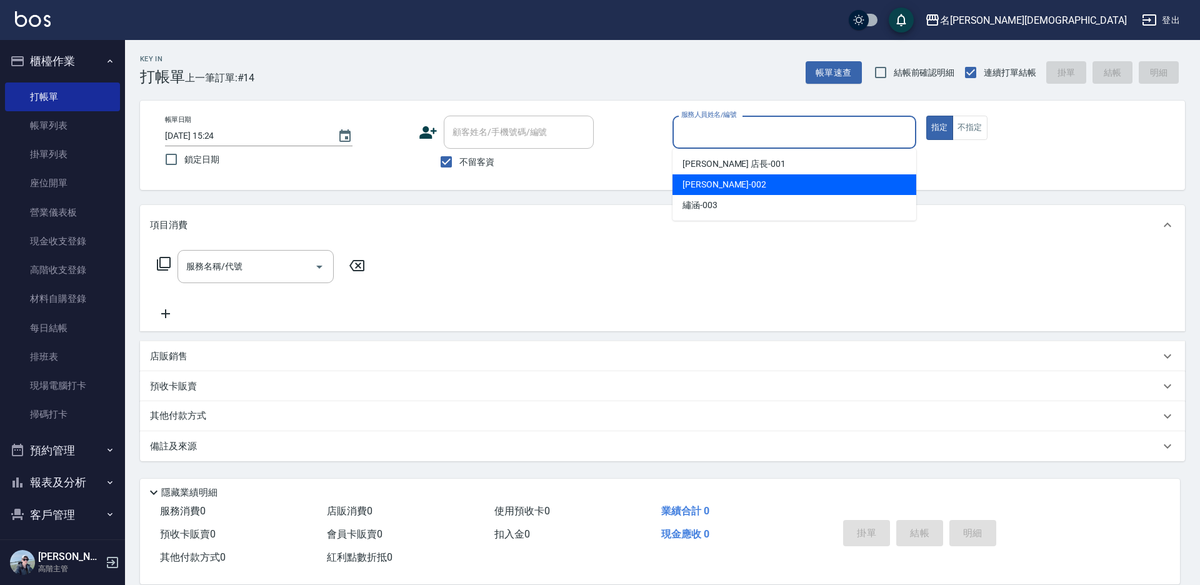
click at [700, 183] on span "香香 -002" at bounding box center [724, 184] width 84 height 13
type input "香香-002"
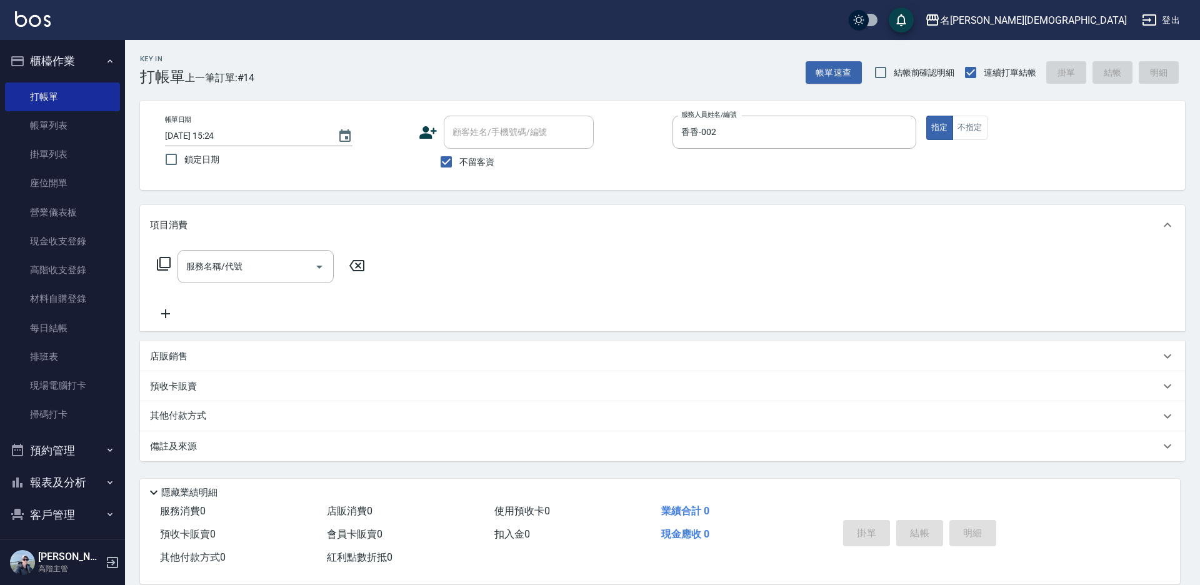
click at [164, 267] on icon at bounding box center [163, 263] width 15 height 15
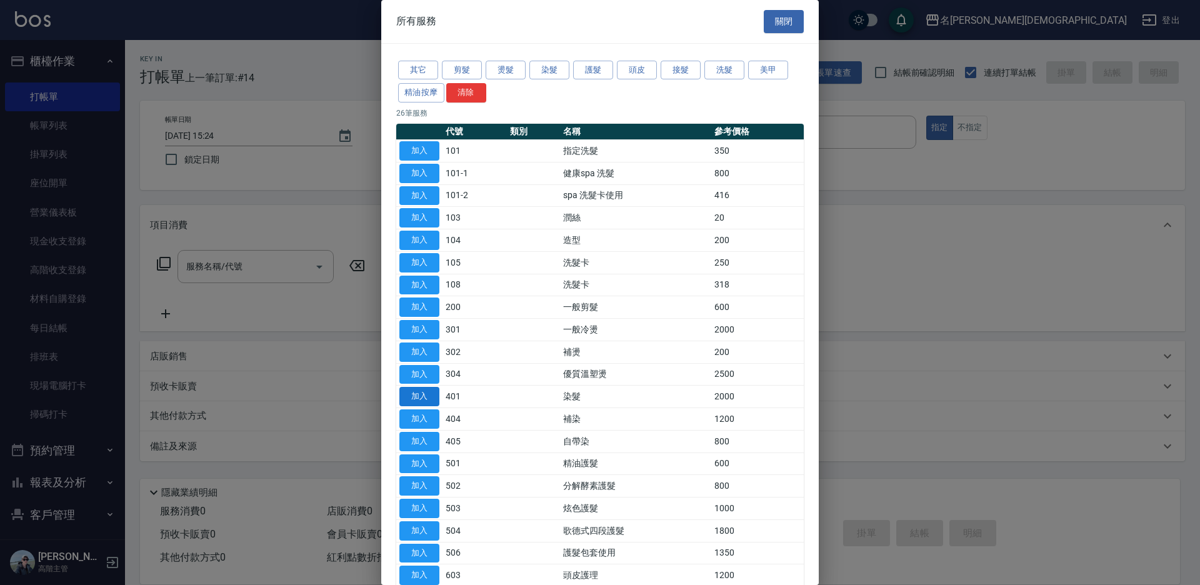
click at [424, 390] on button "加入" at bounding box center [419, 396] width 40 height 19
type input "染髮(401)"
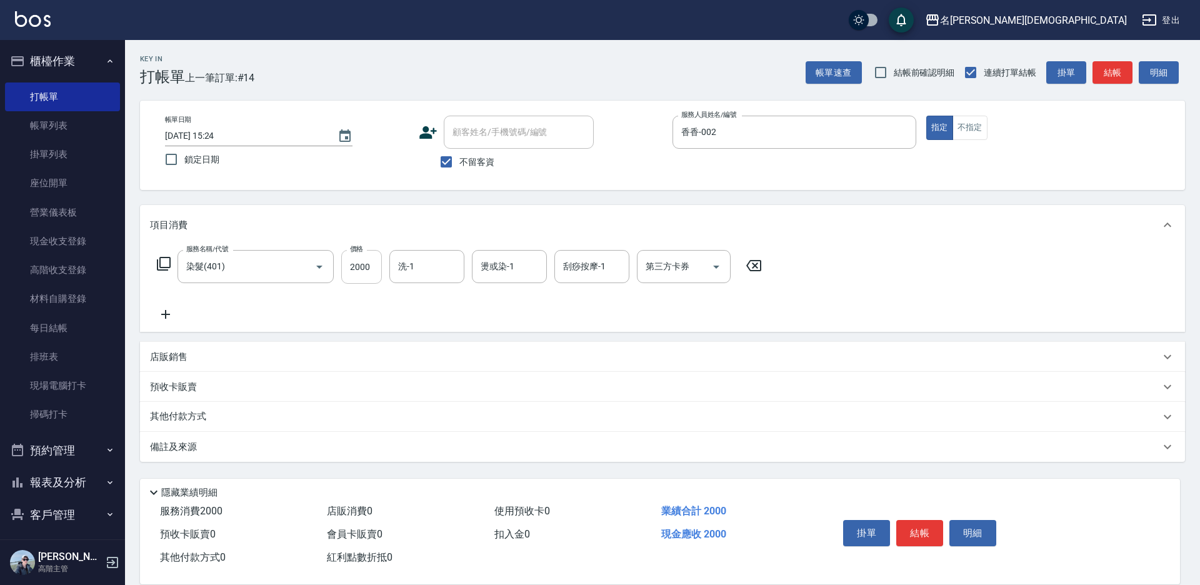
click at [364, 268] on input "2000" at bounding box center [361, 267] width 41 height 34
type input "3300"
click at [911, 525] on button "結帳" at bounding box center [919, 533] width 47 height 26
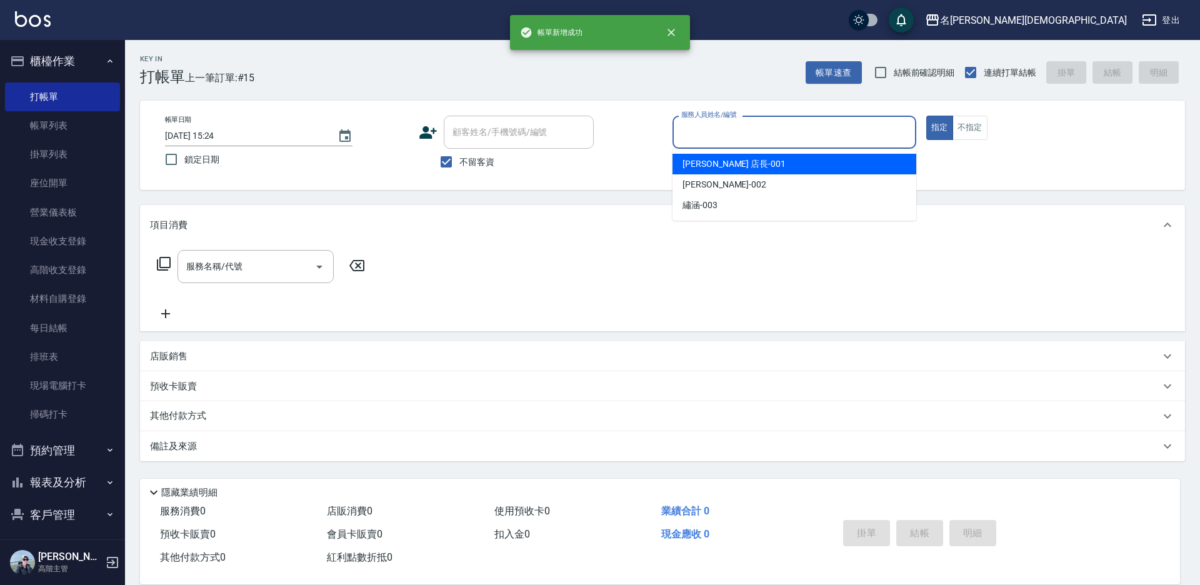
drag, startPoint x: 705, startPoint y: 132, endPoint x: 705, endPoint y: 146, distance: 13.8
click at [705, 133] on input "服務人員姓名/編號" at bounding box center [794, 132] width 232 height 22
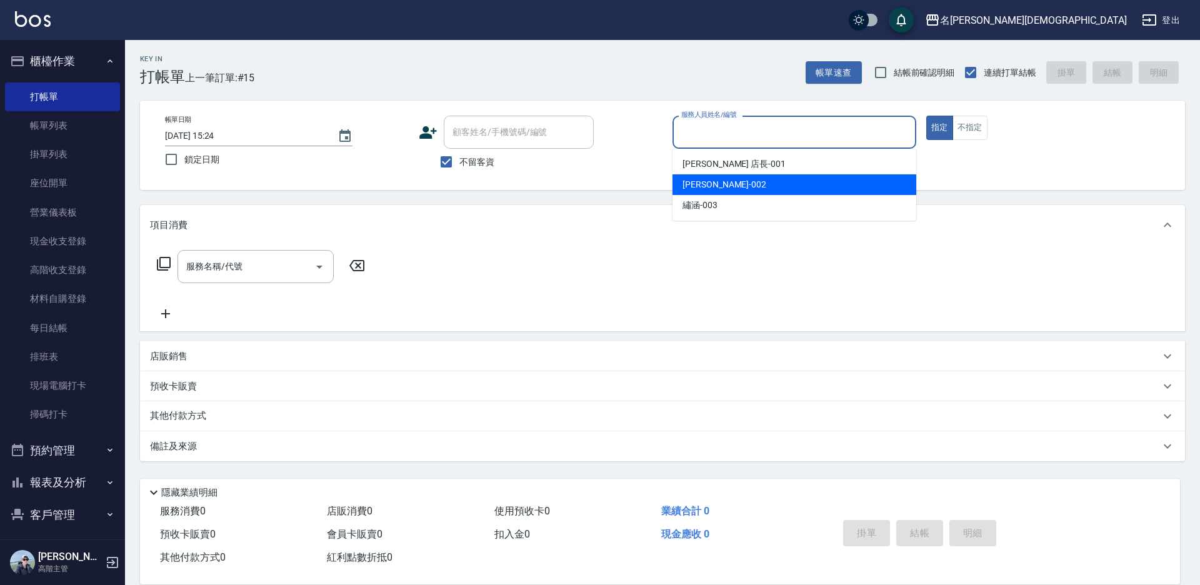
click at [706, 184] on span "香香 -002" at bounding box center [724, 184] width 84 height 13
type input "香香-002"
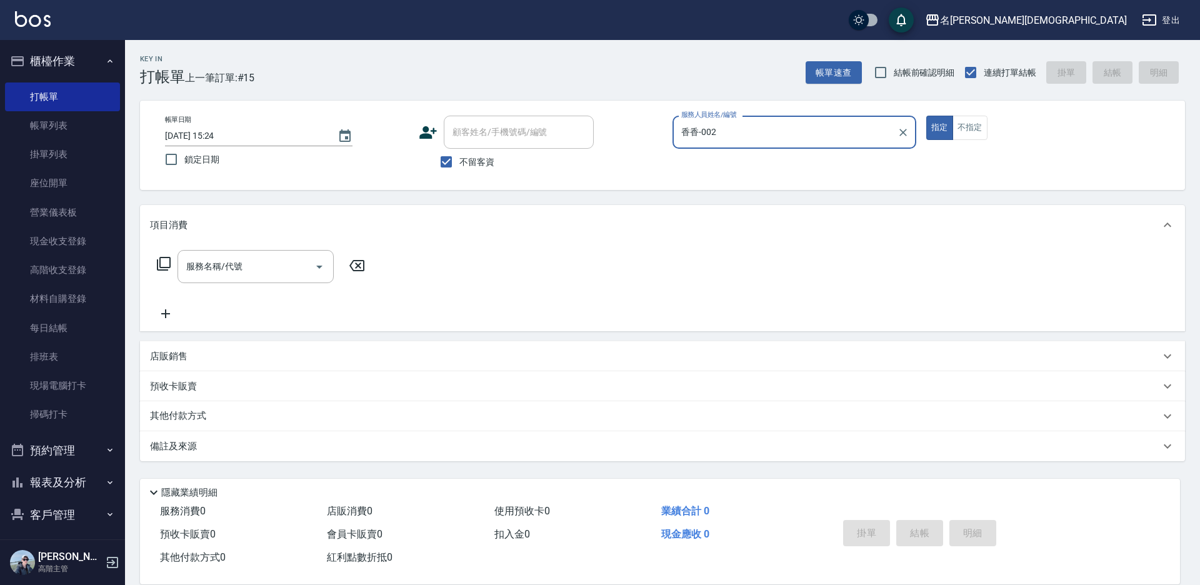
click at [162, 262] on icon at bounding box center [163, 263] width 15 height 15
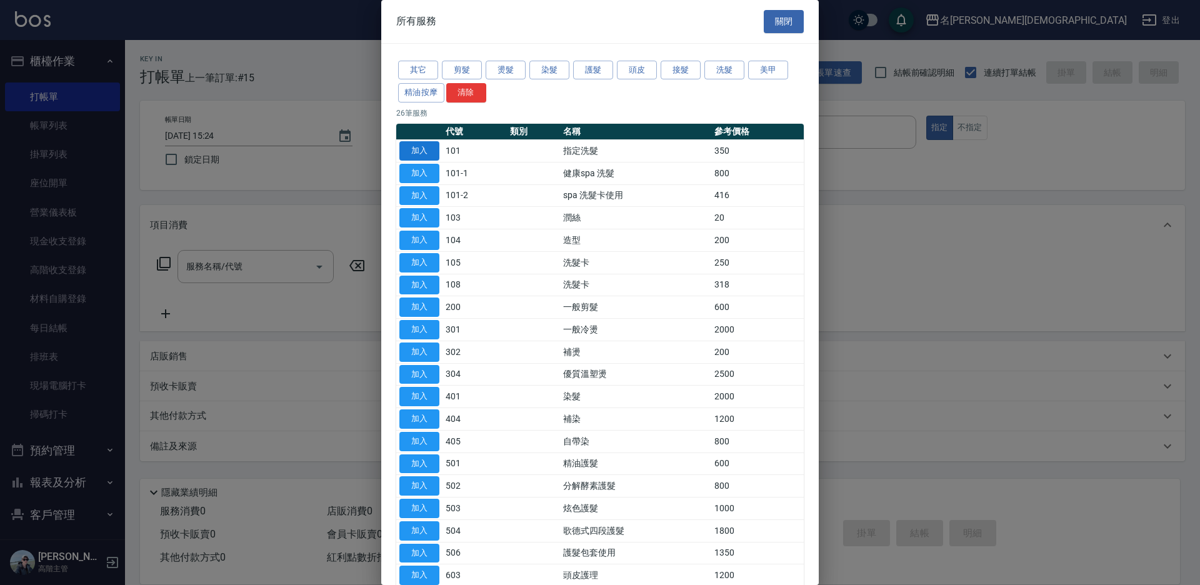
click at [417, 154] on button "加入" at bounding box center [419, 150] width 40 height 19
type input "指定洗髮(101)"
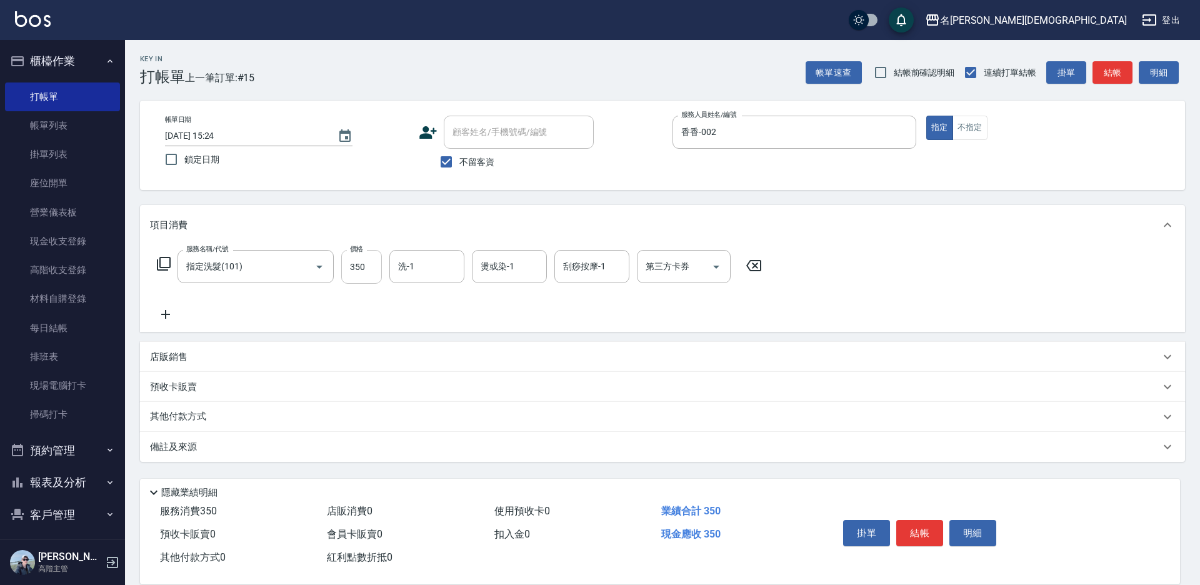
click at [369, 267] on input "350" at bounding box center [361, 267] width 41 height 34
type input "370"
click at [923, 529] on button "結帳" at bounding box center [919, 533] width 47 height 26
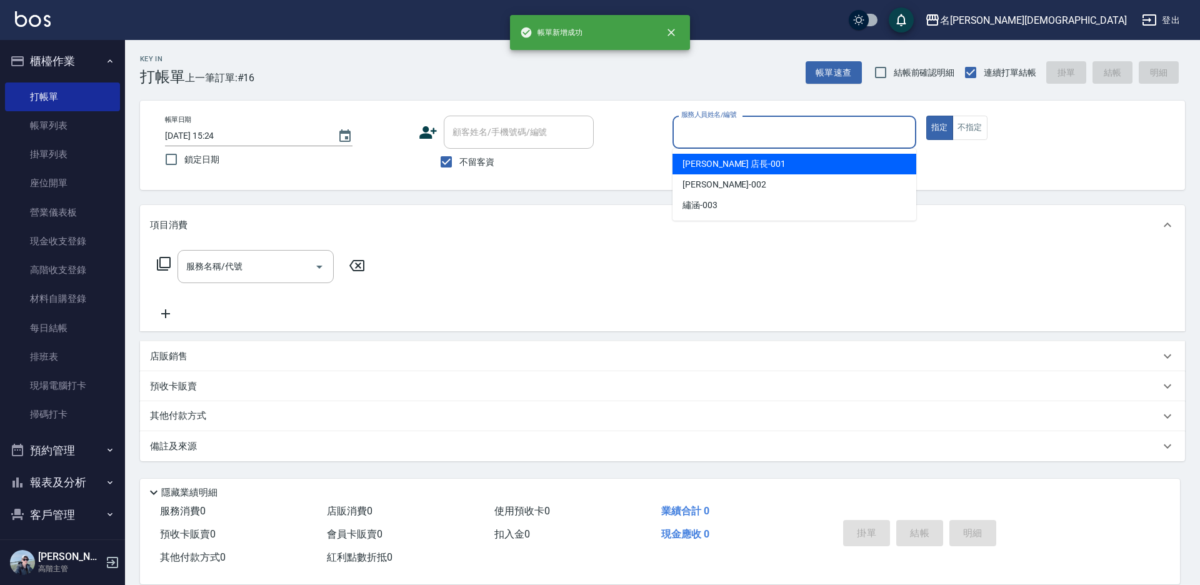
click at [720, 139] on input "服務人員姓名/編號" at bounding box center [794, 132] width 232 height 22
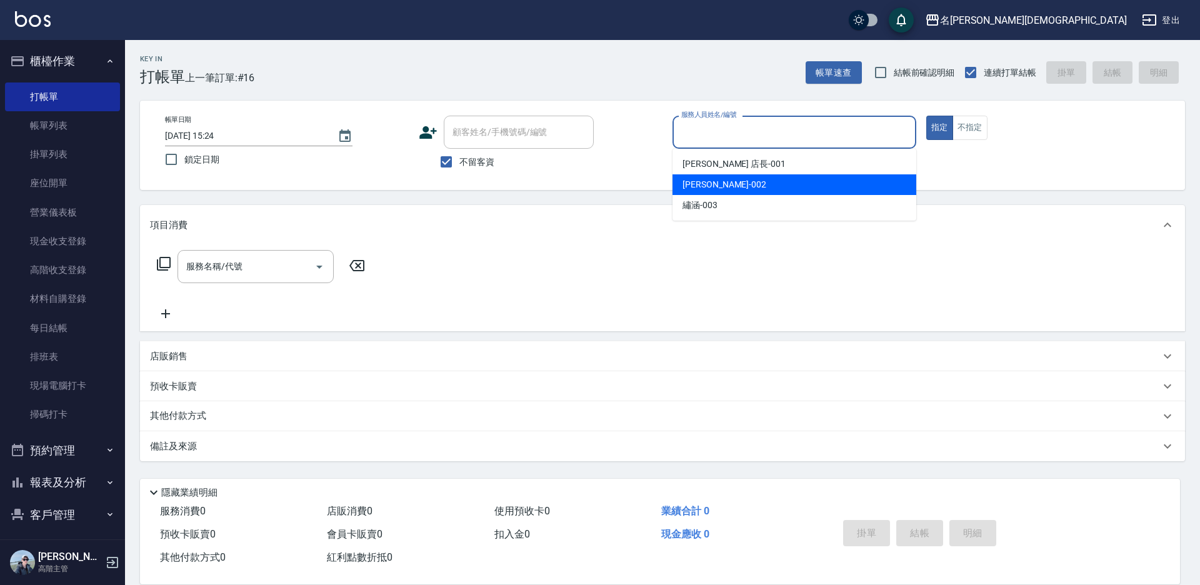
click at [719, 190] on div "香香 -002" at bounding box center [794, 184] width 244 height 21
type input "香香-002"
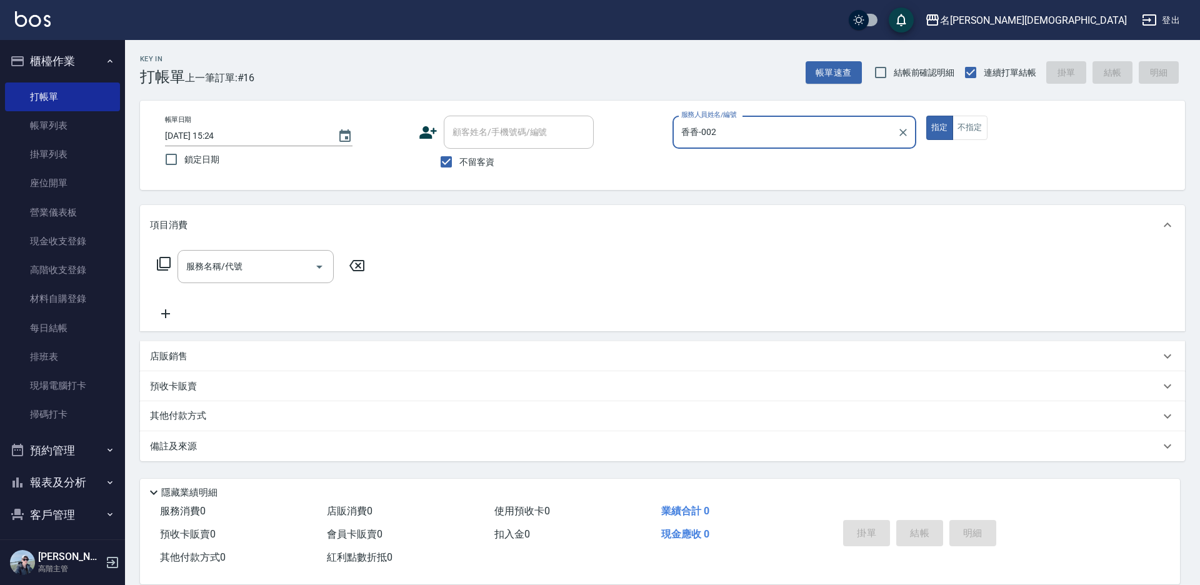
click at [162, 264] on icon at bounding box center [163, 263] width 15 height 15
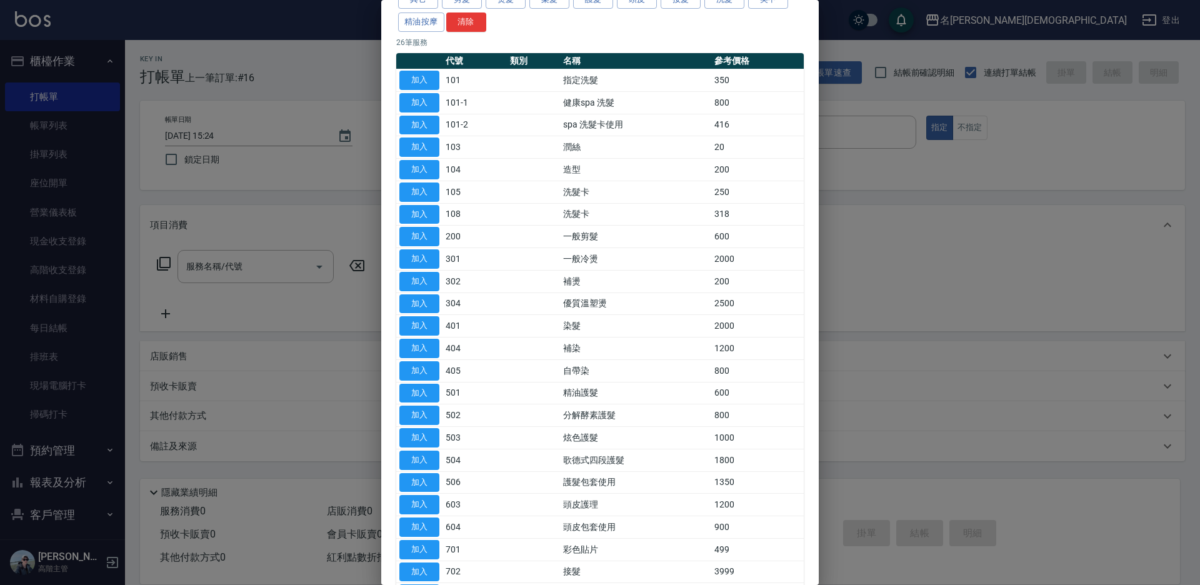
scroll to position [187, 0]
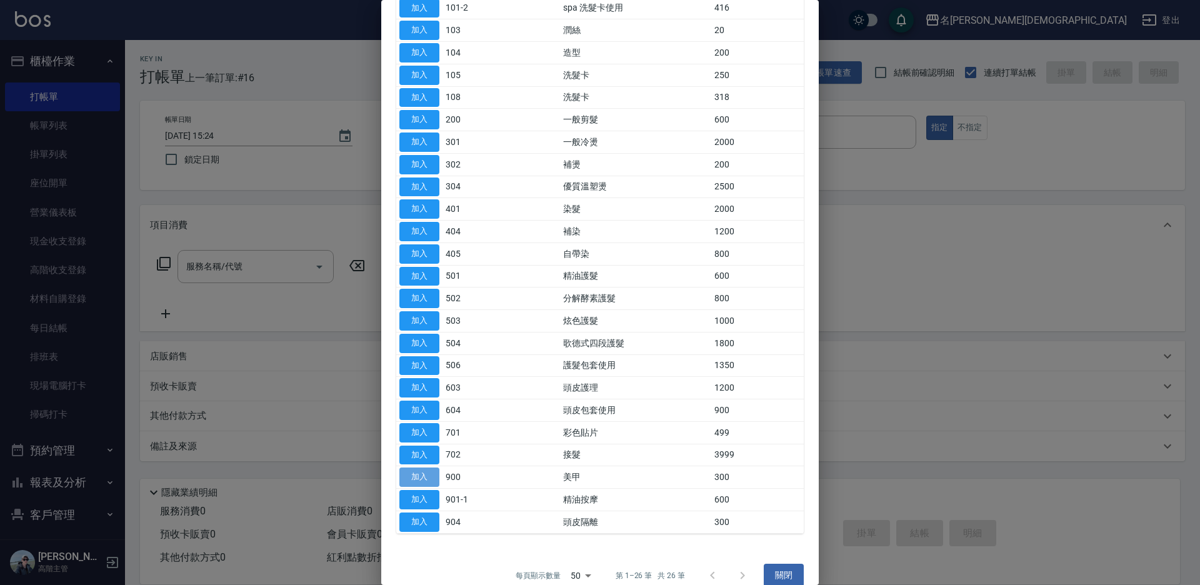
click at [426, 474] on button "加入" at bounding box center [419, 476] width 40 height 19
type input "美甲(900)"
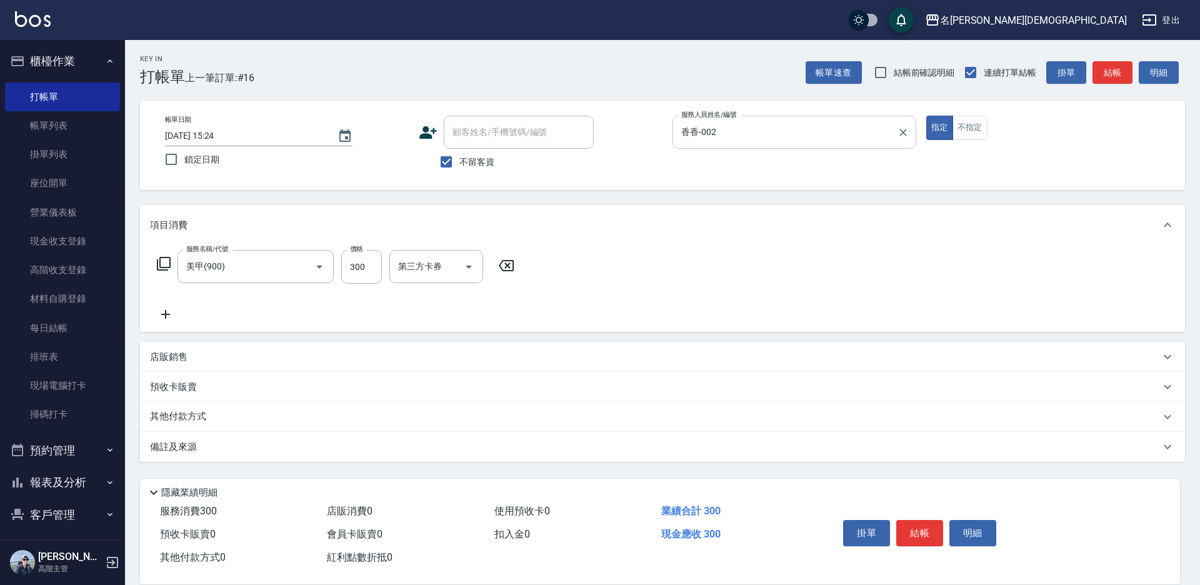
click at [759, 132] on input "香香-002" at bounding box center [785, 132] width 214 height 22
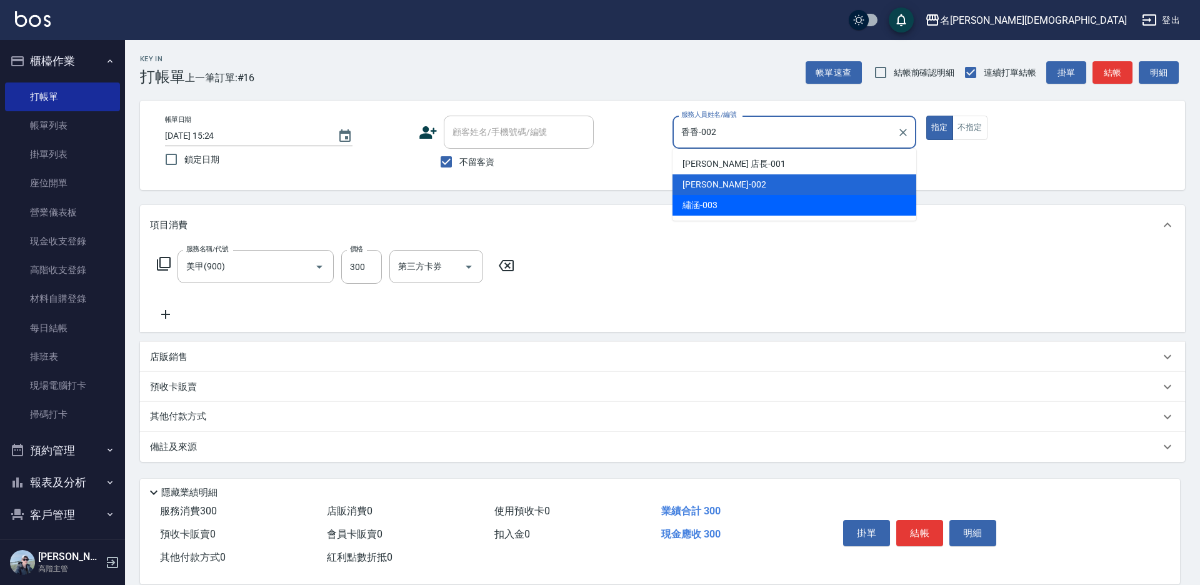
click at [730, 202] on div "繡涵 -003" at bounding box center [794, 205] width 244 height 21
type input "繡涵-003"
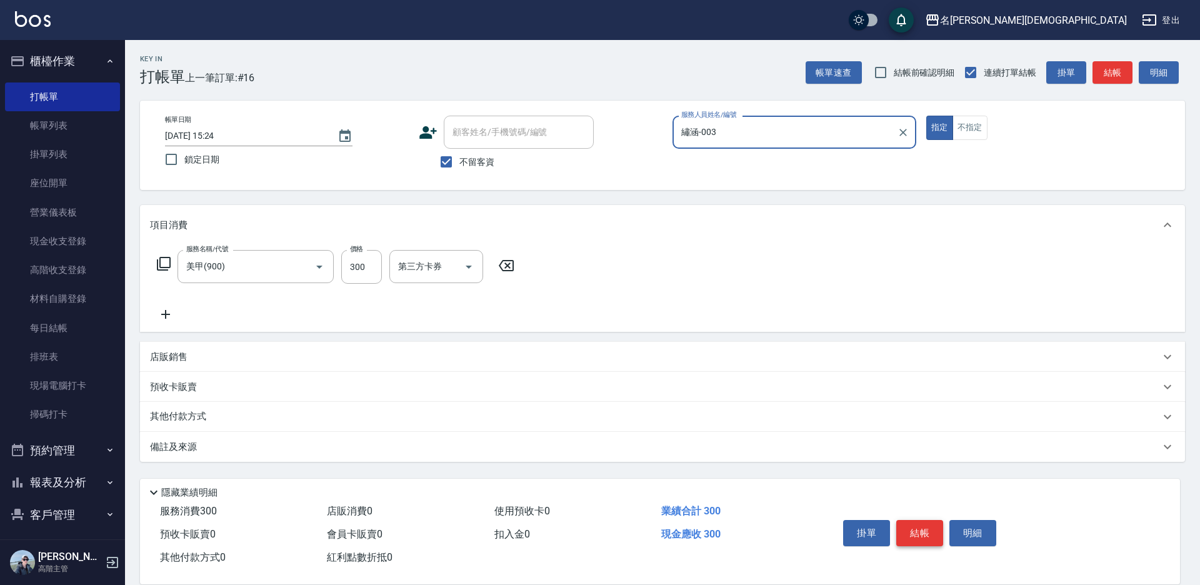
click at [918, 526] on button "結帳" at bounding box center [919, 533] width 47 height 26
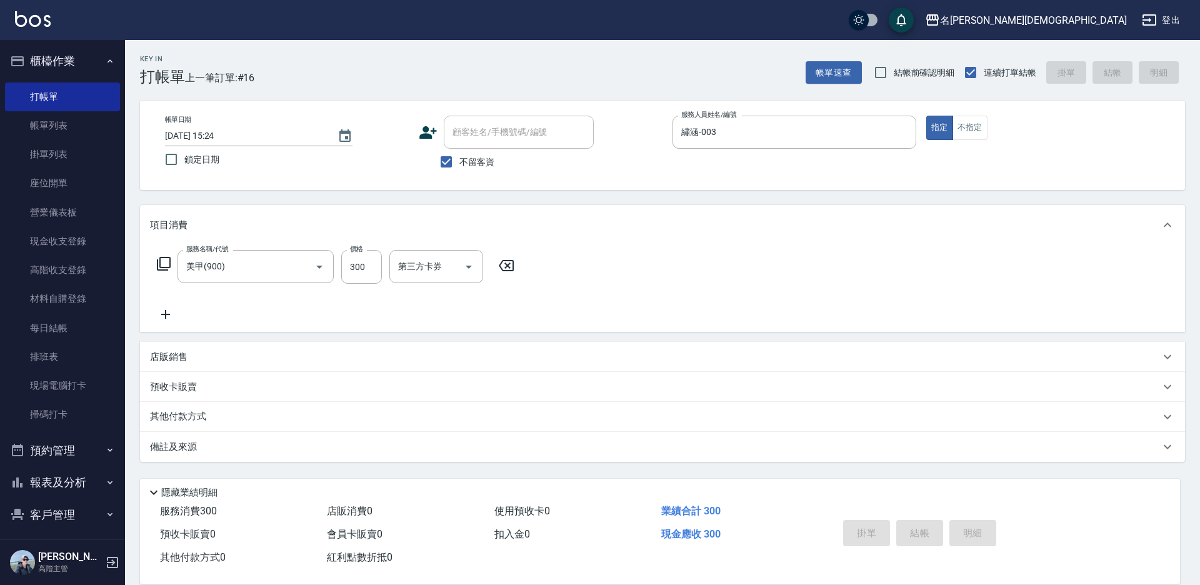
type input "[DATE] 15:25"
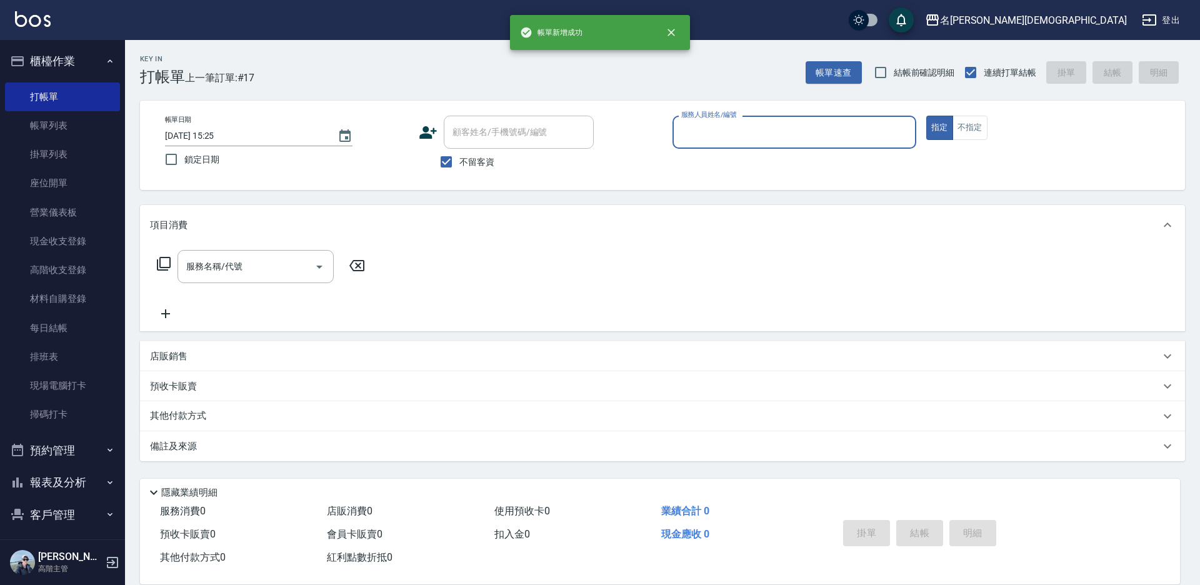
click at [723, 134] on input "服務人員姓名/編號" at bounding box center [794, 132] width 232 height 22
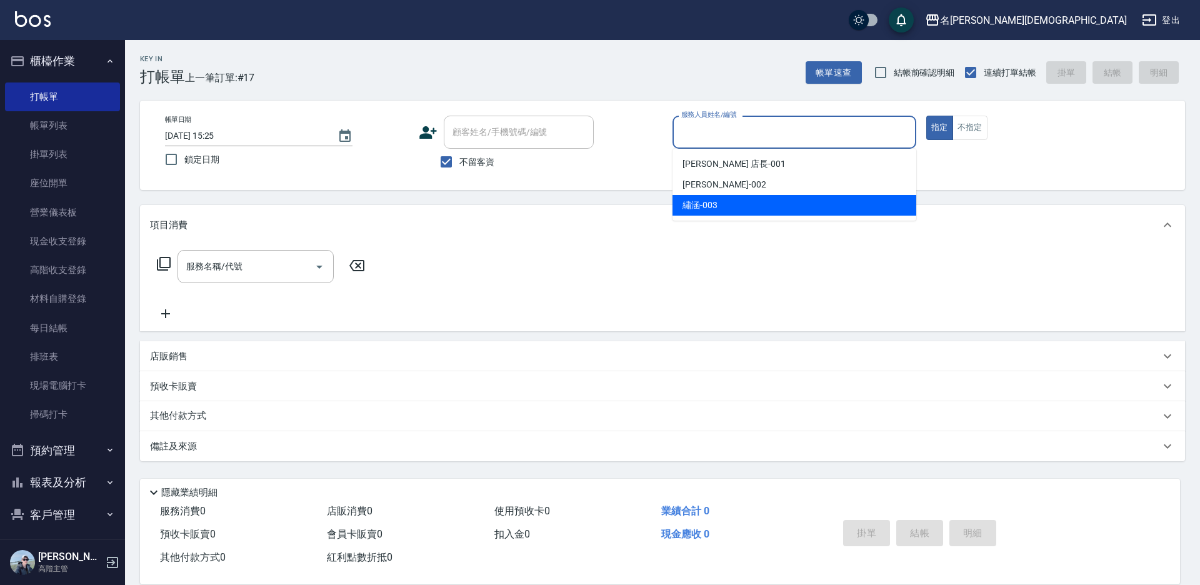
drag, startPoint x: 707, startPoint y: 199, endPoint x: 484, endPoint y: 206, distance: 223.8
click at [706, 199] on span "繡涵 -003" at bounding box center [699, 205] width 35 height 13
type input "繡涵-003"
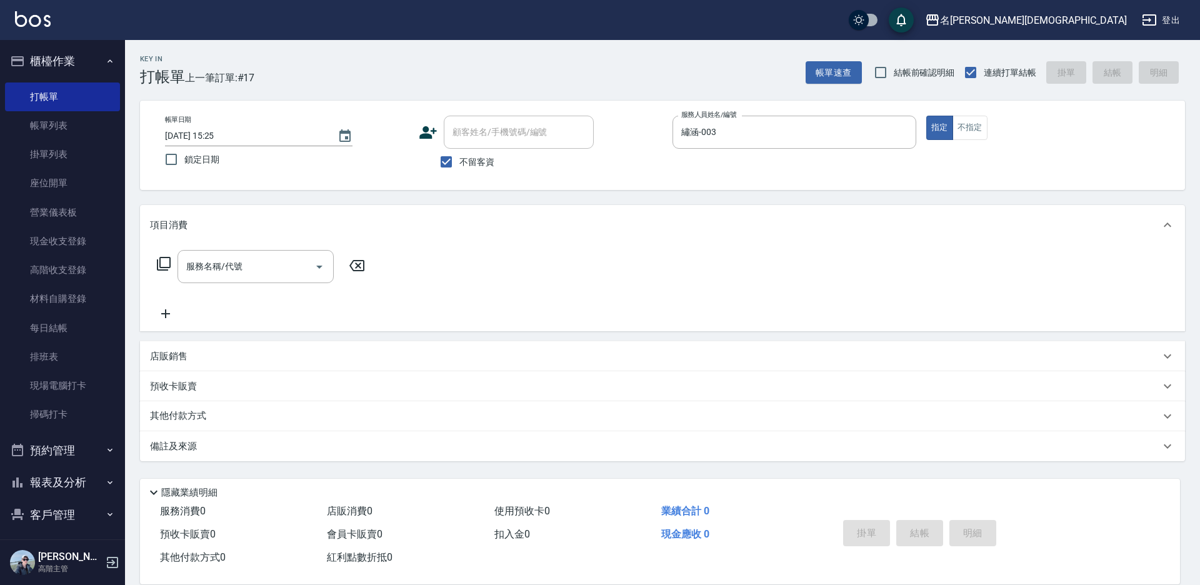
click at [164, 264] on icon at bounding box center [163, 263] width 15 height 15
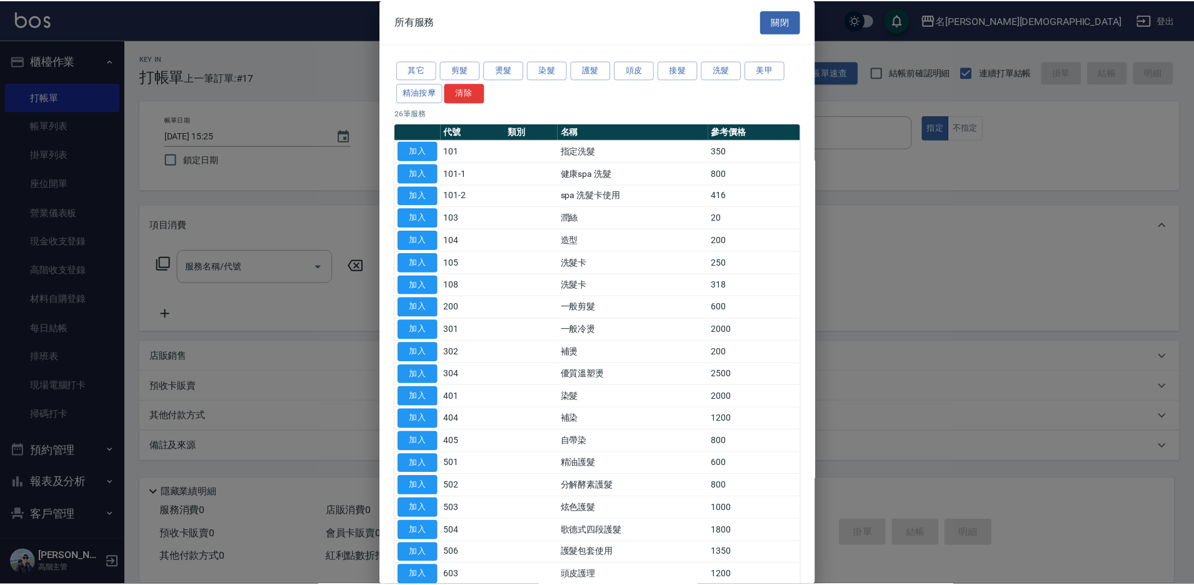
scroll to position [205, 0]
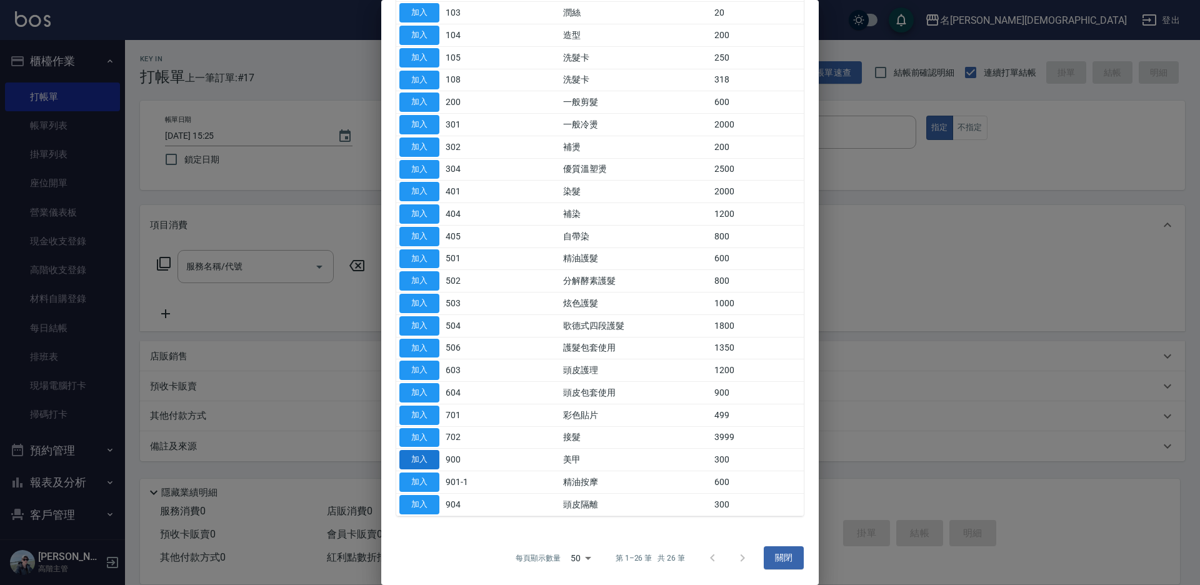
drag, startPoint x: 417, startPoint y: 462, endPoint x: 408, endPoint y: 447, distance: 17.4
click at [417, 461] on button "加入" at bounding box center [419, 459] width 40 height 19
type input "美甲(900)"
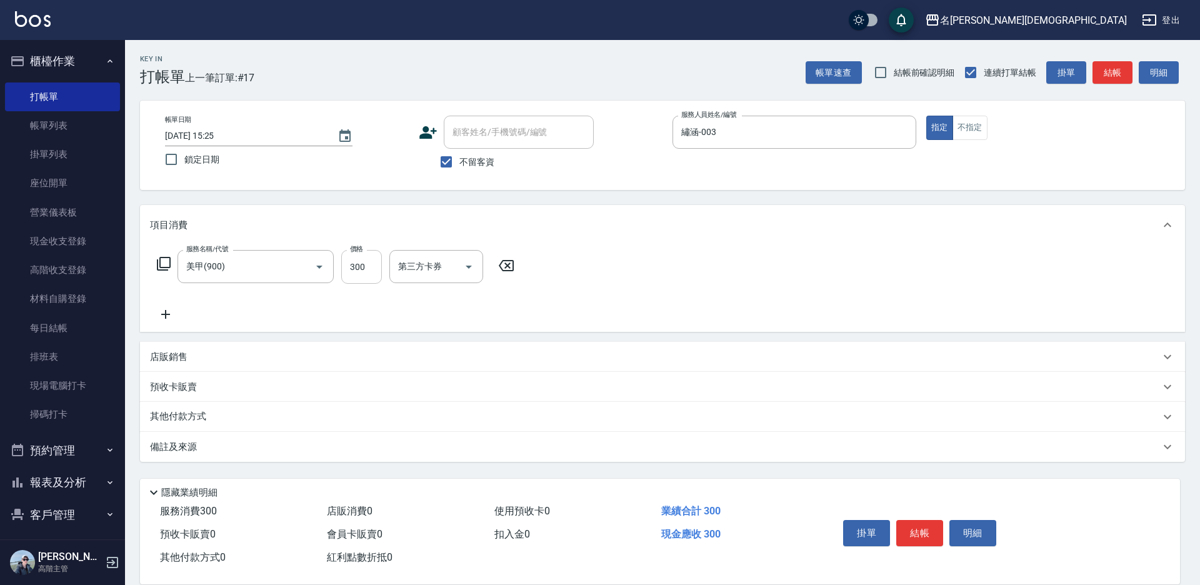
click at [372, 267] on input "300" at bounding box center [361, 267] width 41 height 34
type input "800"
click at [912, 526] on button "結帳" at bounding box center [919, 533] width 47 height 26
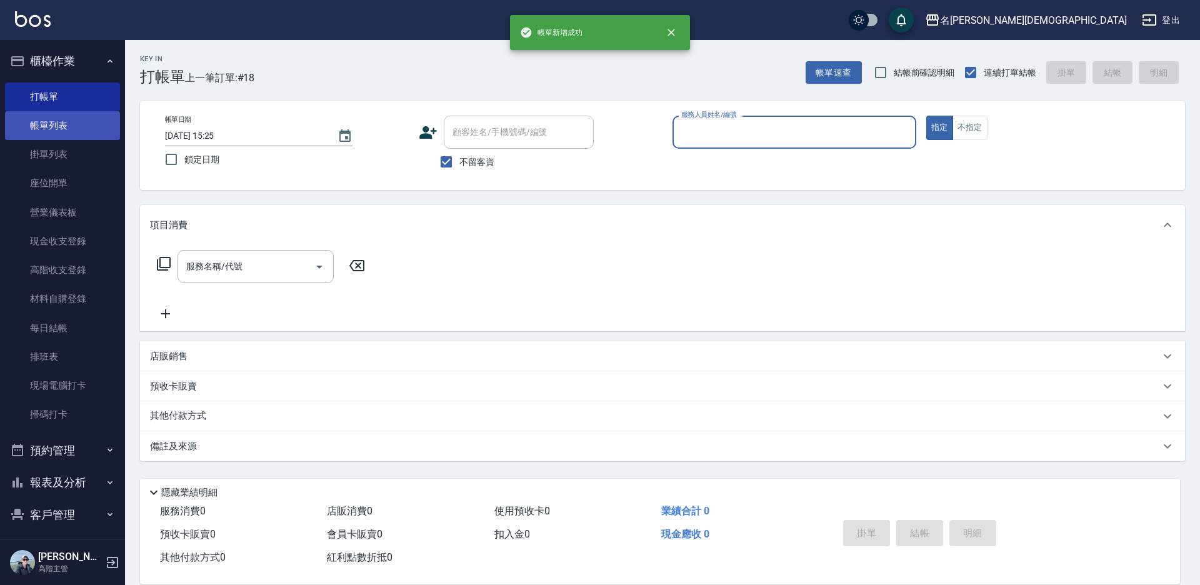
click at [44, 124] on link "帳單列表" at bounding box center [62, 125] width 115 height 29
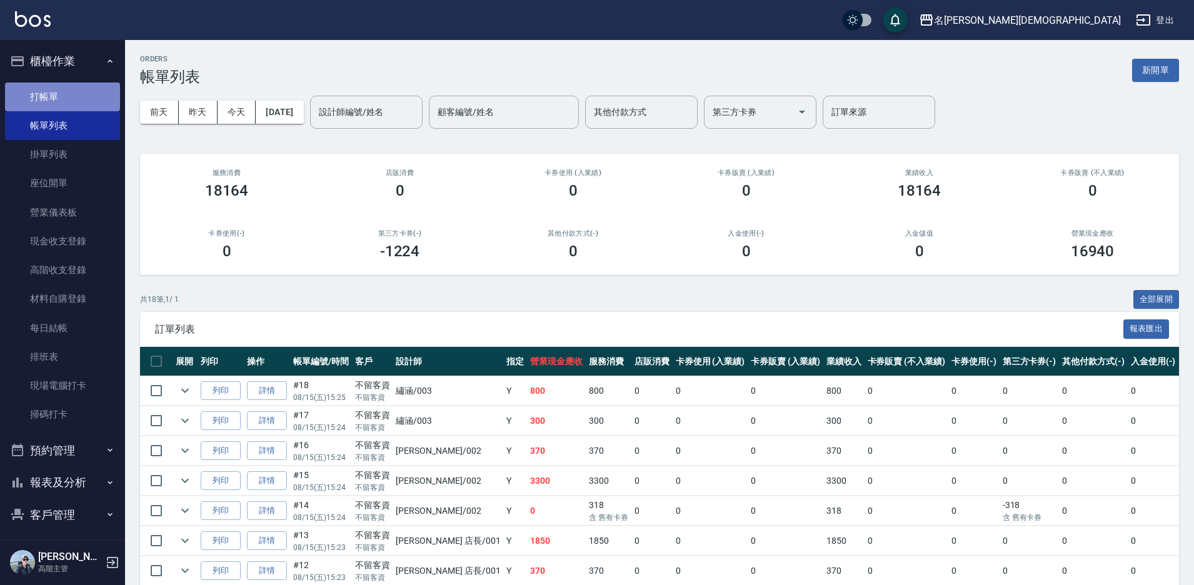
click at [65, 97] on link "打帳單" at bounding box center [62, 96] width 115 height 29
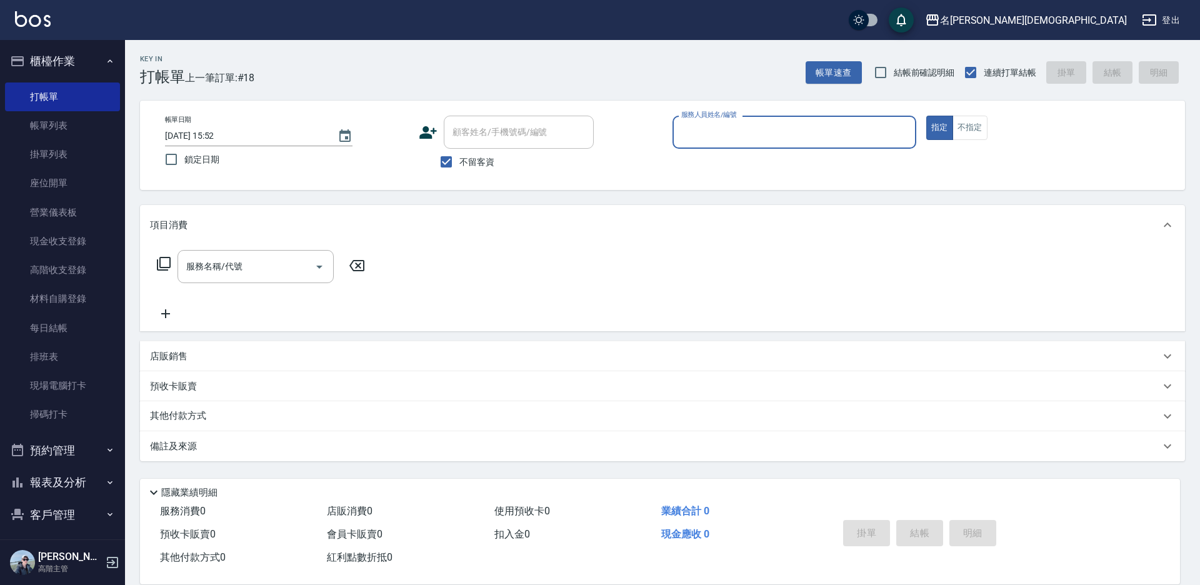
click at [749, 139] on input "服務人員姓名/編號" at bounding box center [794, 132] width 232 height 22
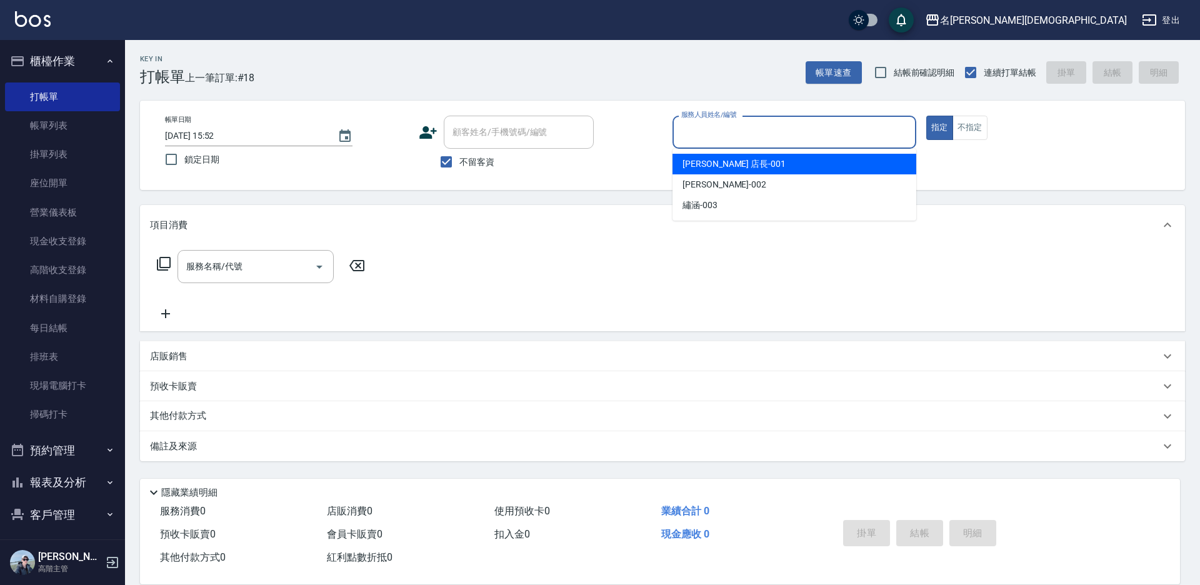
drag, startPoint x: 739, startPoint y: 165, endPoint x: 429, endPoint y: 164, distance: 310.6
click at [739, 166] on div "[PERSON_NAME] 店長 -001" at bounding box center [794, 164] width 244 height 21
type input "[PERSON_NAME] 店長-001"
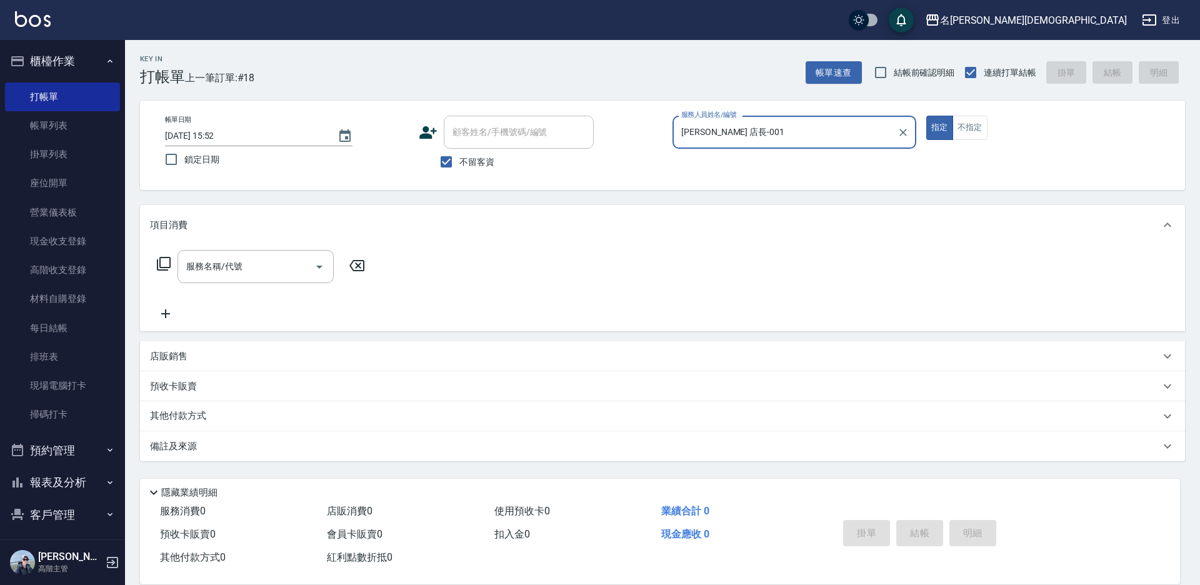
click at [165, 265] on icon at bounding box center [163, 263] width 15 height 15
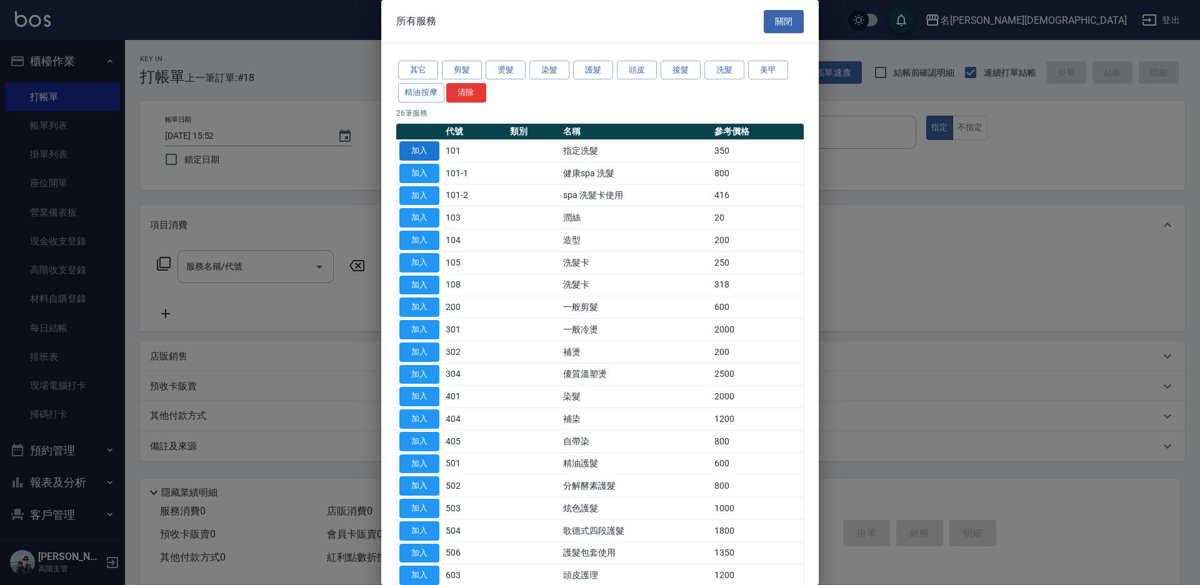
click at [411, 144] on button "加入" at bounding box center [419, 150] width 40 height 19
type input "指定洗髮(101)"
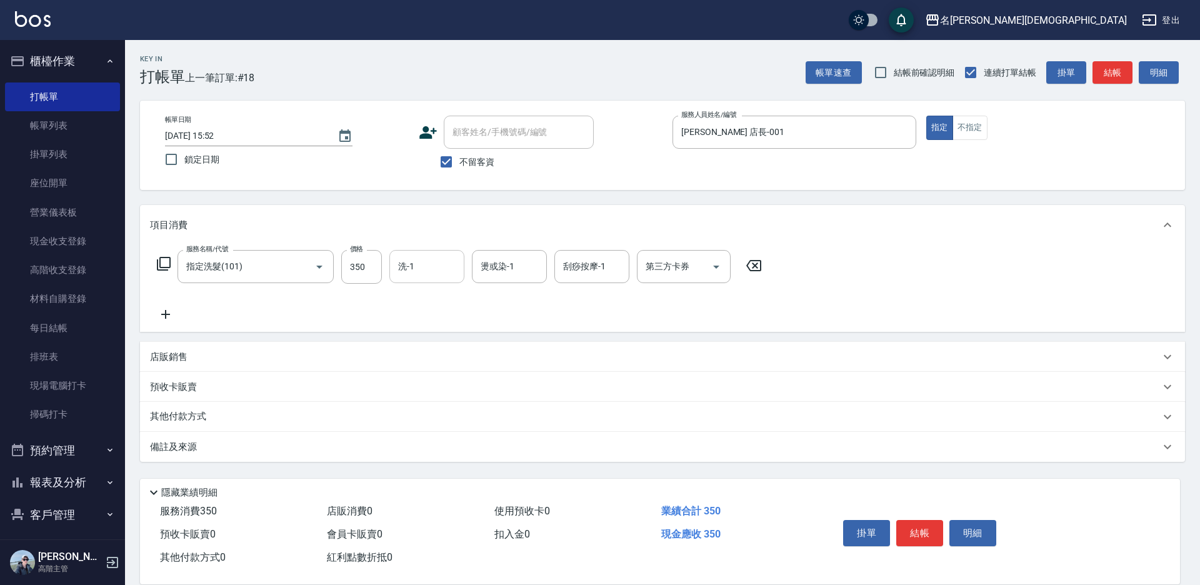
click at [426, 274] on input "洗-1" at bounding box center [427, 267] width 64 height 22
drag, startPoint x: 441, startPoint y: 337, endPoint x: 500, endPoint y: 339, distance: 59.4
click at [441, 342] on div "繡涵 -003" at bounding box center [426, 352] width 75 height 21
type input "繡涵-003"
click at [931, 528] on button "結帳" at bounding box center [919, 533] width 47 height 26
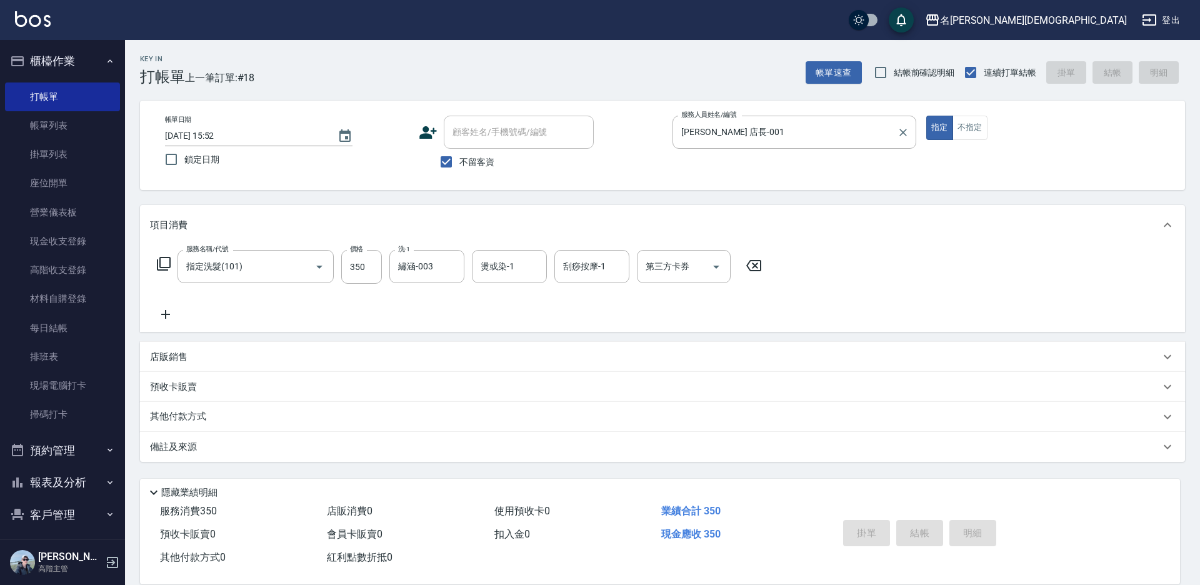
type input "[DATE] 15:53"
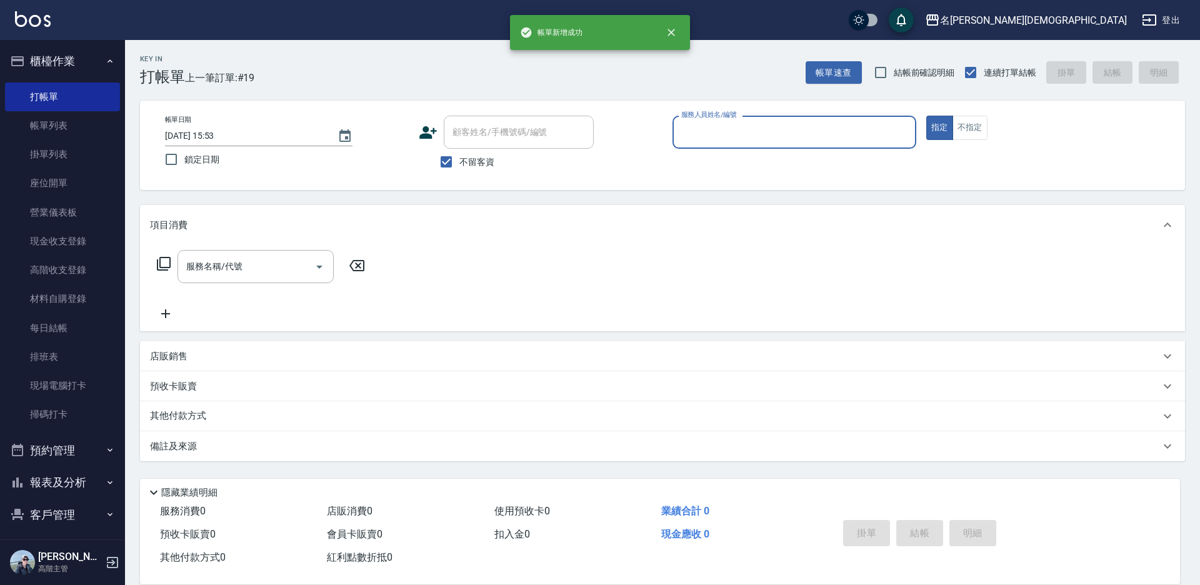
drag, startPoint x: 700, startPoint y: 124, endPoint x: 704, endPoint y: 133, distance: 9.3
click at [704, 133] on input "服務人員姓名/編號" at bounding box center [794, 132] width 232 height 22
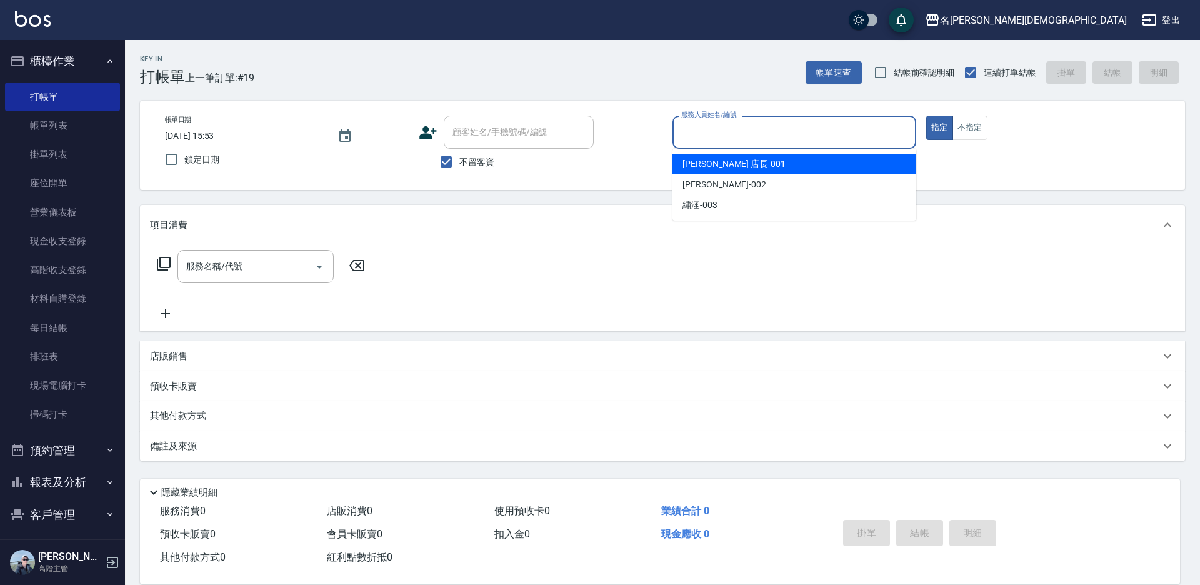
click at [715, 163] on span "[PERSON_NAME] 店長 -001" at bounding box center [733, 163] width 103 height 13
type input "[PERSON_NAME] 店長-001"
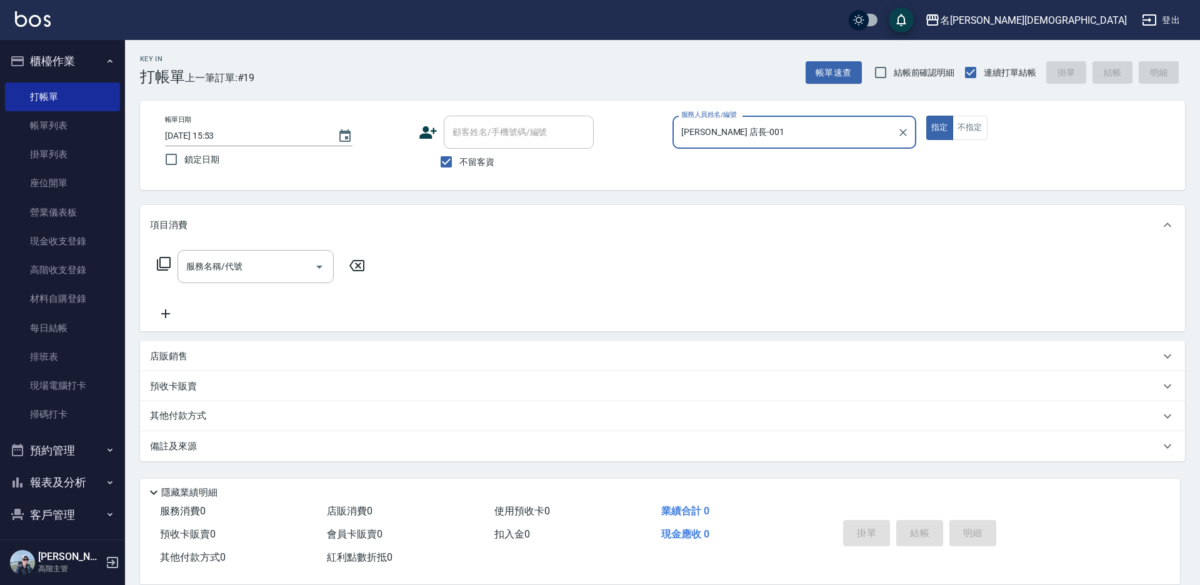
click at [161, 264] on icon at bounding box center [163, 263] width 15 height 15
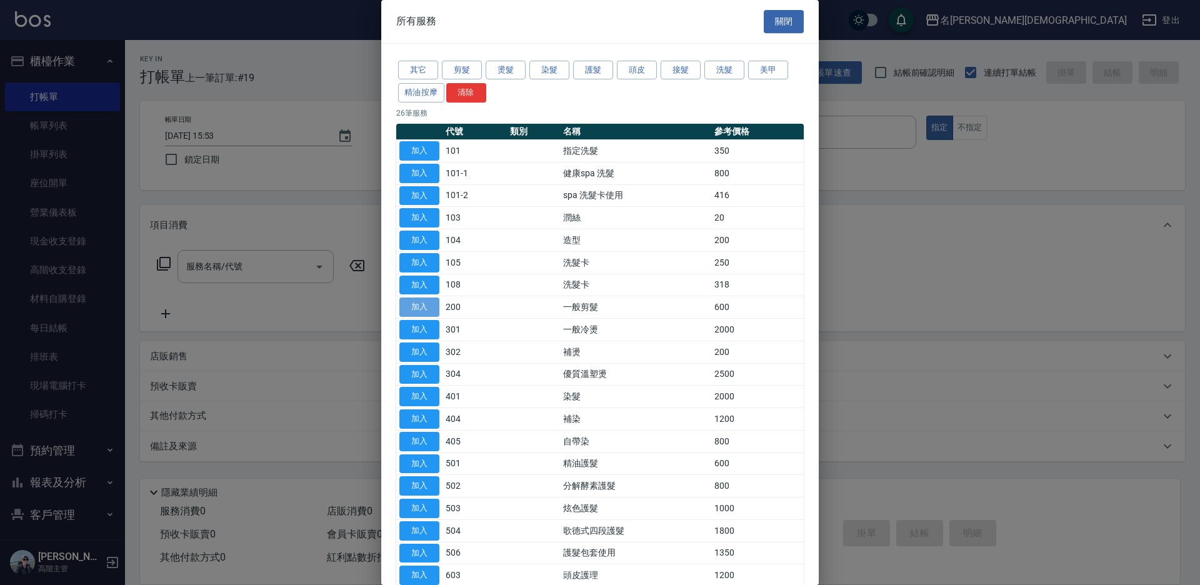
click at [404, 304] on button "加入" at bounding box center [419, 306] width 40 height 19
type input "一般剪髮(200)"
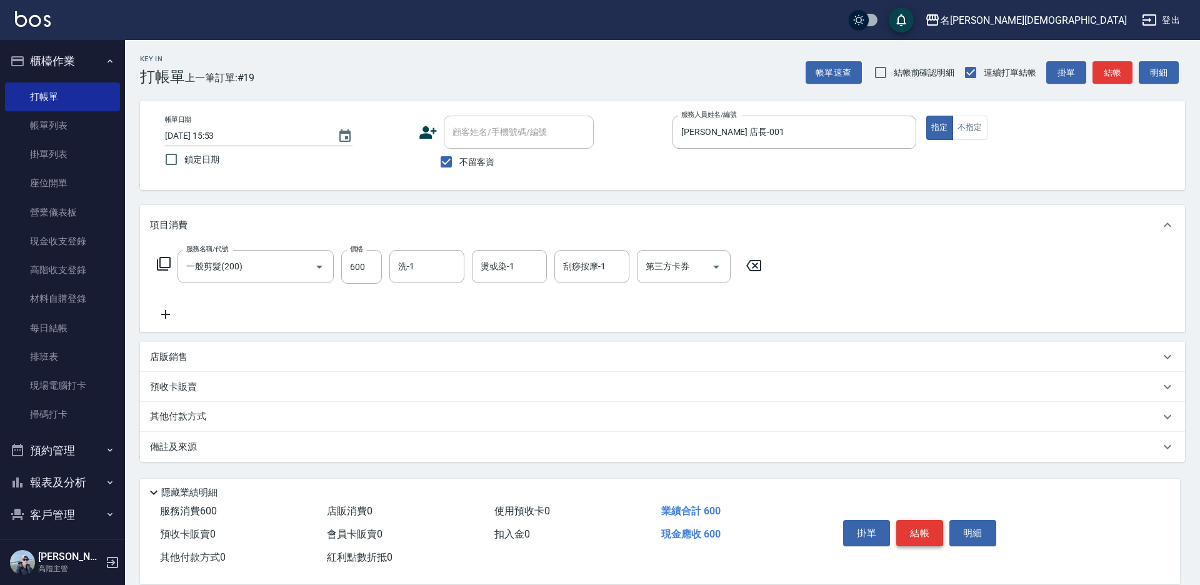
click at [919, 521] on button "結帳" at bounding box center [919, 533] width 47 height 26
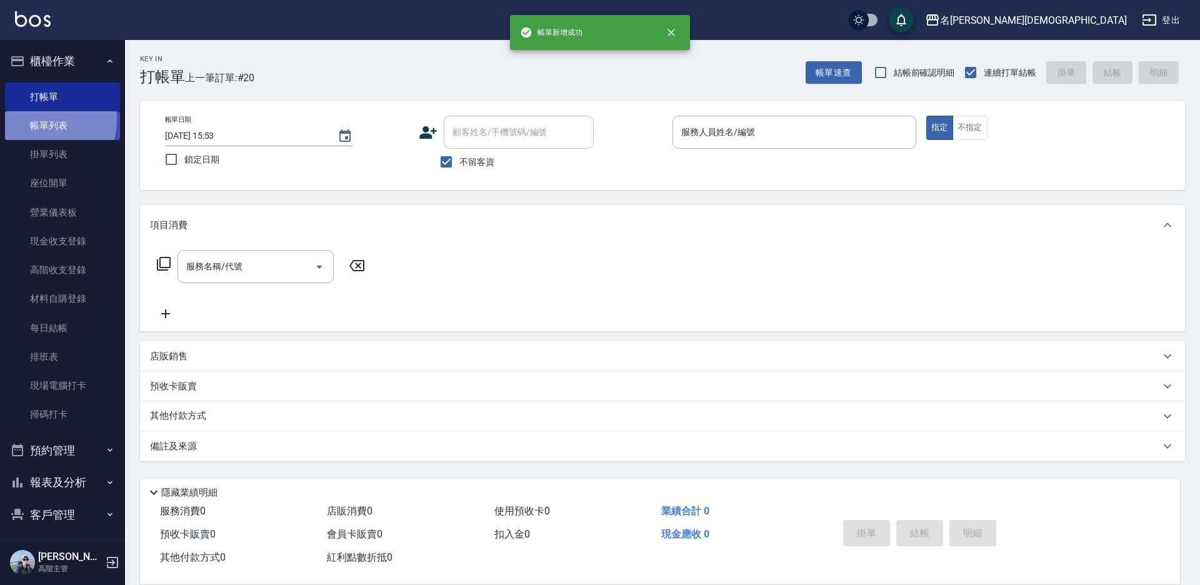
click at [34, 119] on link "帳單列表" at bounding box center [62, 125] width 115 height 29
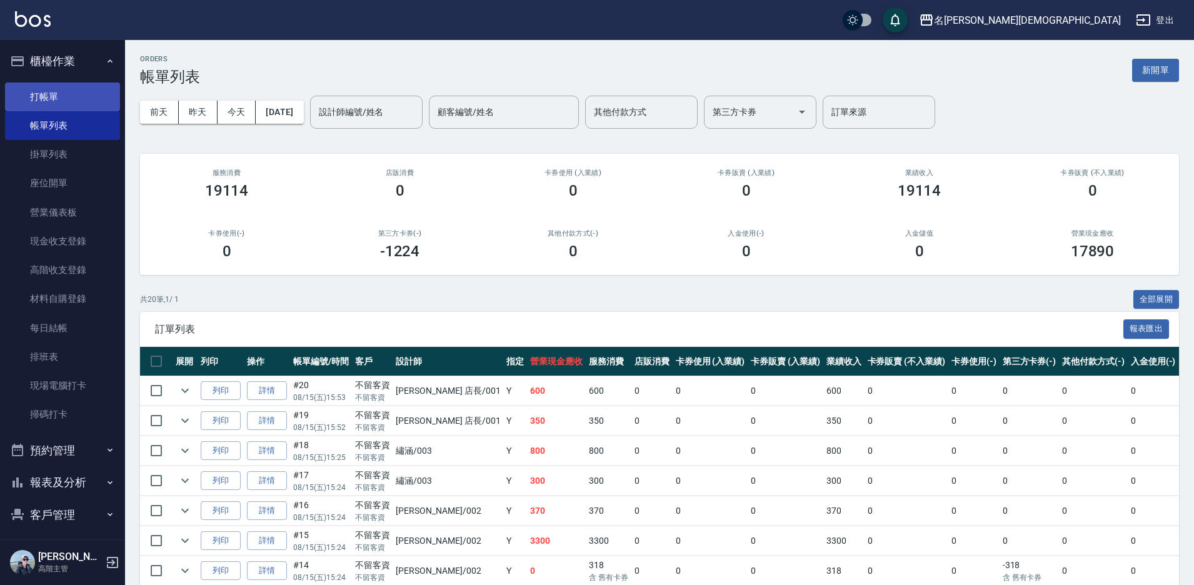
click at [52, 89] on link "打帳單" at bounding box center [62, 96] width 115 height 29
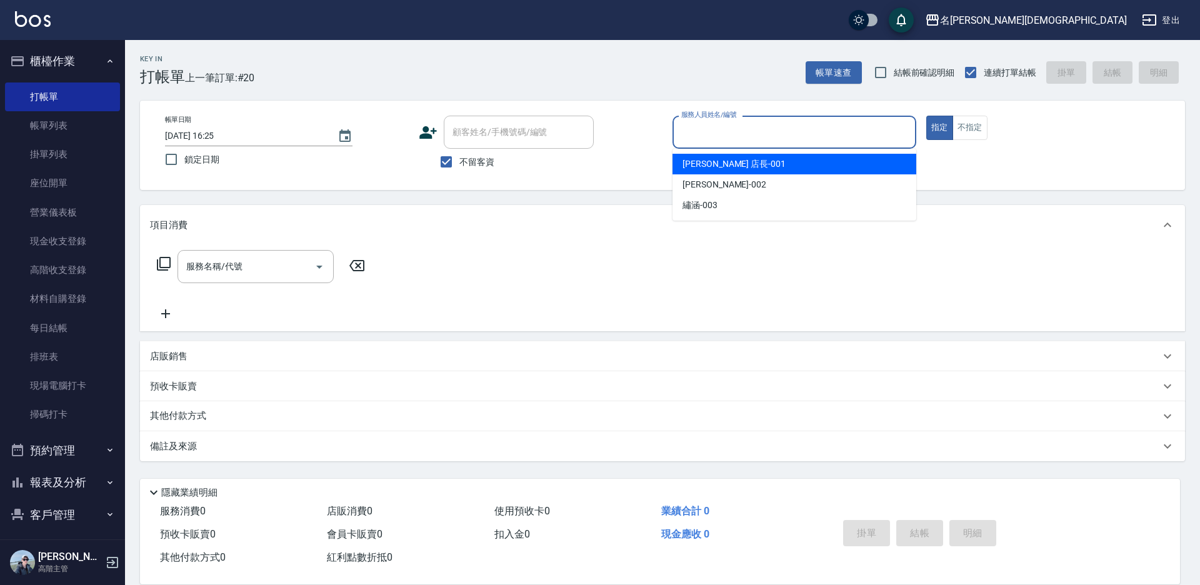
click at [720, 127] on input "服務人員姓名/編號" at bounding box center [794, 132] width 232 height 22
drag, startPoint x: 705, startPoint y: 169, endPoint x: 646, endPoint y: 169, distance: 58.7
click at [704, 169] on span "[PERSON_NAME] 店長 -001" at bounding box center [733, 163] width 103 height 13
type input "[PERSON_NAME] 店長-001"
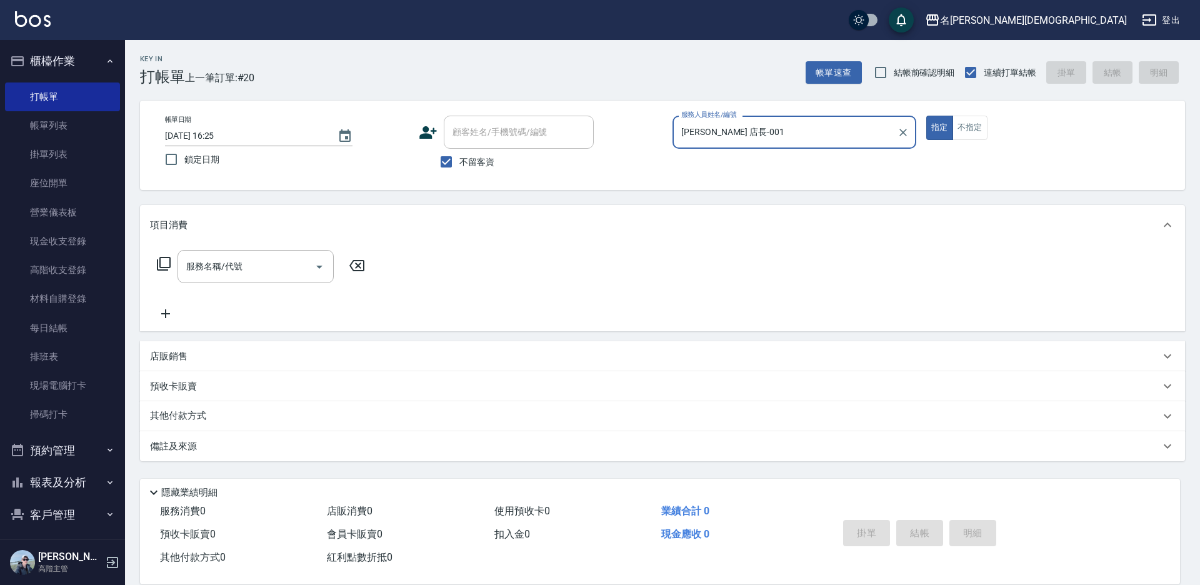
click at [159, 262] on icon at bounding box center [164, 264] width 14 height 14
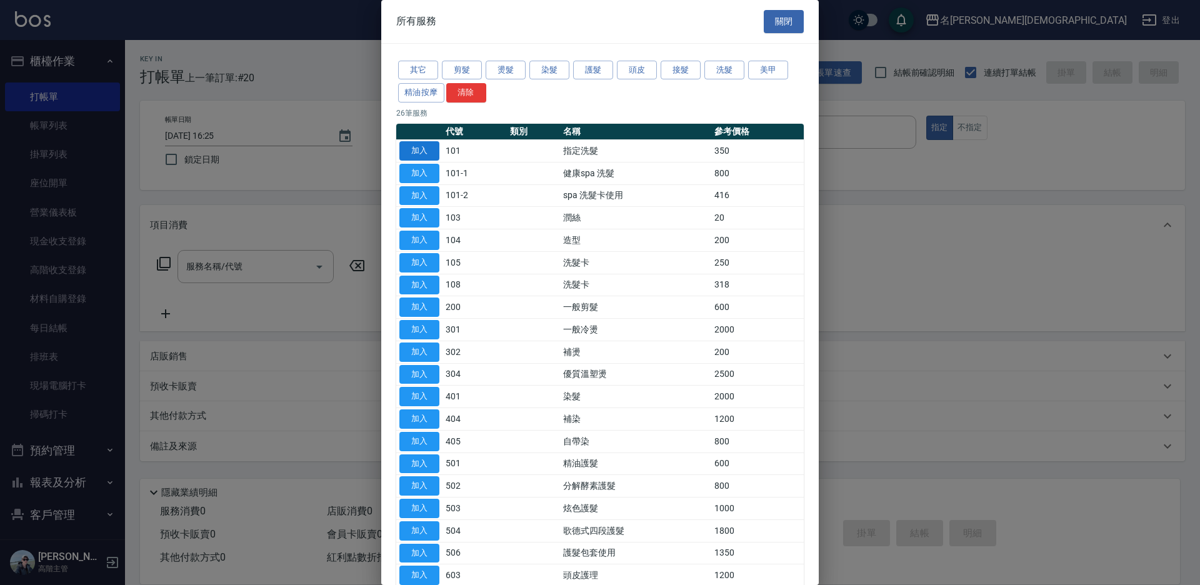
click at [422, 144] on button "加入" at bounding box center [419, 150] width 40 height 19
type input "指定洗髮(101)"
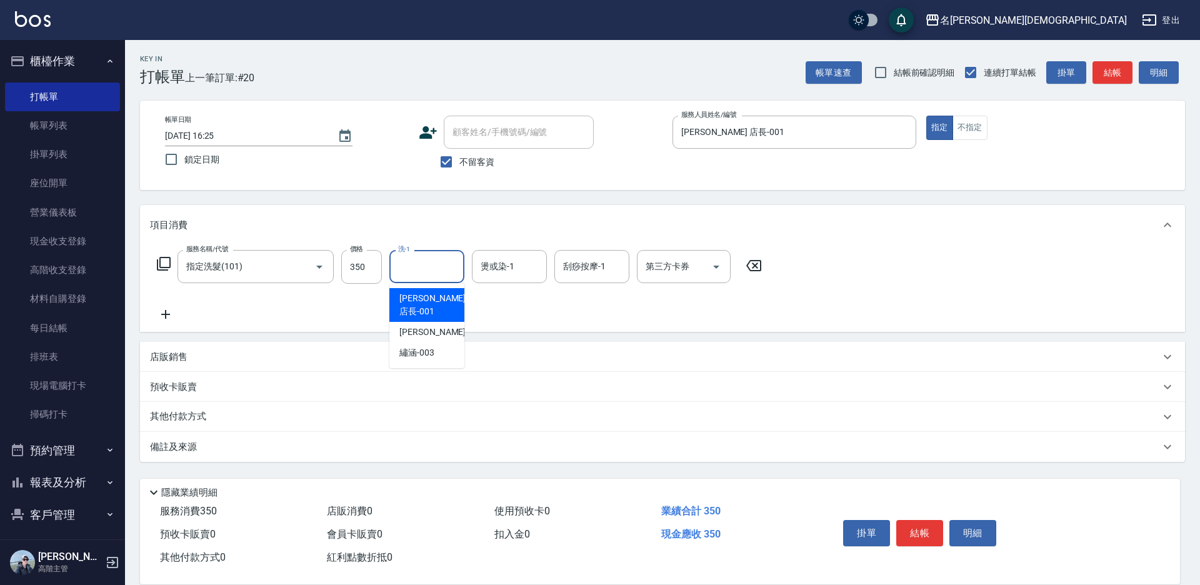
drag, startPoint x: 421, startPoint y: 261, endPoint x: 445, endPoint y: 321, distance: 64.7
click at [422, 263] on input "洗-1" at bounding box center [427, 267] width 64 height 22
click at [446, 342] on div "繡涵 -003" at bounding box center [426, 352] width 75 height 21
type input "繡涵-003"
click at [910, 522] on button "結帳" at bounding box center [919, 533] width 47 height 26
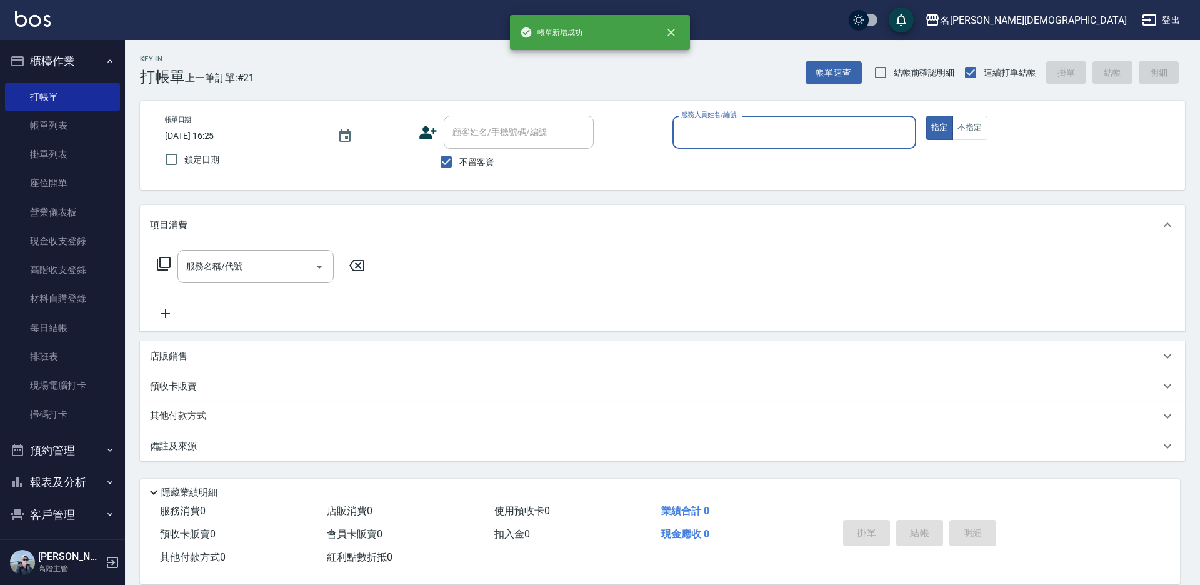
drag, startPoint x: 709, startPoint y: 129, endPoint x: 716, endPoint y: 148, distance: 20.6
click at [710, 129] on input "服務人員姓名/編號" at bounding box center [794, 132] width 232 height 22
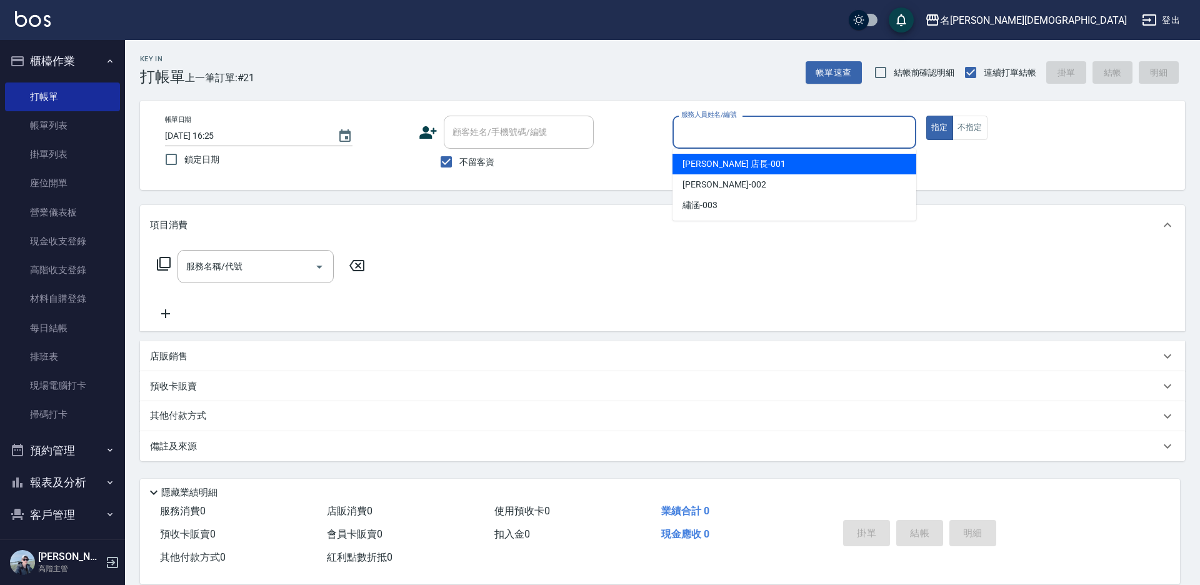
drag, startPoint x: 717, startPoint y: 159, endPoint x: 616, endPoint y: 166, distance: 101.5
click at [717, 159] on span "[PERSON_NAME] 店長 -001" at bounding box center [733, 163] width 103 height 13
type input "[PERSON_NAME] 店長-001"
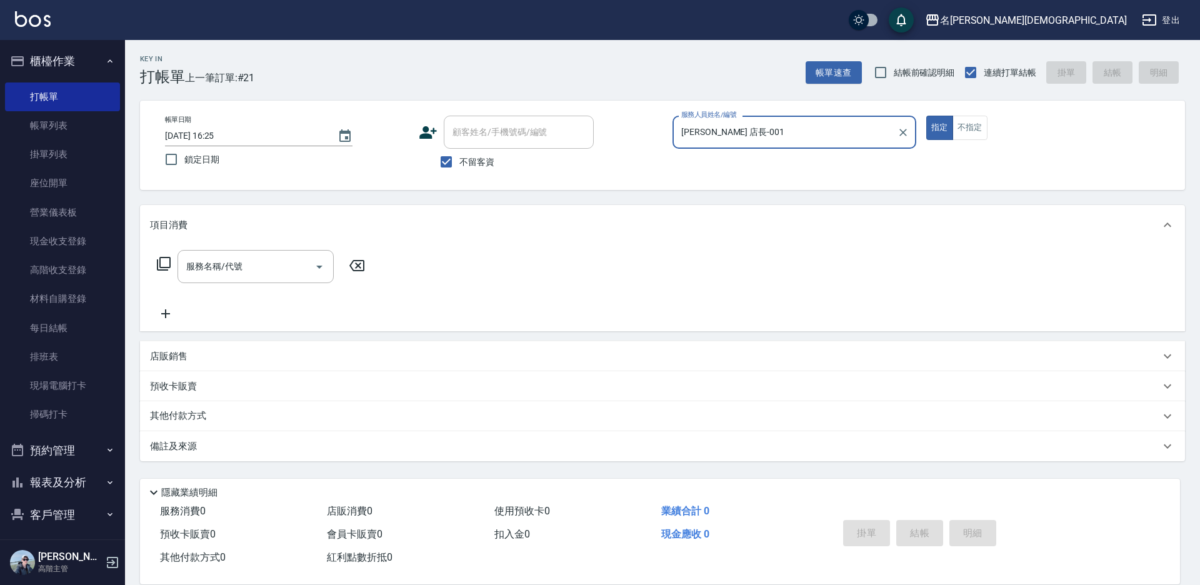
click at [162, 266] on icon at bounding box center [163, 263] width 15 height 15
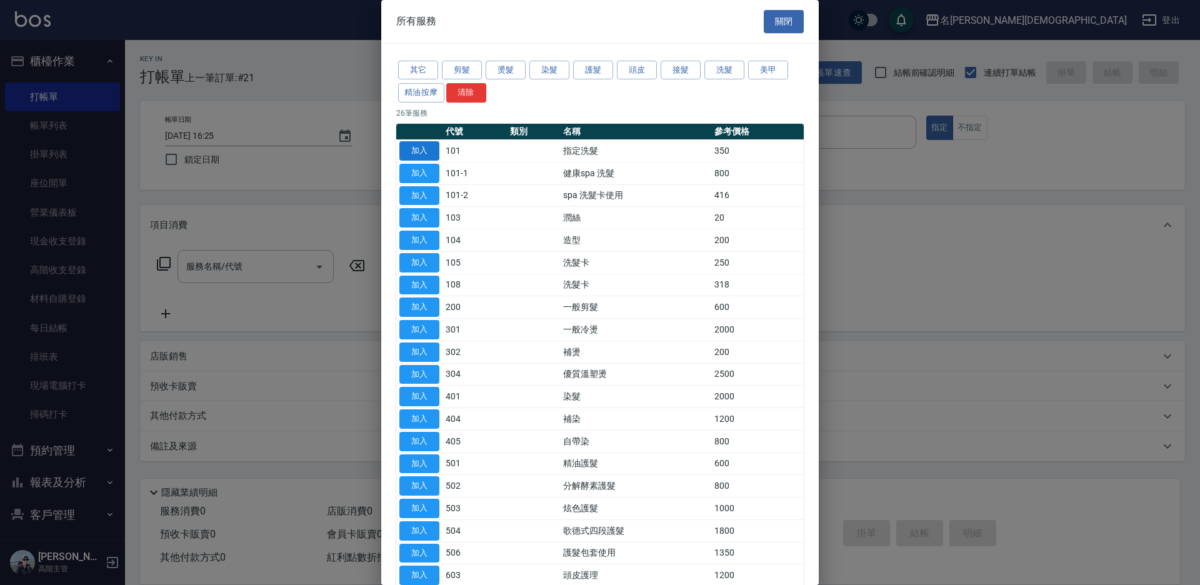
click at [418, 149] on button "加入" at bounding box center [419, 150] width 40 height 19
type input "指定洗髮(101)"
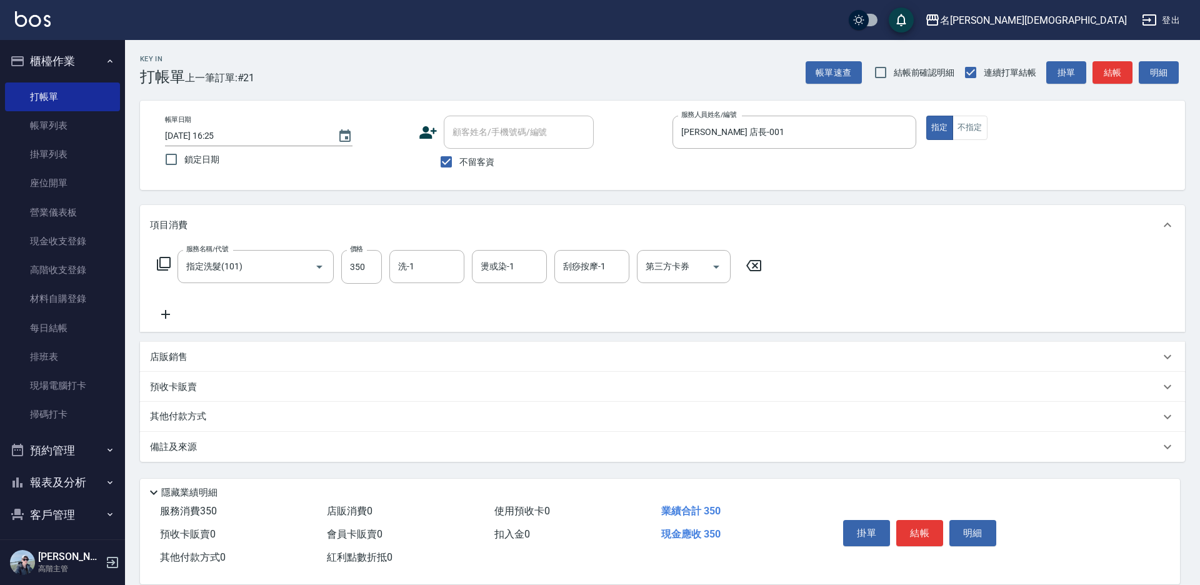
click at [164, 265] on icon at bounding box center [163, 263] width 15 height 15
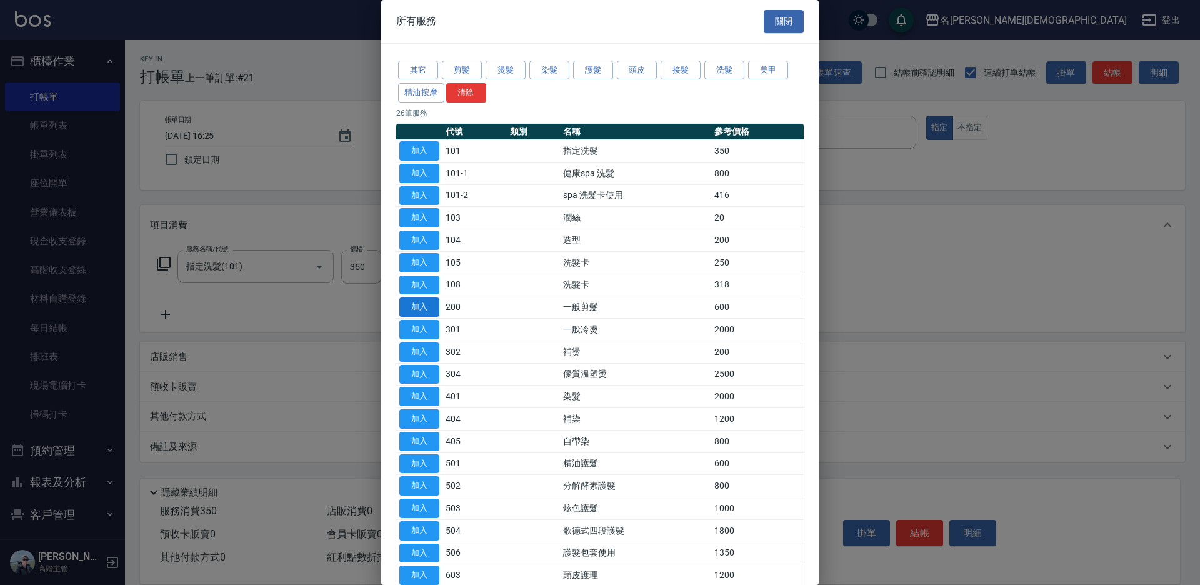
click at [407, 314] on button "加入" at bounding box center [419, 306] width 40 height 19
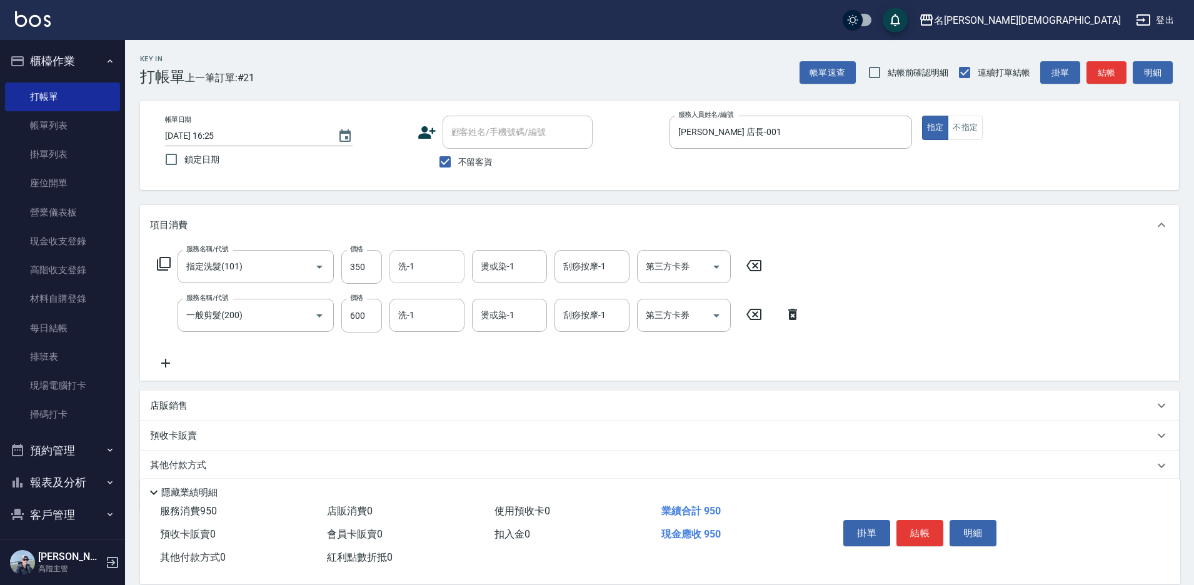
drag, startPoint x: 414, startPoint y: 274, endPoint x: 420, endPoint y: 279, distance: 7.6
click at [417, 277] on input "洗-1" at bounding box center [427, 267] width 64 height 22
drag, startPoint x: 426, startPoint y: 339, endPoint x: 571, endPoint y: 386, distance: 153.0
click at [426, 346] on span "繡涵 -003" at bounding box center [416, 352] width 35 height 13
type input "繡涵-003"
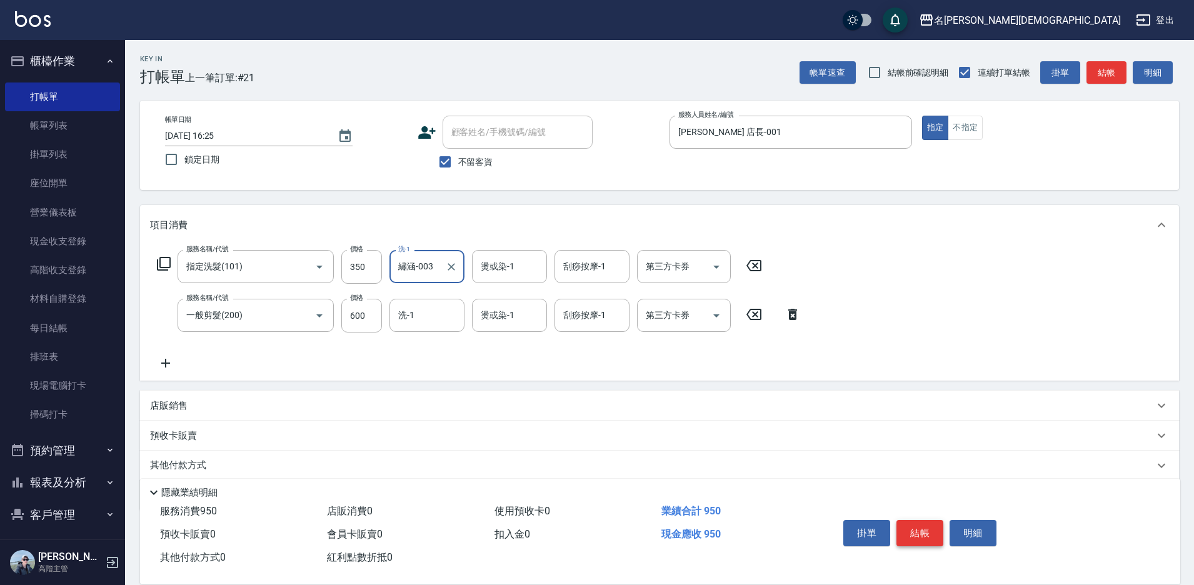
click at [917, 531] on button "結帳" at bounding box center [919, 533] width 47 height 26
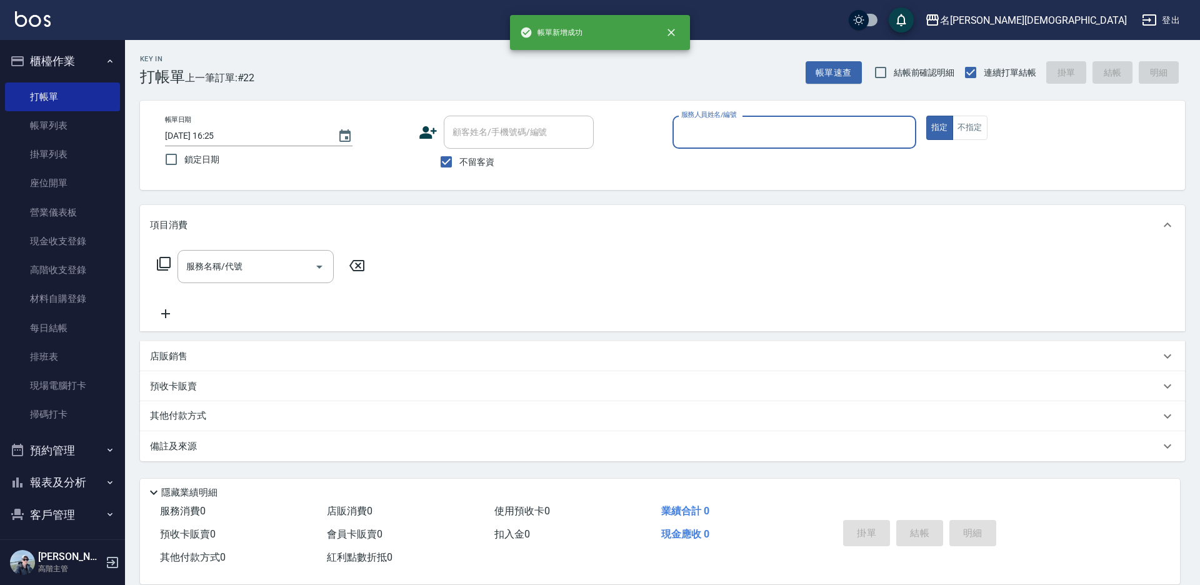
click at [693, 126] on div "服務人員姓名/編號" at bounding box center [794, 132] width 244 height 33
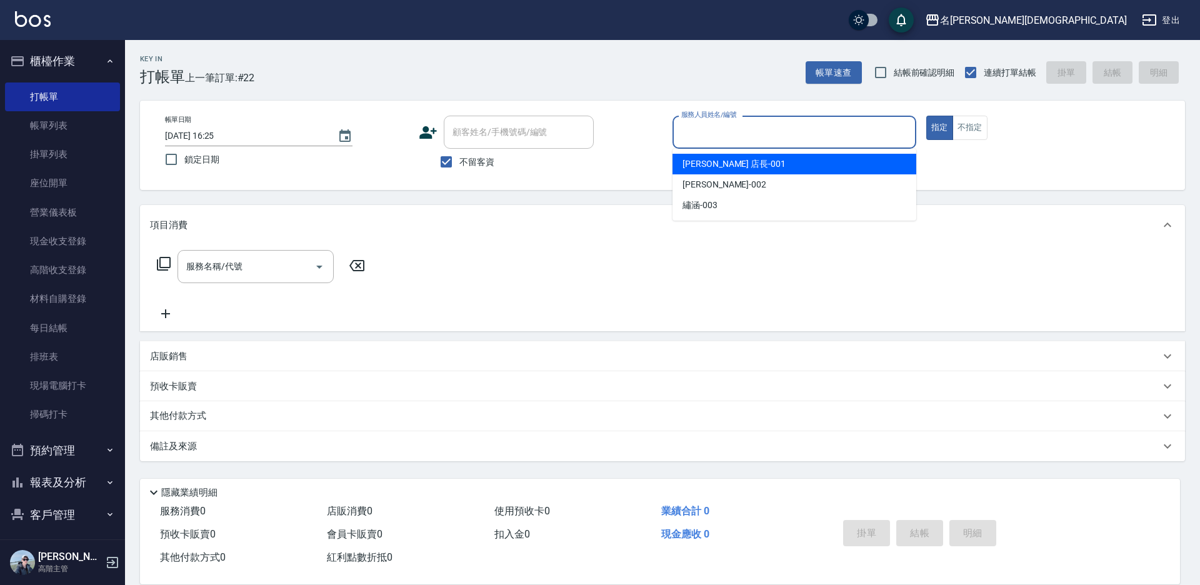
click at [695, 160] on span "[PERSON_NAME] 店長 -001" at bounding box center [733, 163] width 103 height 13
type input "[PERSON_NAME] 店長-001"
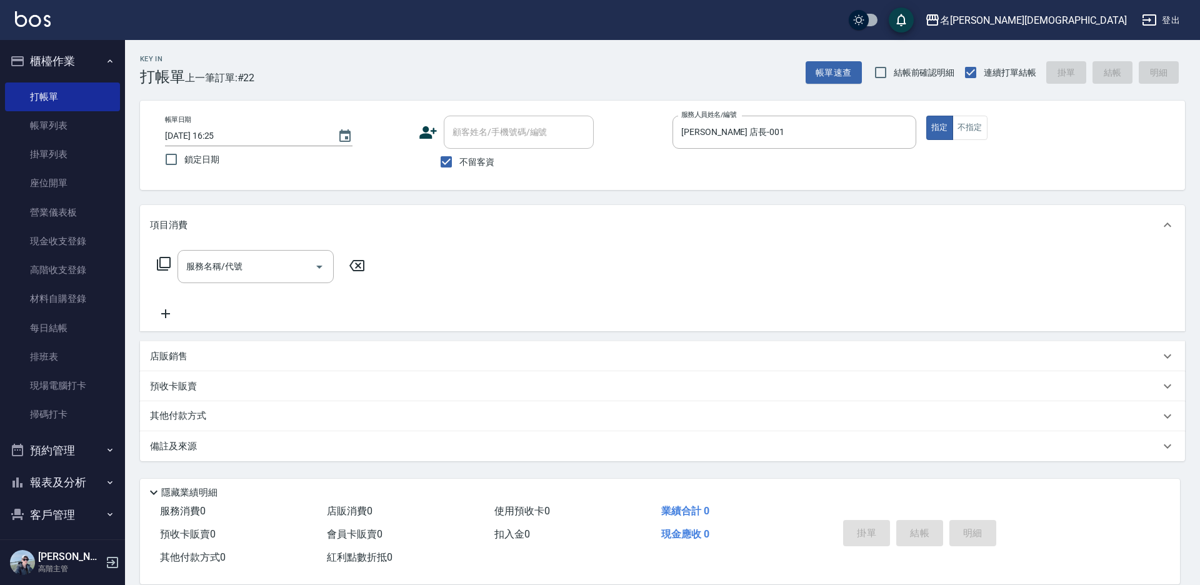
click at [162, 262] on icon at bounding box center [163, 263] width 15 height 15
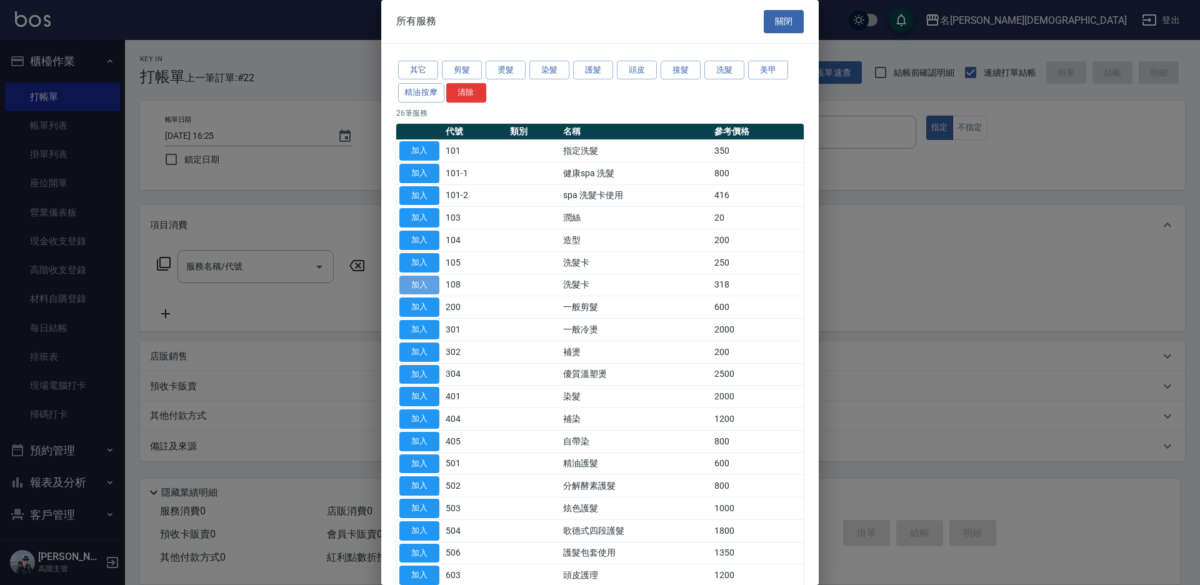
click at [418, 288] on button "加入" at bounding box center [419, 285] width 40 height 19
type input "洗髮卡(108)"
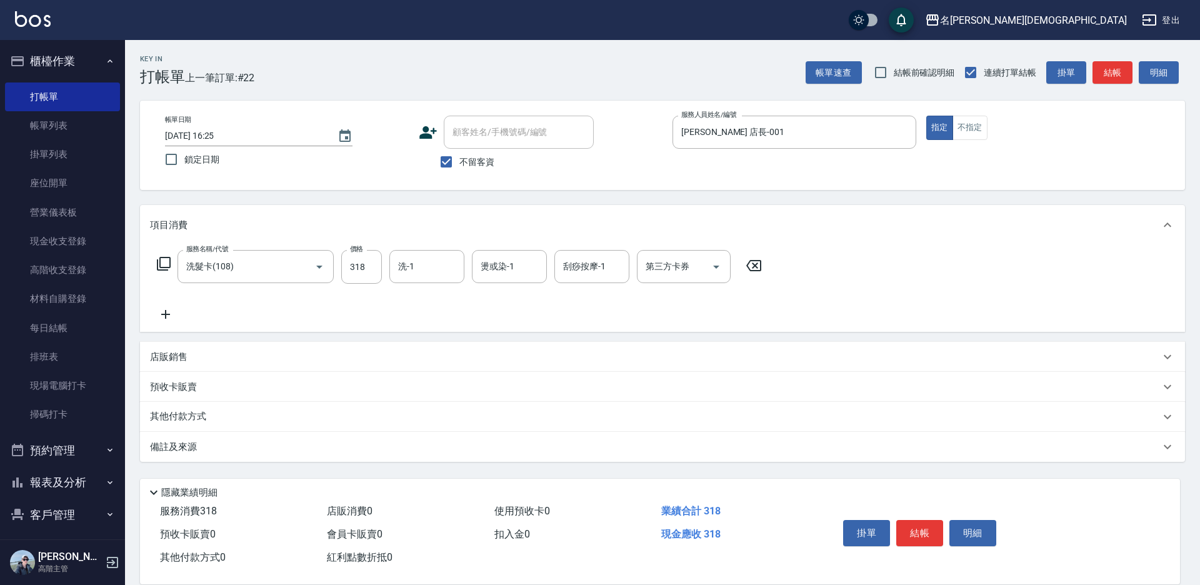
click at [166, 261] on icon at bounding box center [163, 263] width 15 height 15
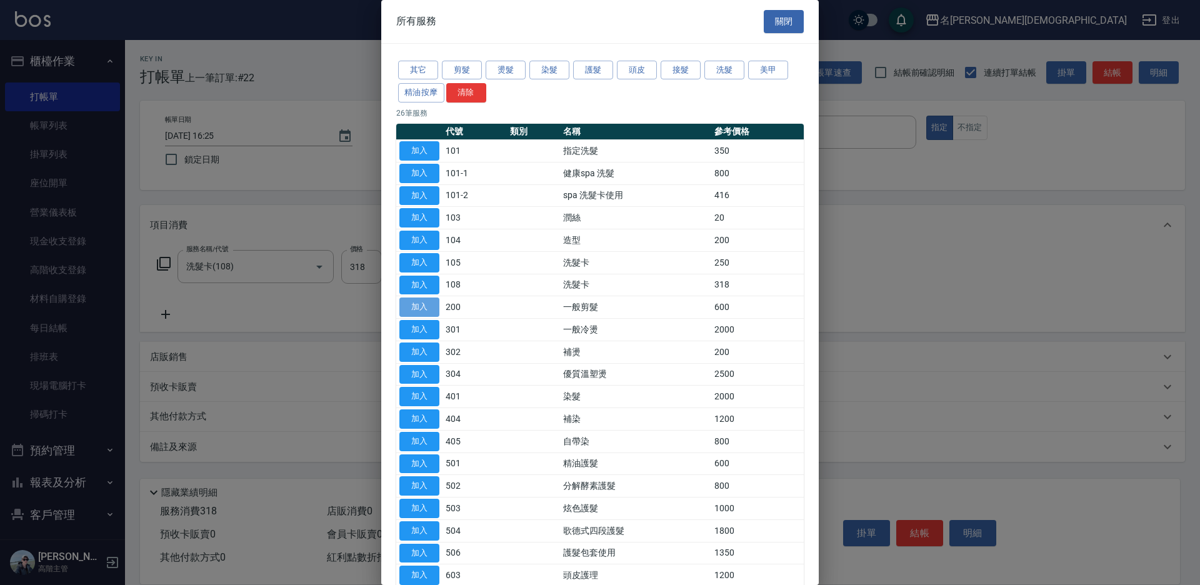
click at [406, 307] on button "加入" at bounding box center [419, 306] width 40 height 19
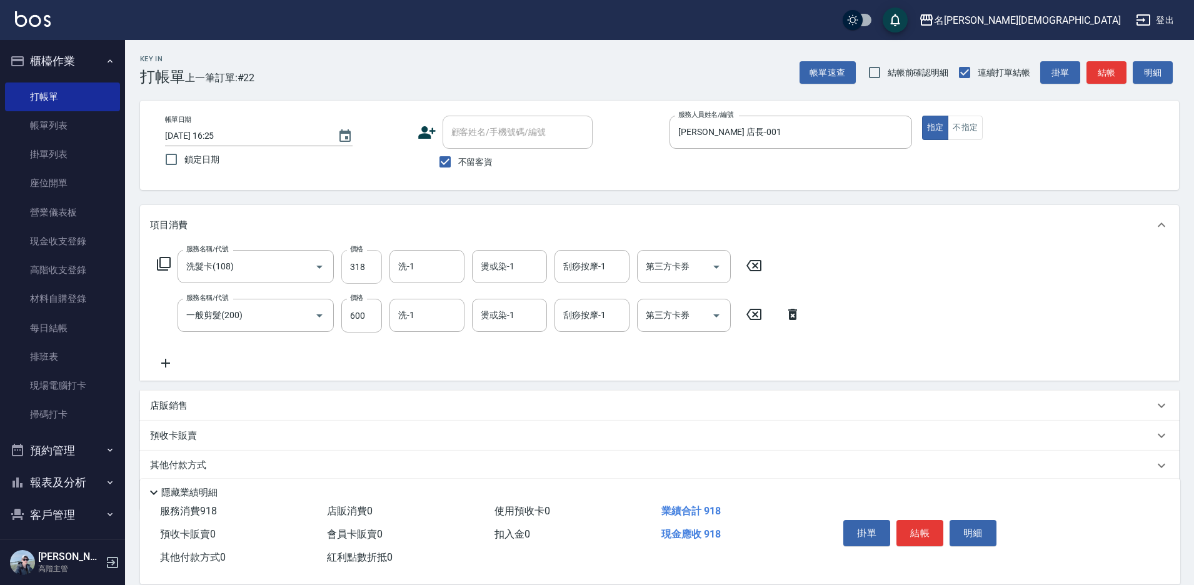
click at [357, 271] on input "318" at bounding box center [361, 267] width 41 height 34
click at [358, 278] on input "318" at bounding box center [361, 267] width 41 height 34
type input "270"
drag, startPoint x: 417, startPoint y: 273, endPoint x: 431, endPoint y: 281, distance: 15.4
click at [419, 272] on input "洗-1" at bounding box center [427, 267] width 64 height 22
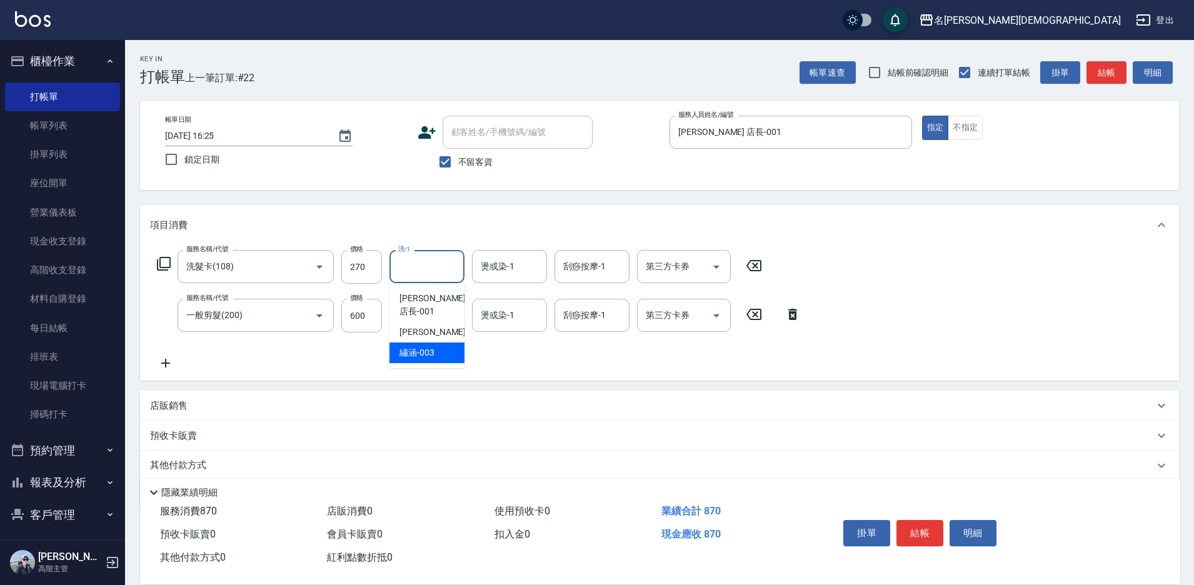
click at [454, 342] on div "繡涵 -003" at bounding box center [426, 352] width 75 height 21
type input "繡涵-003"
click at [660, 275] on input "第三方卡券" at bounding box center [674, 267] width 64 height 22
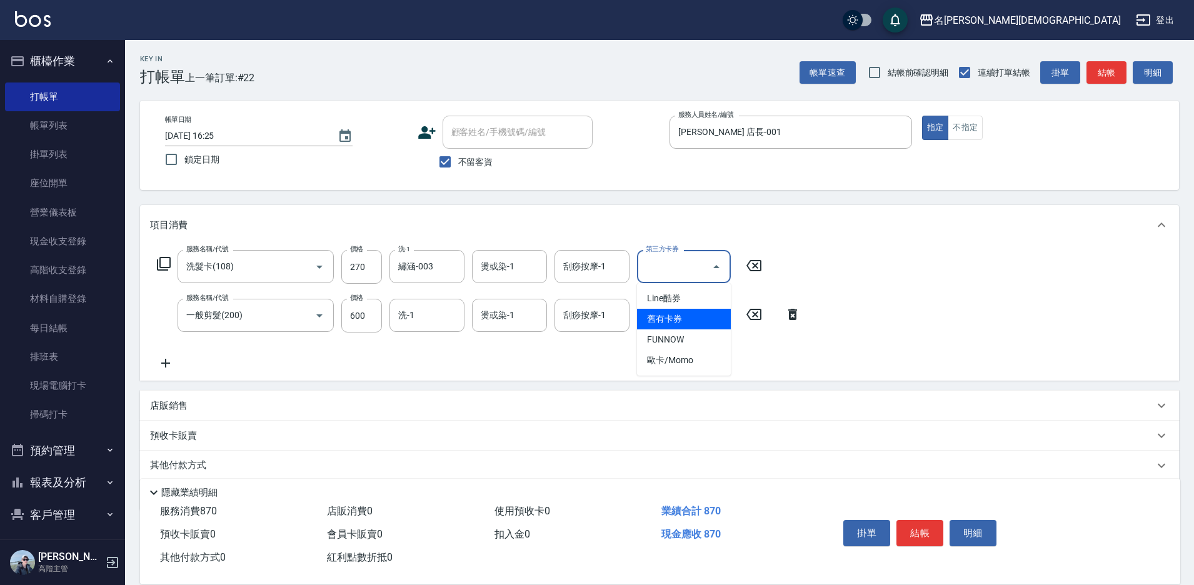
click at [675, 312] on span "舊有卡券" at bounding box center [684, 319] width 94 height 21
type input "舊有卡券"
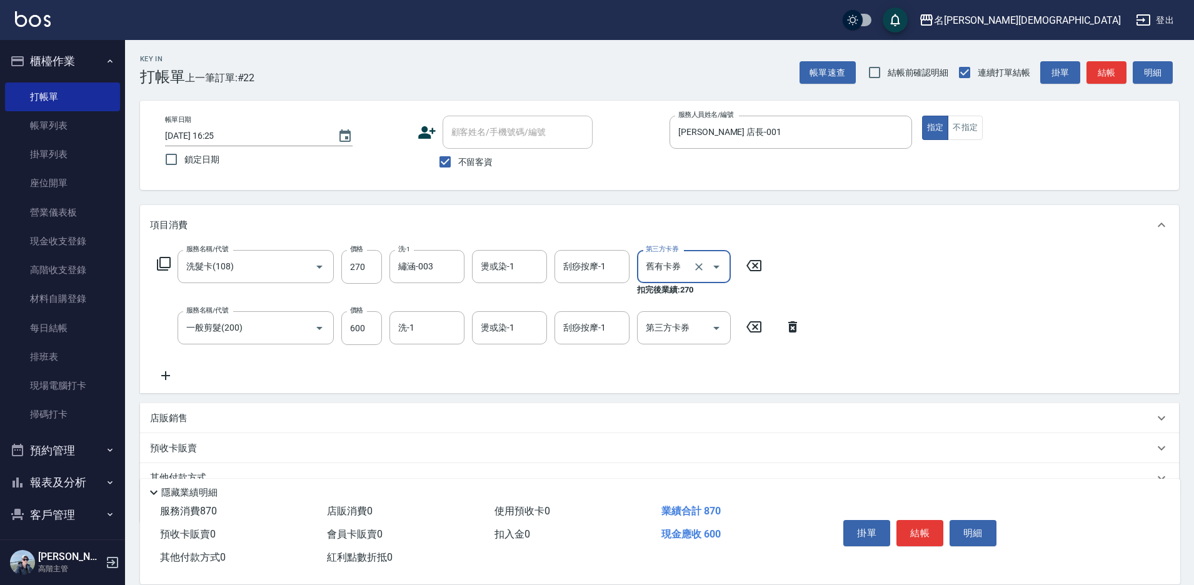
click at [902, 526] on button "結帳" at bounding box center [919, 533] width 47 height 26
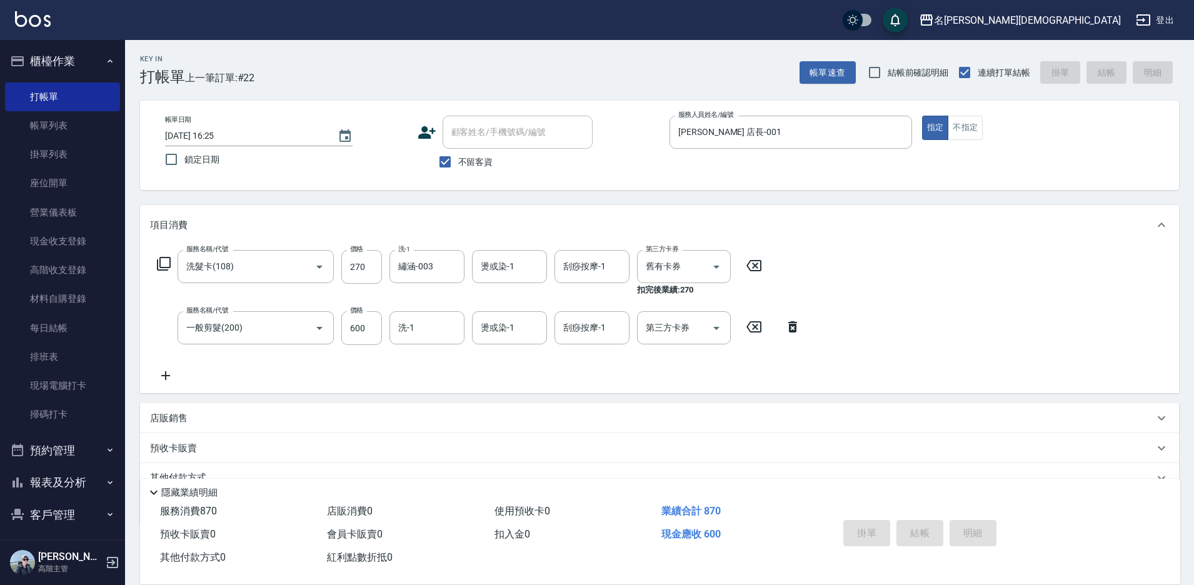
type input "[DATE] 16:26"
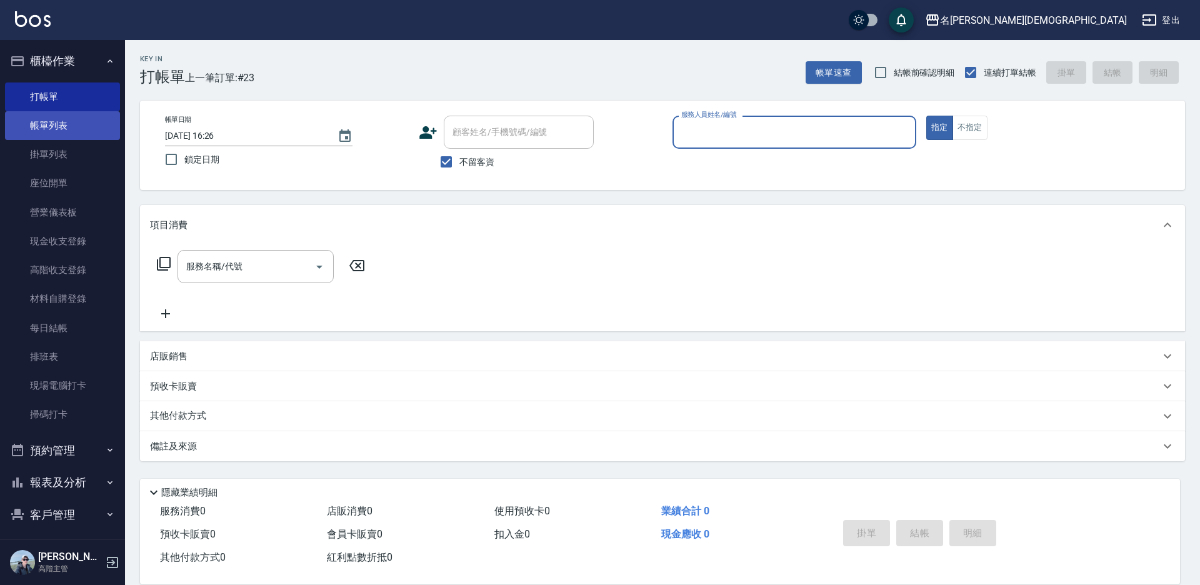
click at [52, 124] on link "帳單列表" at bounding box center [62, 125] width 115 height 29
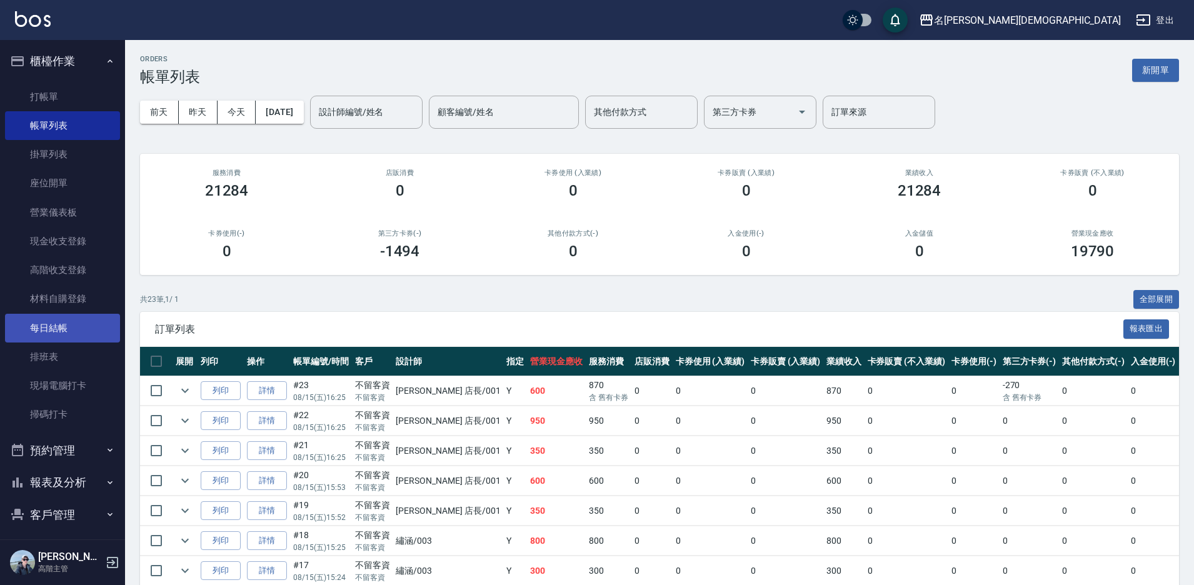
click at [93, 328] on link "每日結帳" at bounding box center [62, 328] width 115 height 29
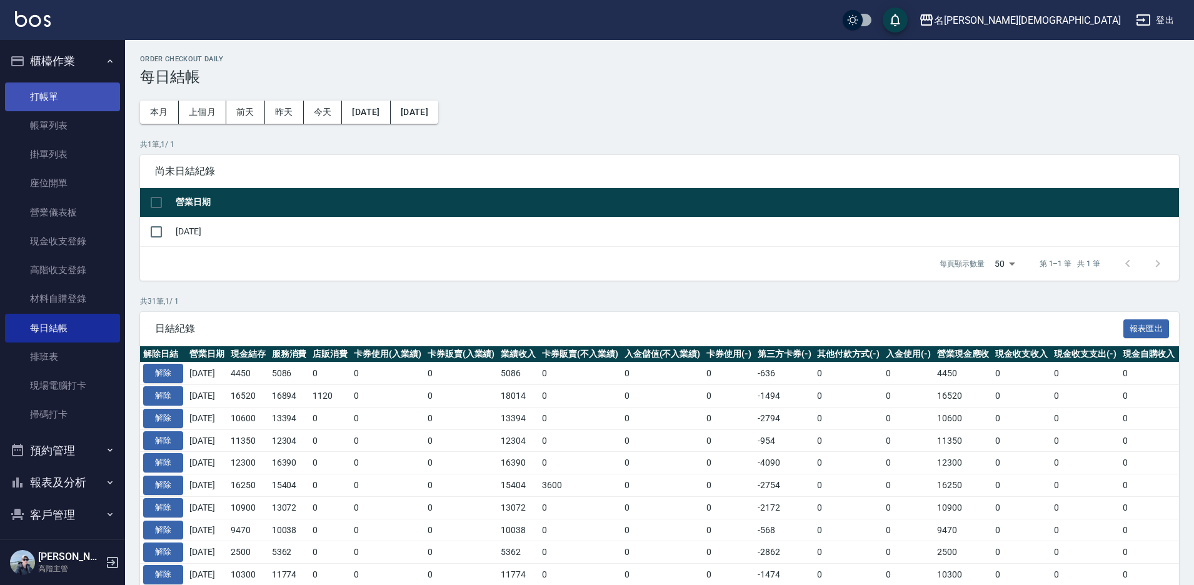
click at [61, 95] on link "打帳單" at bounding box center [62, 96] width 115 height 29
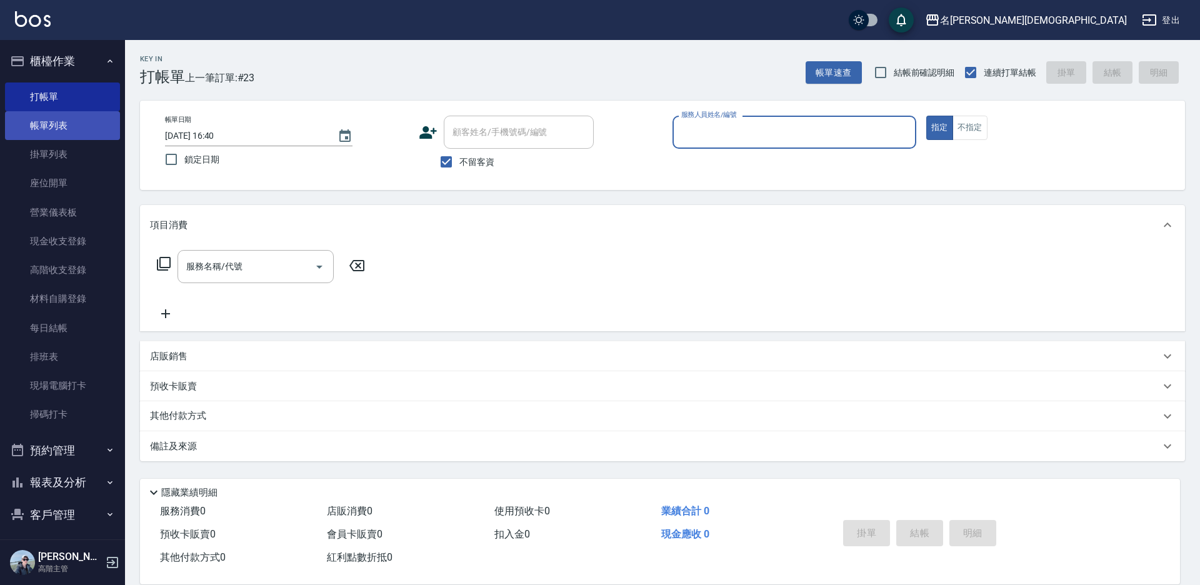
click at [77, 132] on link "帳單列表" at bounding box center [62, 125] width 115 height 29
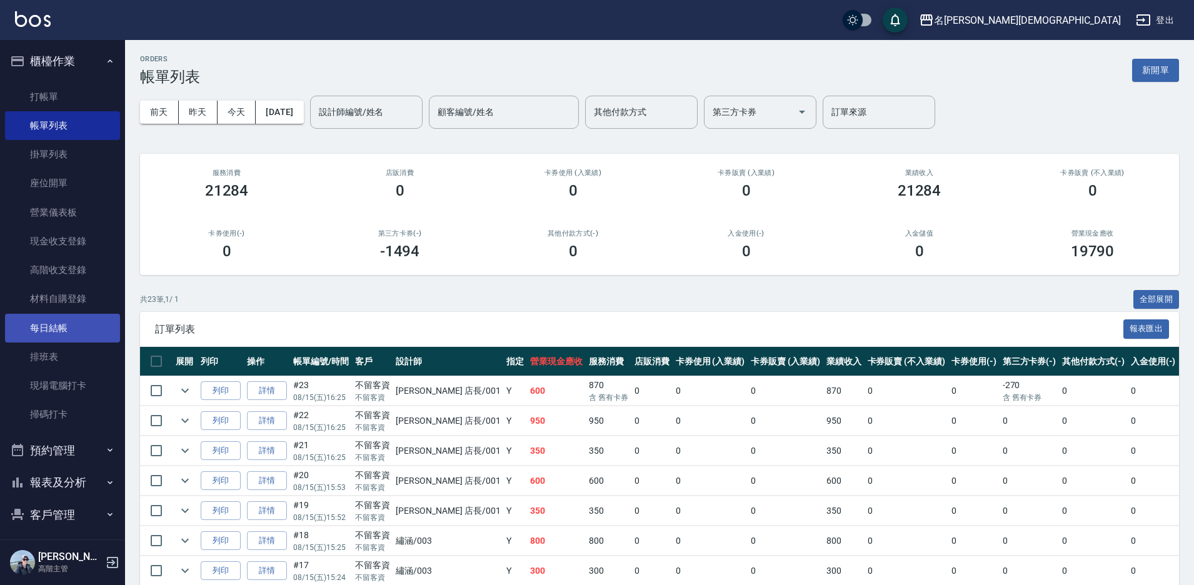
click at [79, 334] on link "每日結帳" at bounding box center [62, 328] width 115 height 29
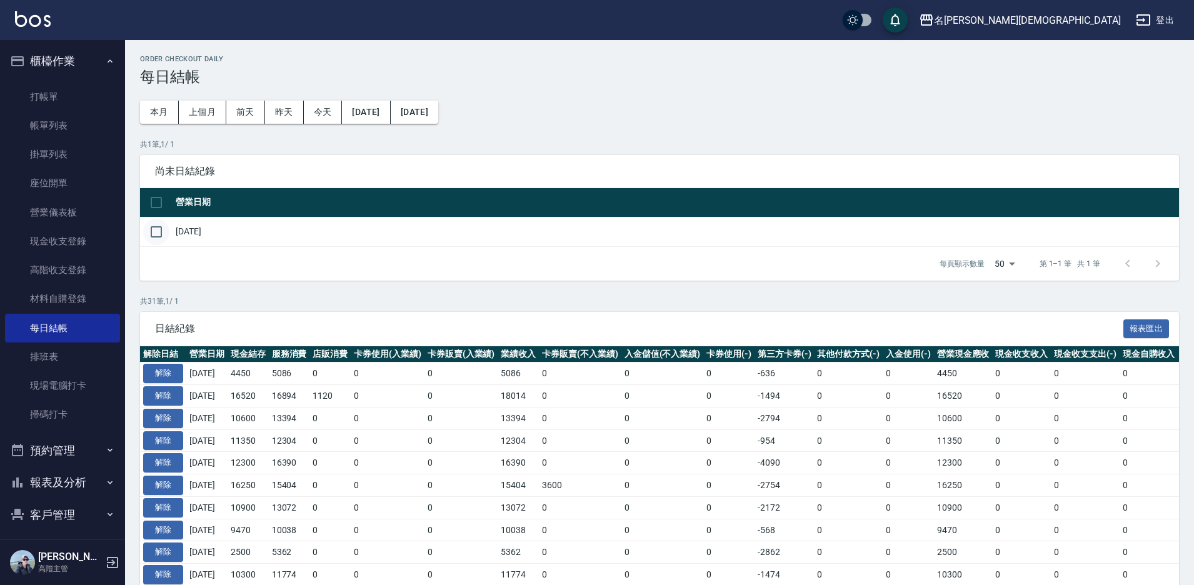
click at [159, 230] on input "checkbox" at bounding box center [156, 232] width 26 height 26
checkbox input "true"
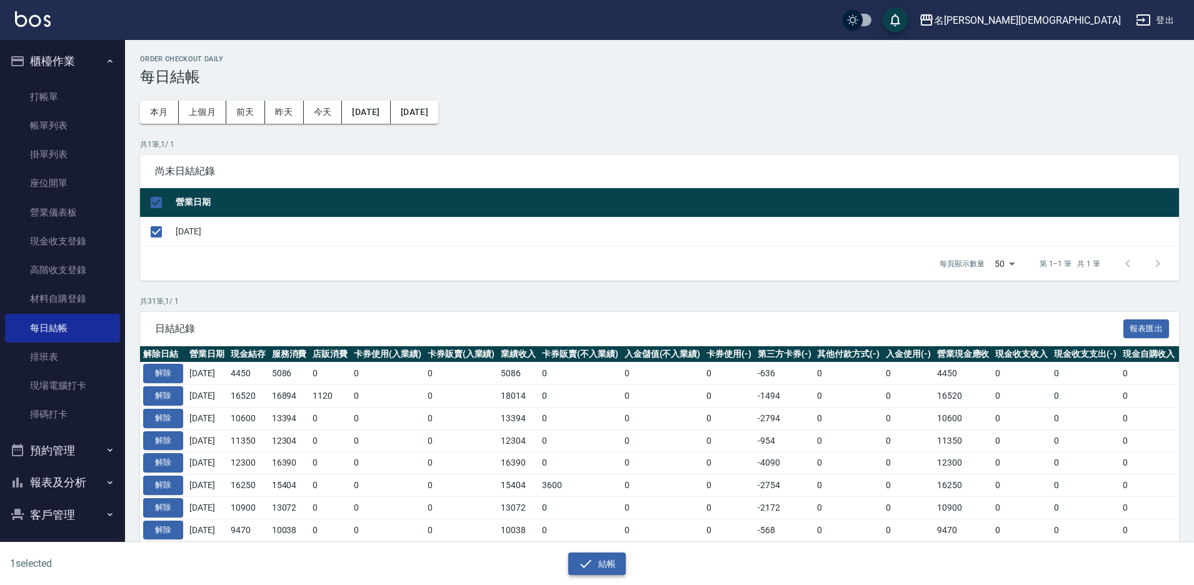
click at [606, 556] on button "結帳" at bounding box center [597, 563] width 58 height 23
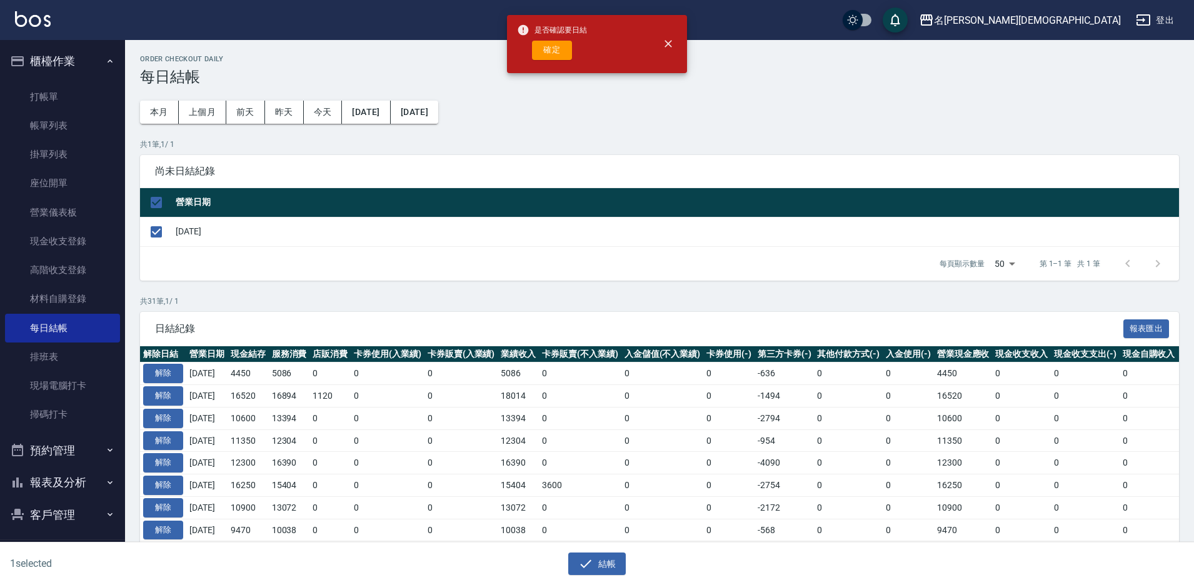
click at [559, 51] on button "確定" at bounding box center [552, 50] width 40 height 19
checkbox input "false"
